Goal: Information Seeking & Learning: Learn about a topic

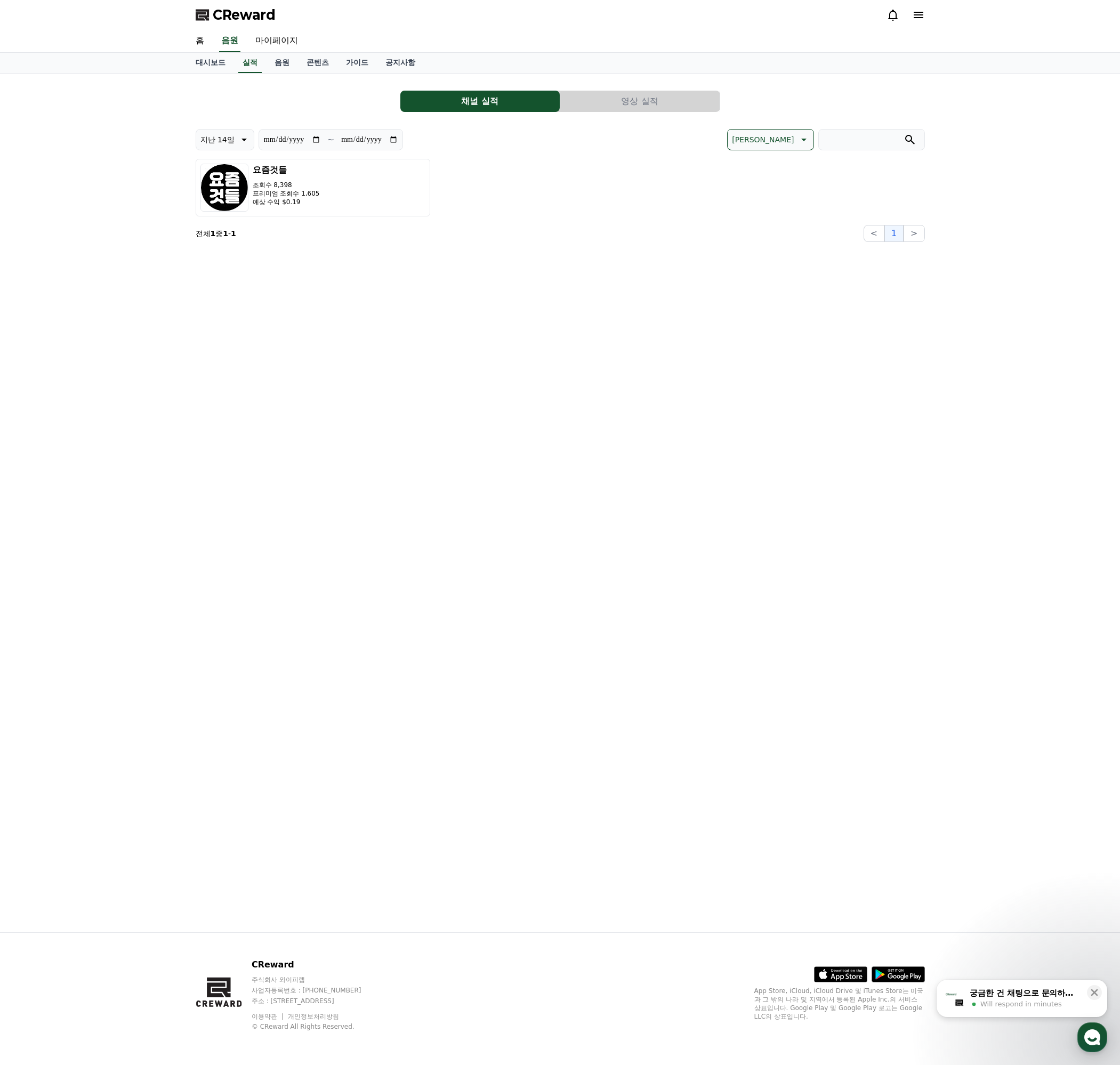
click at [485, 258] on div "**********" at bounding box center [560, 503] width 746 height 859
click at [275, 66] on link "음원" at bounding box center [282, 62] width 32 height 20
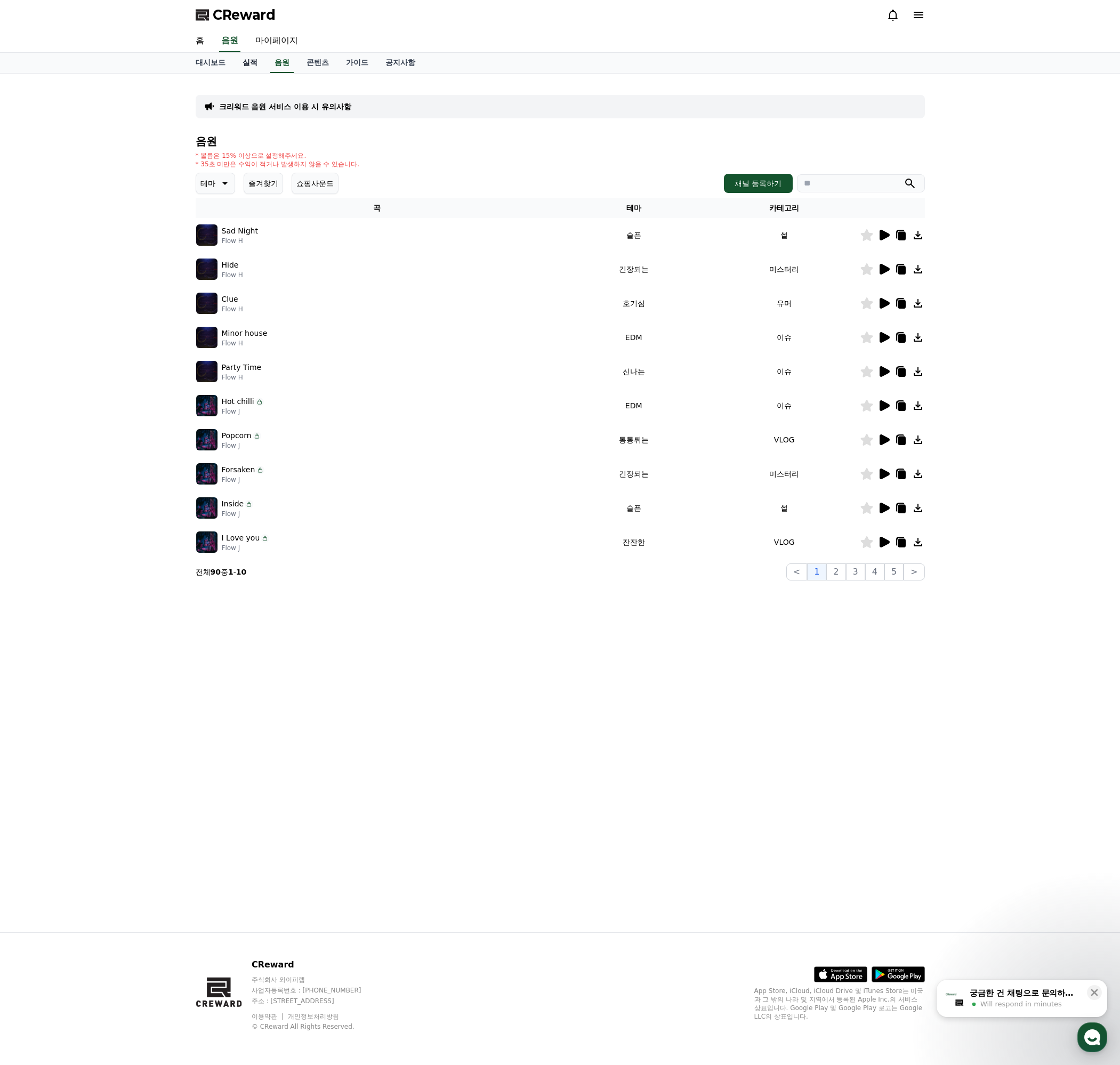
click at [244, 63] on link "실적" at bounding box center [250, 62] width 32 height 20
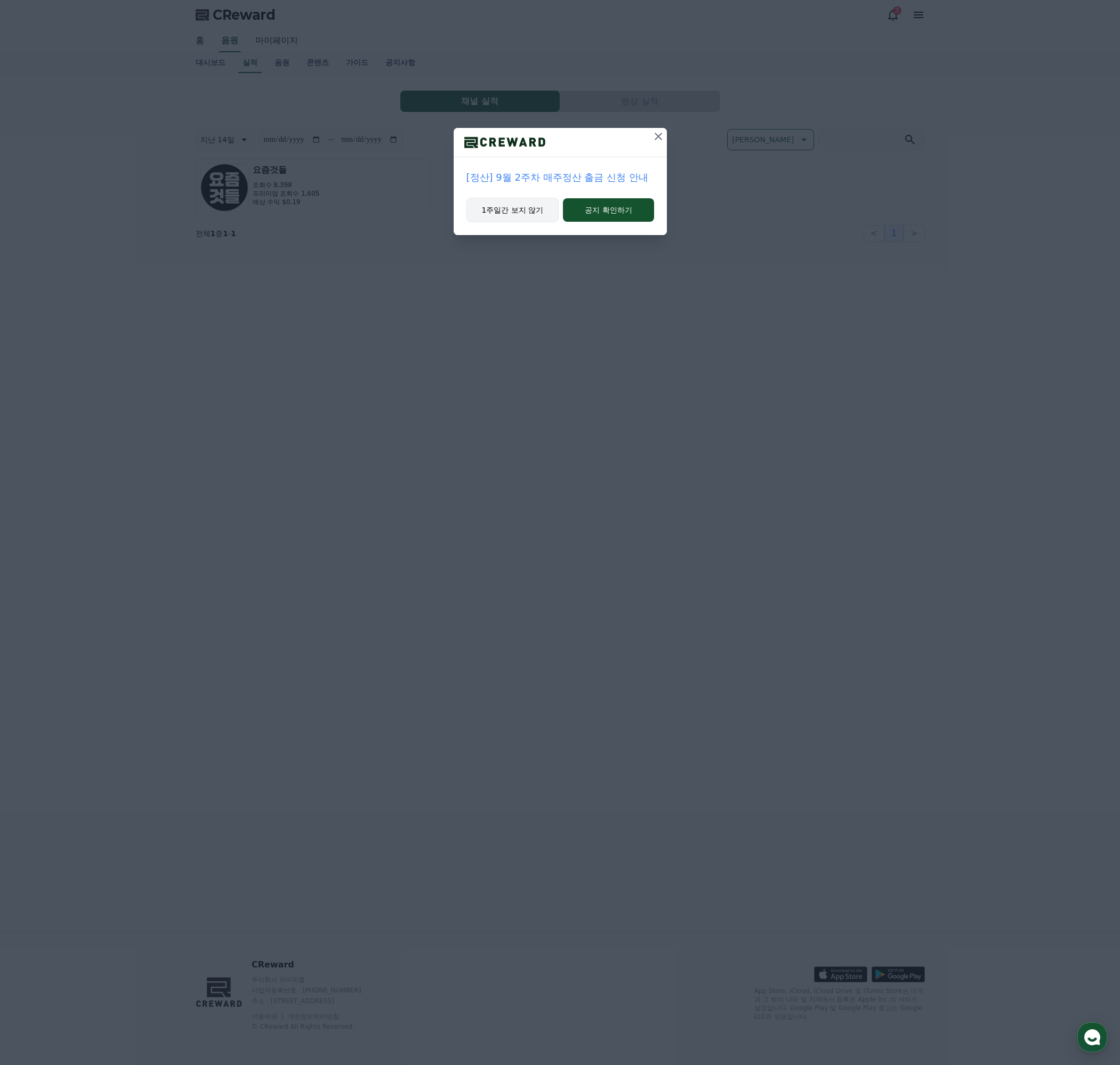
click at [503, 217] on button "1주일간 보지 않기" at bounding box center [513, 210] width 93 height 24
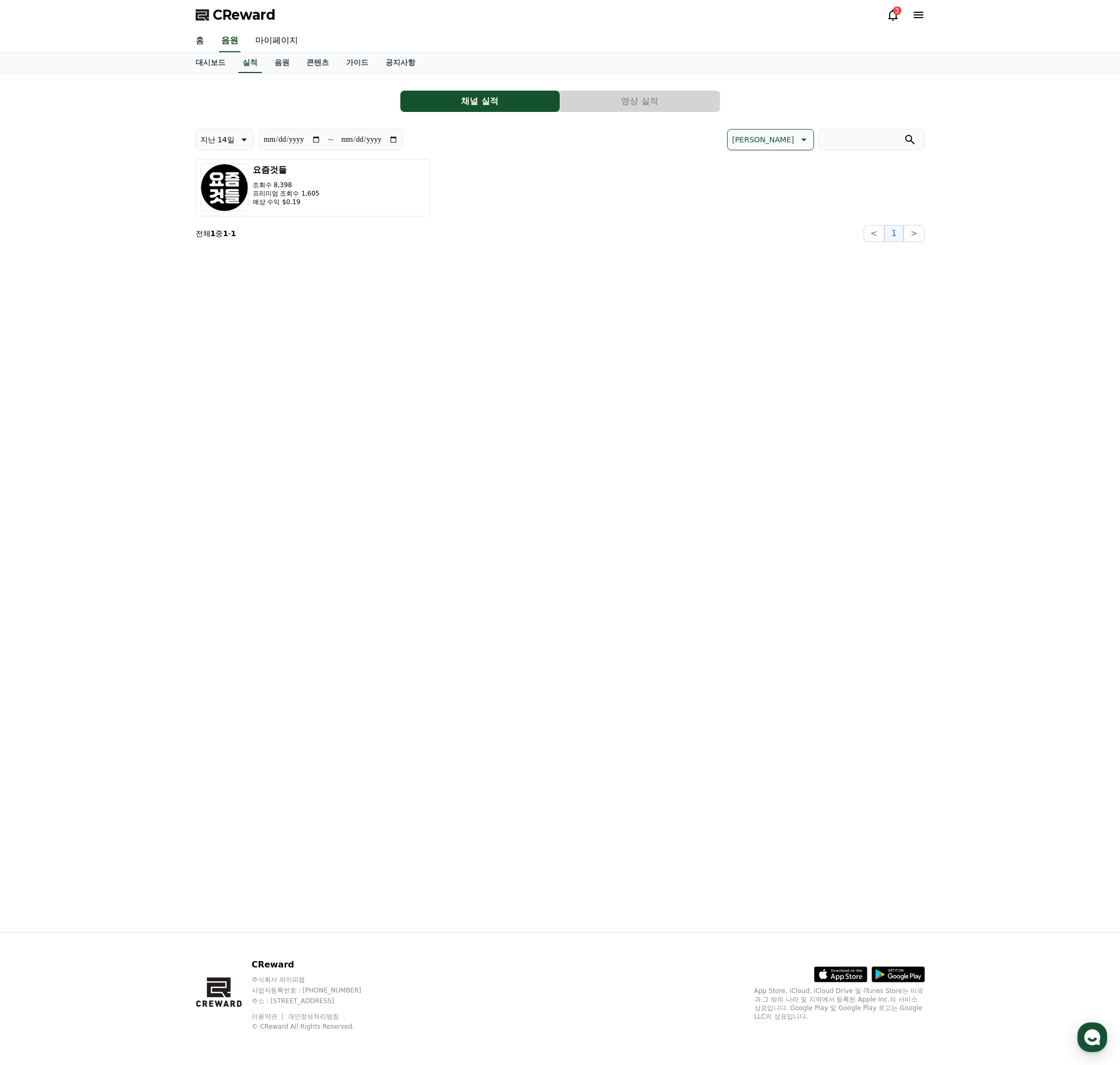
drag, startPoint x: 315, startPoint y: 280, endPoint x: 312, endPoint y: 255, distance: 25.2
click at [314, 280] on div "**********" at bounding box center [560, 503] width 746 height 859
click at [319, 191] on button "요즘것들 조회수 8,398 프리미엄 조회수 1,605 예상 수익 $0.19" at bounding box center [313, 187] width 235 height 57
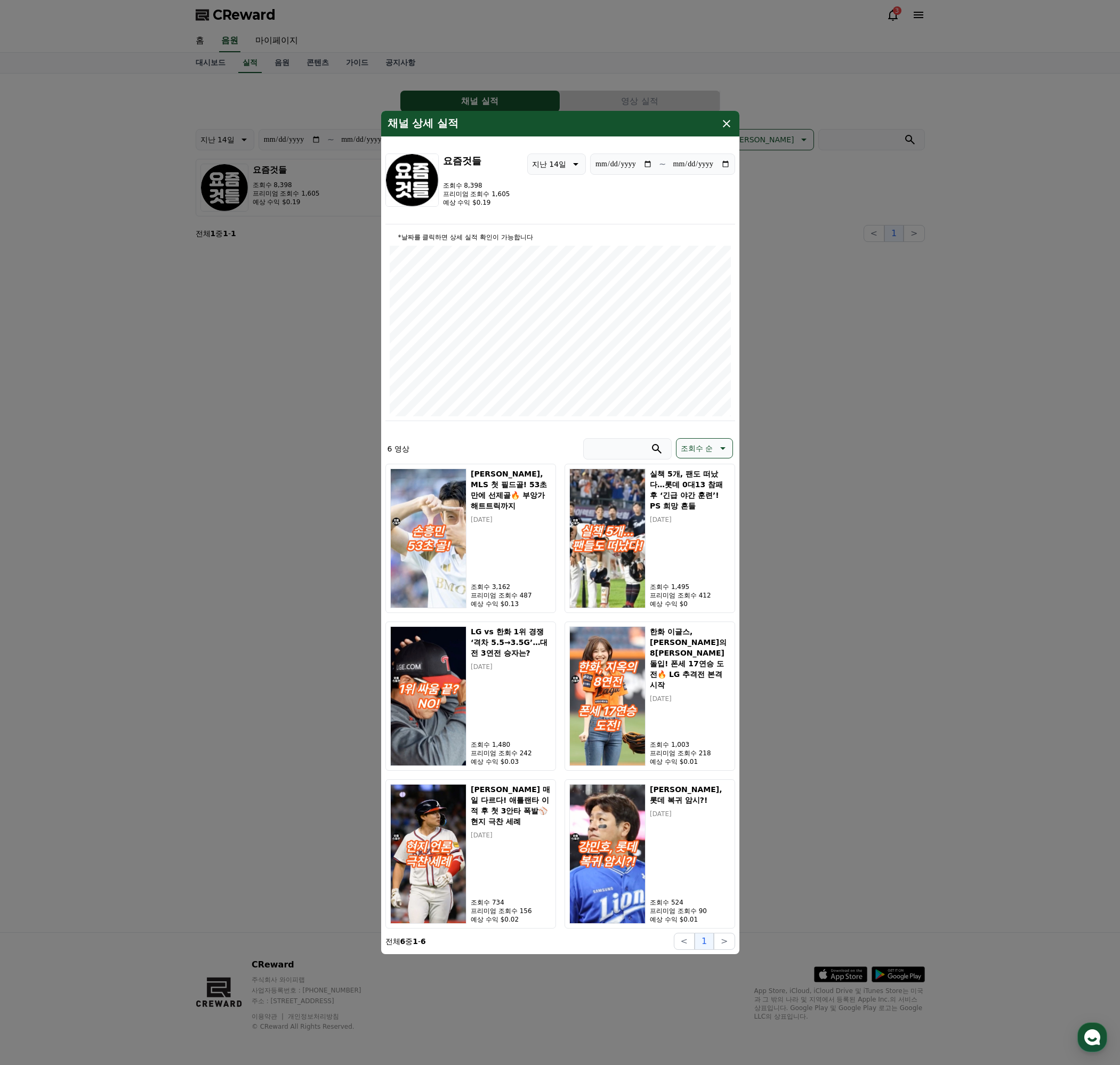
type input "**********"
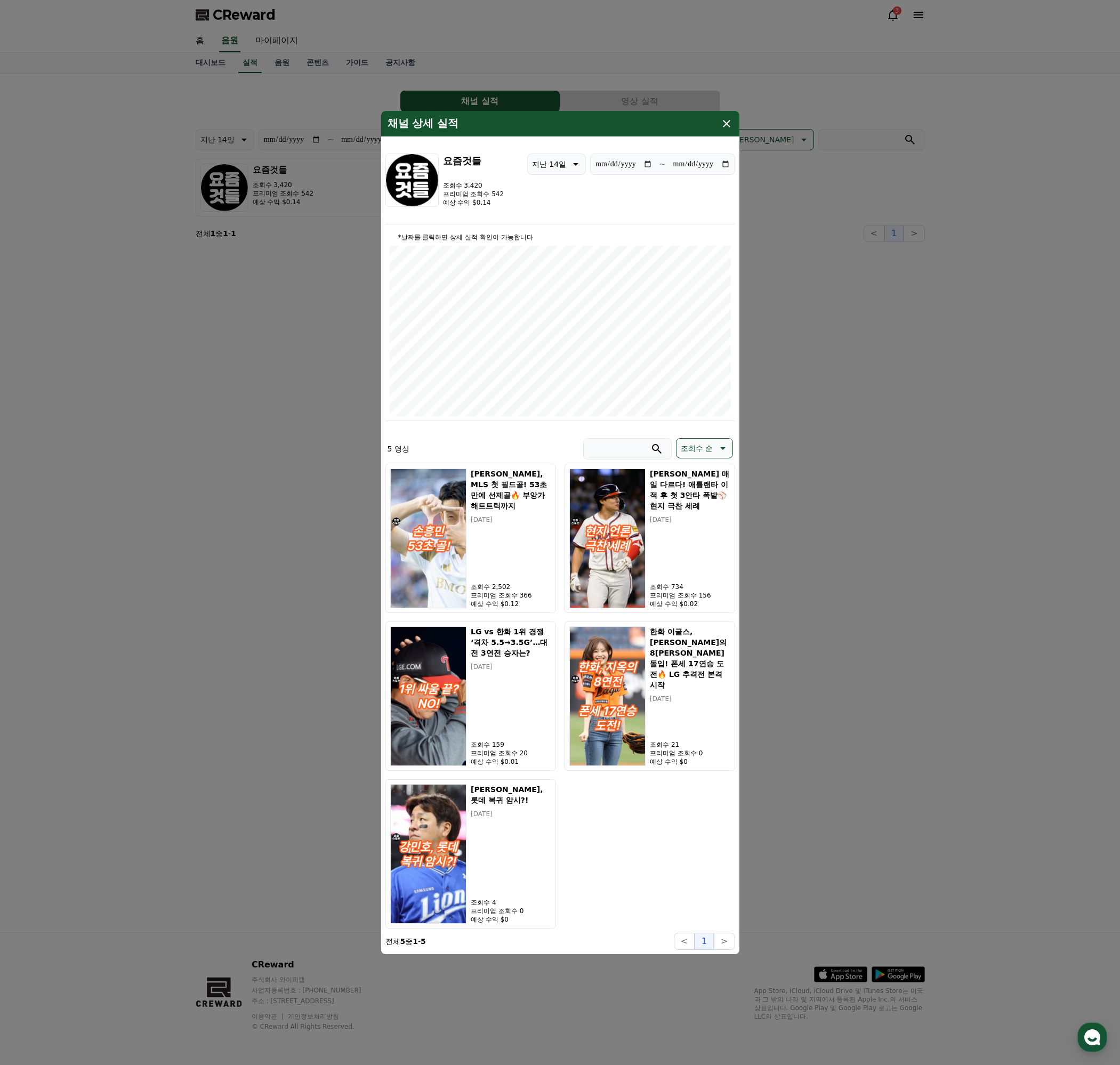
click at [726, 125] on icon "modal" at bounding box center [727, 124] width 8 height 8
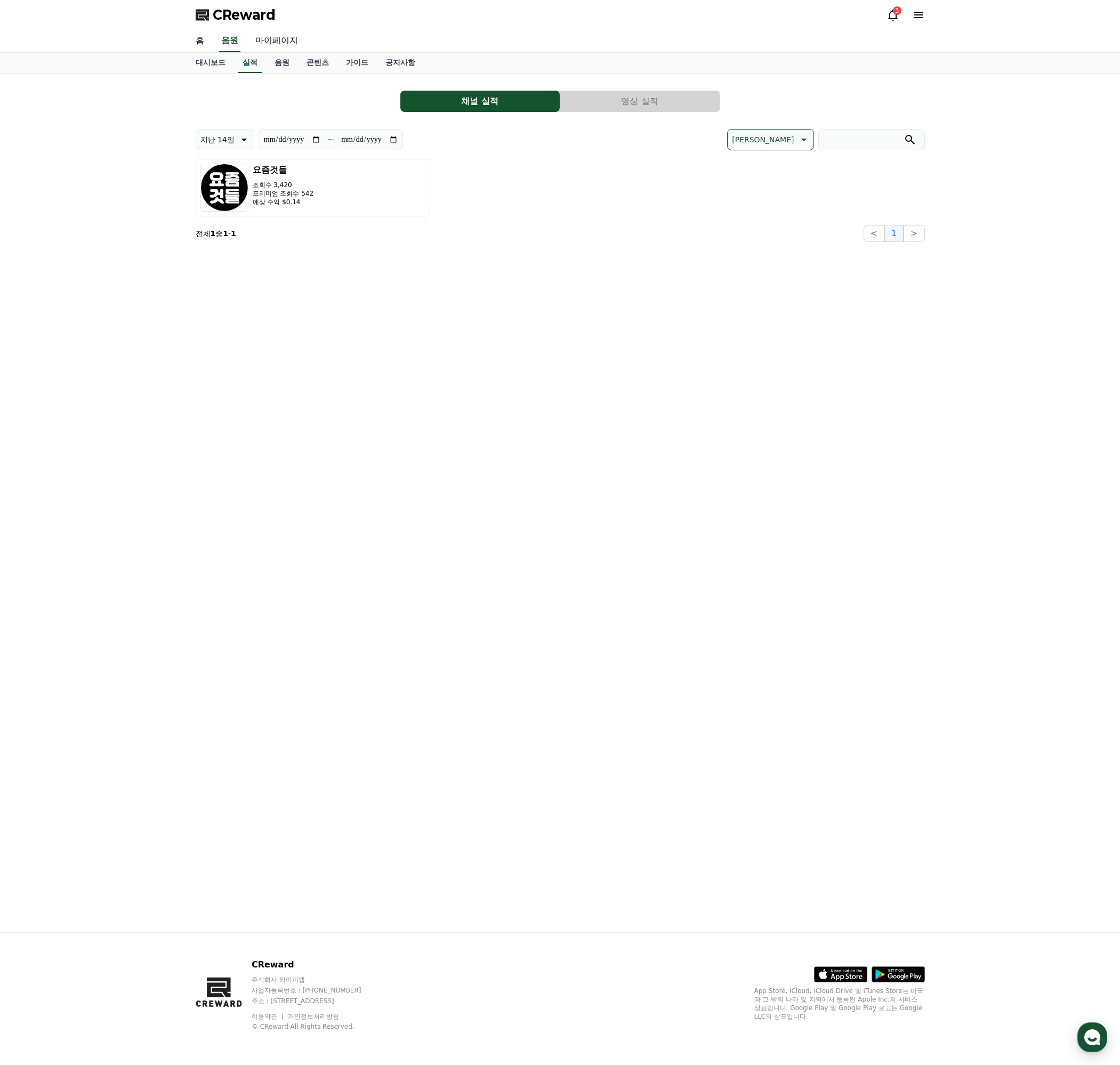
click at [365, 332] on div "**********" at bounding box center [560, 503] width 746 height 859
click at [284, 63] on link "음원" at bounding box center [282, 62] width 32 height 20
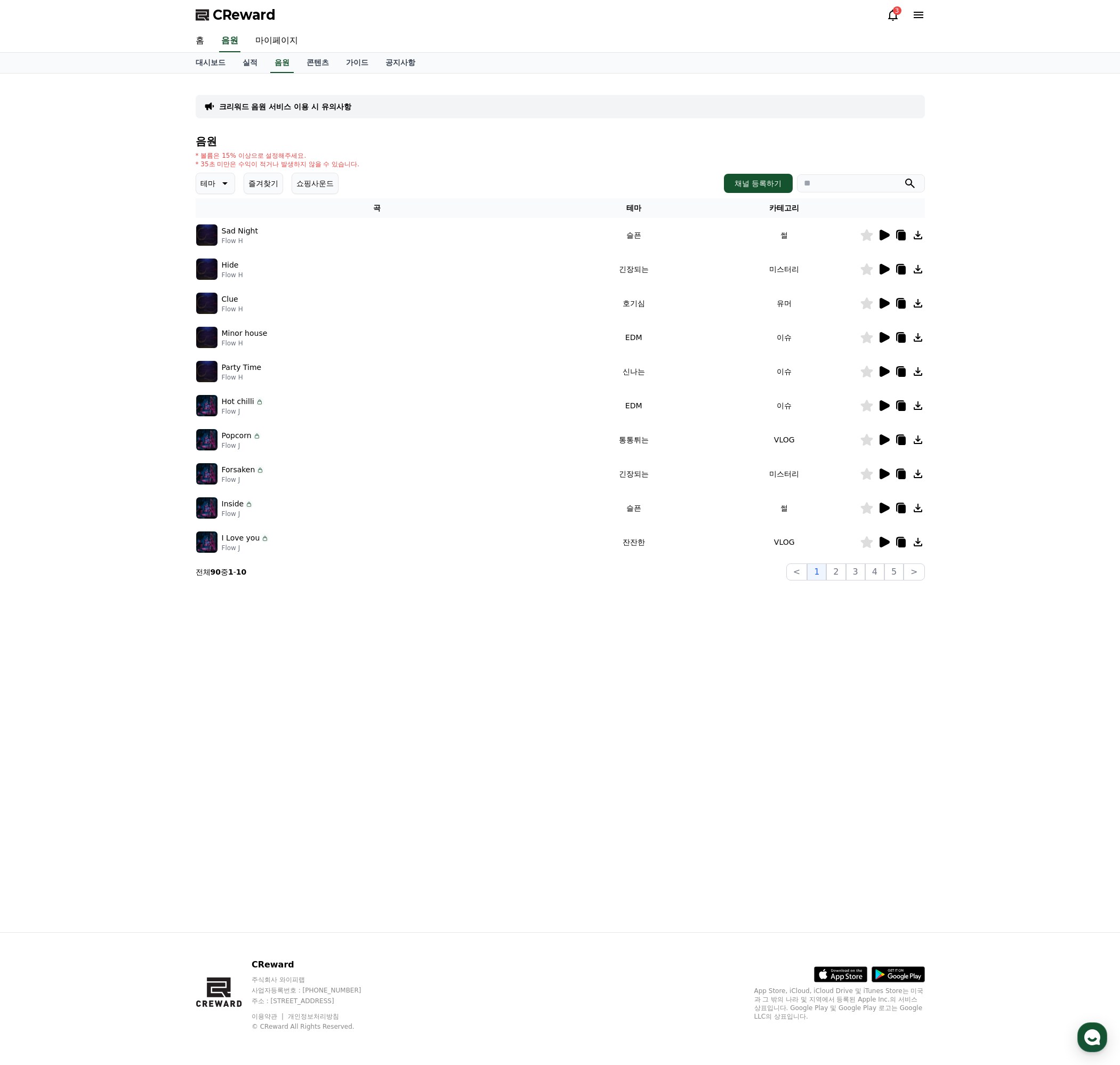
click at [217, 181] on icon at bounding box center [224, 184] width 13 height 13
click at [225, 239] on button "환상적인" at bounding box center [216, 239] width 38 height 23
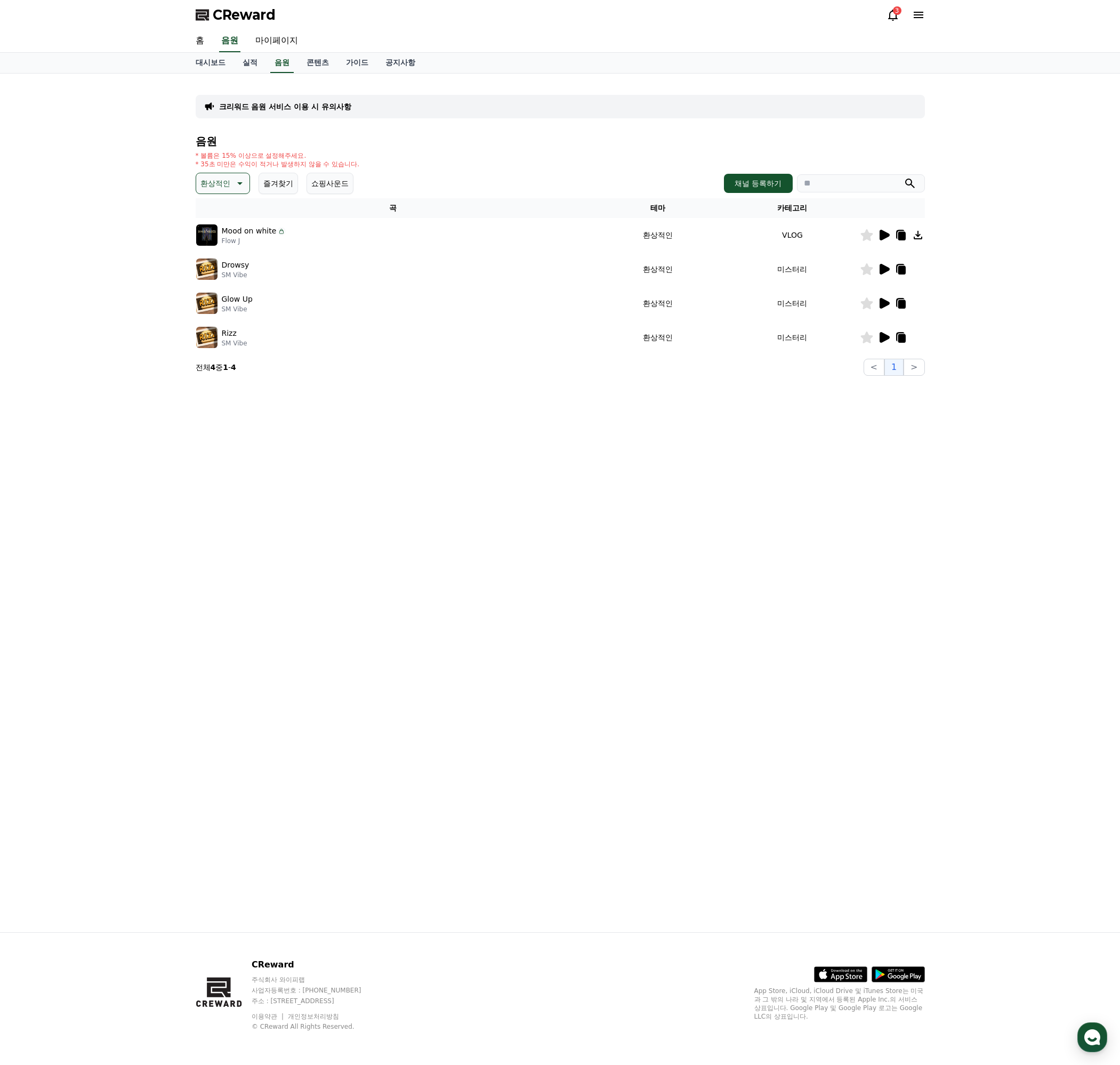
click at [238, 180] on icon at bounding box center [239, 184] width 13 height 13
click at [881, 232] on icon at bounding box center [884, 235] width 10 height 11
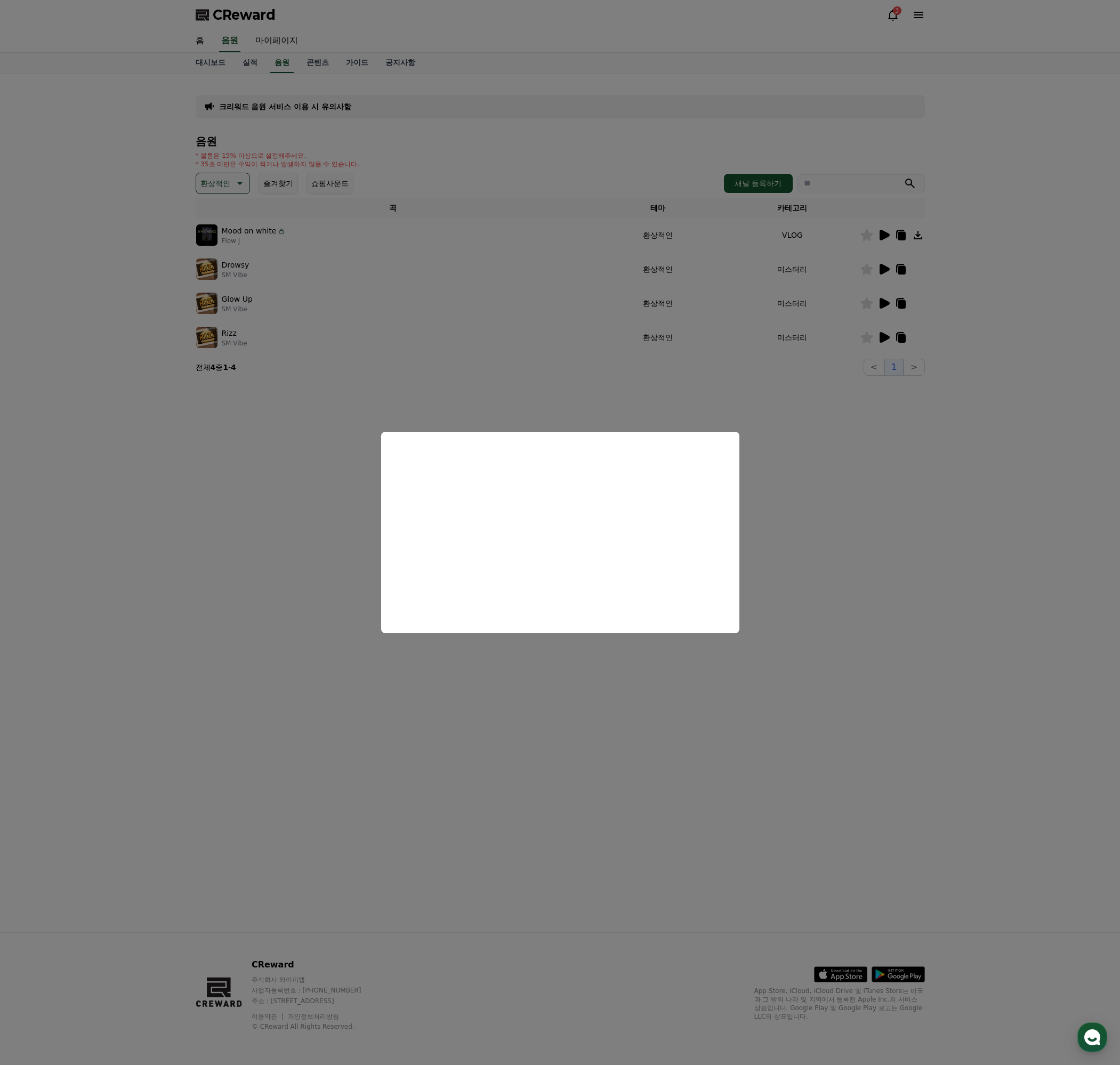
click at [805, 501] on button "close modal" at bounding box center [560, 532] width 1120 height 1065
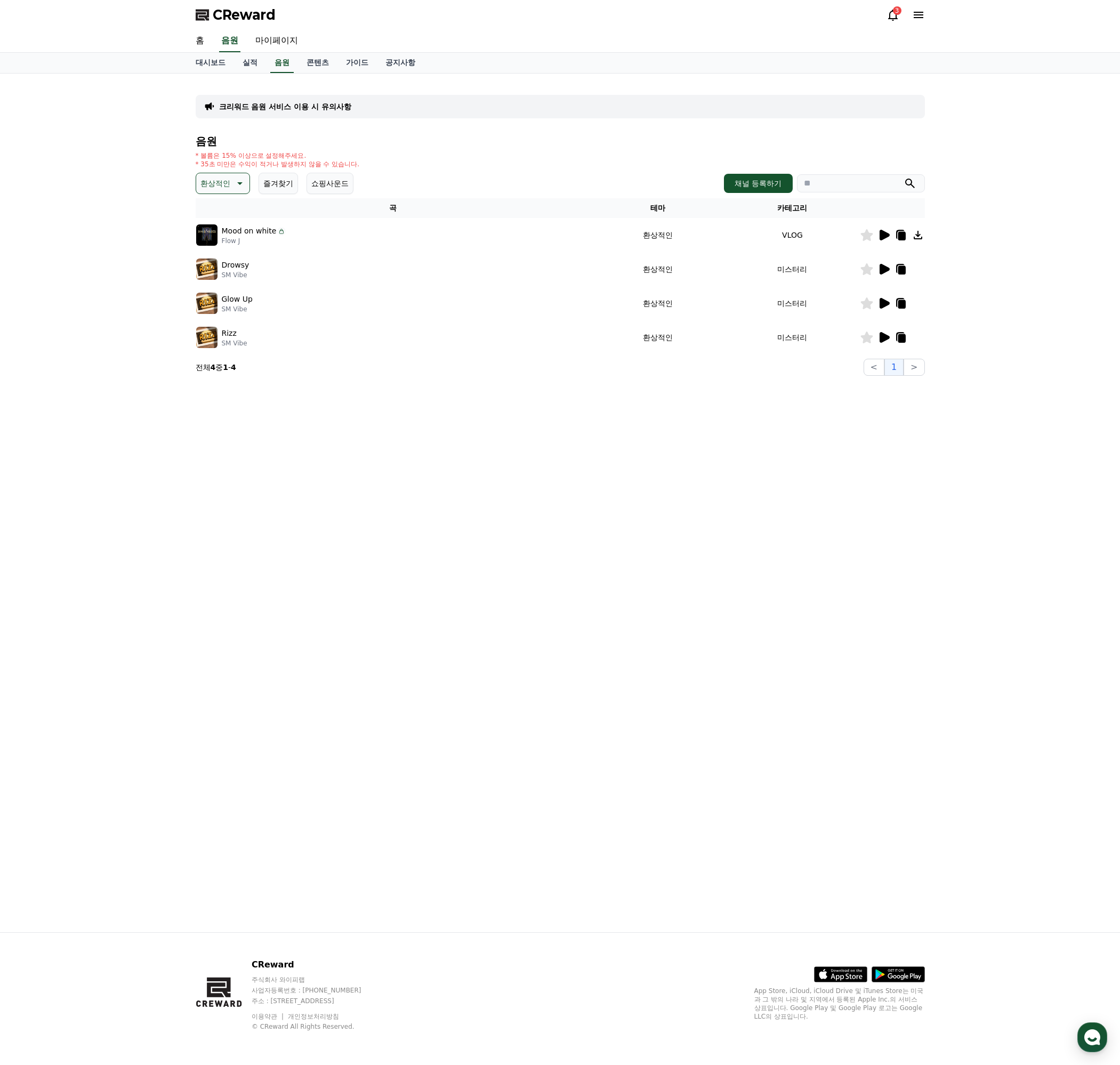
click at [223, 183] on p "환상적인" at bounding box center [215, 184] width 30 height 15
click at [213, 273] on button "밝은" at bounding box center [209, 269] width 23 height 23
click at [225, 185] on icon at bounding box center [224, 184] width 13 height 13
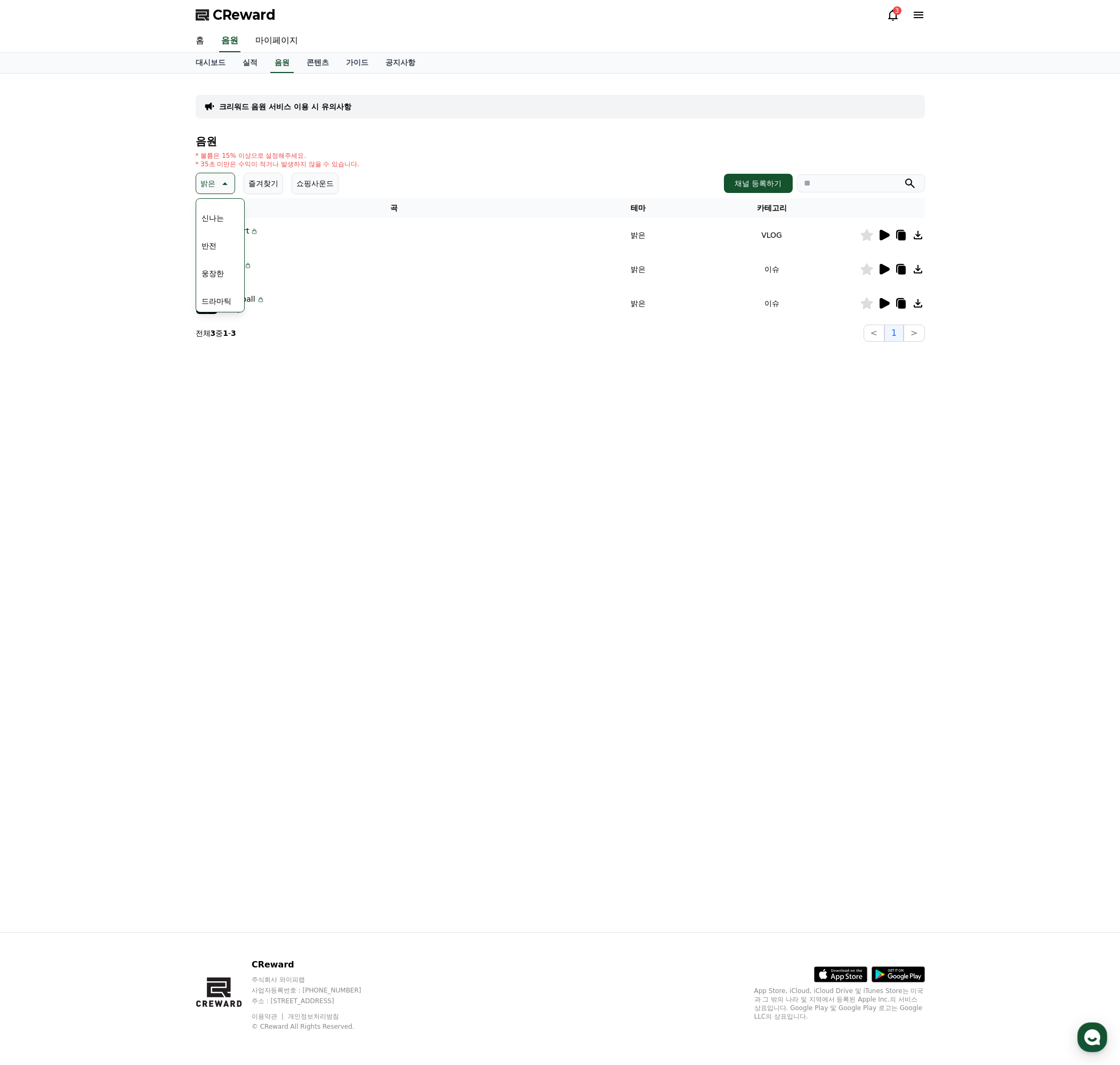
scroll to position [107, 0]
click at [213, 247] on button "통통튀는" at bounding box center [216, 243] width 38 height 23
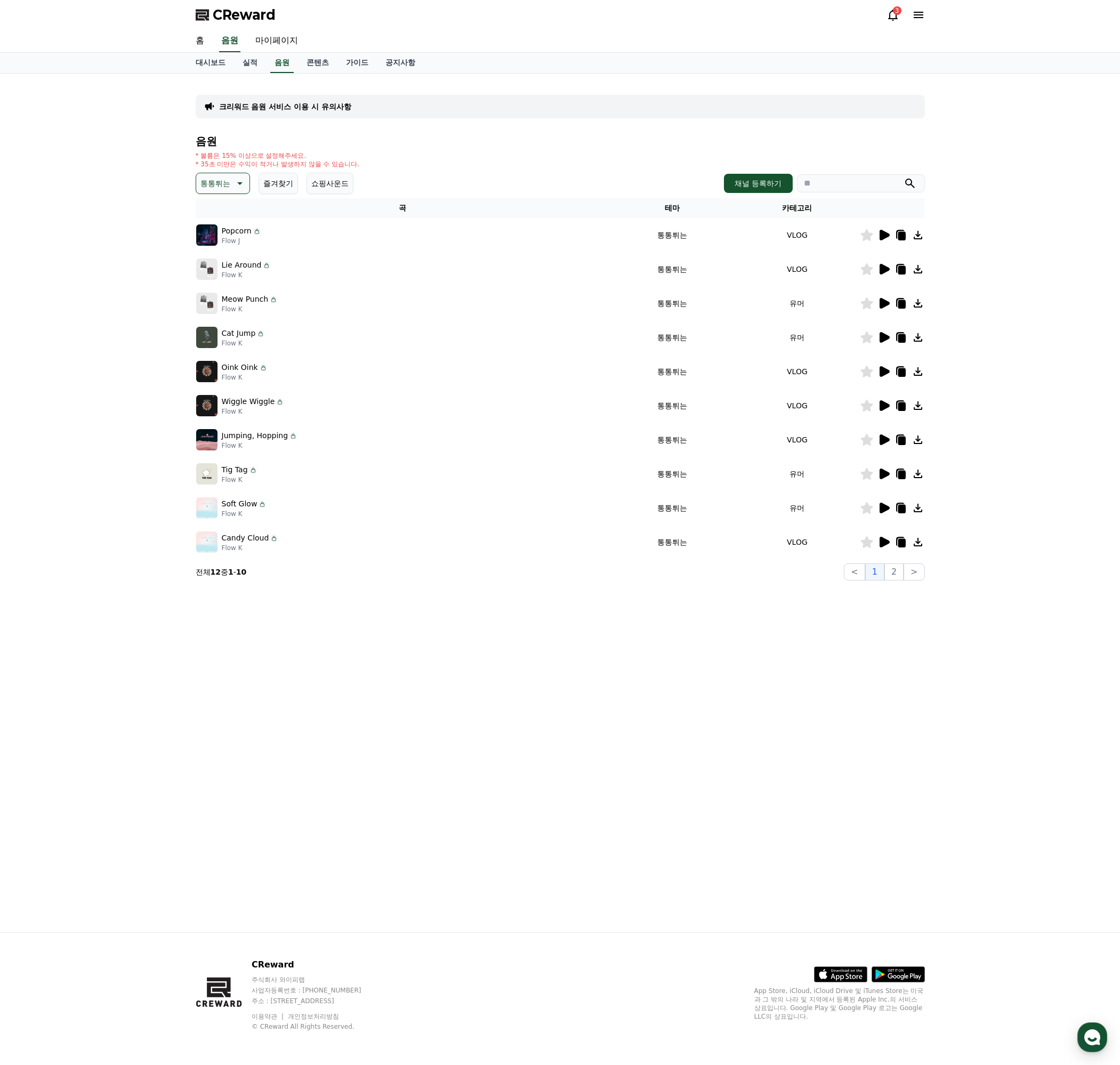
click at [885, 237] on icon at bounding box center [884, 235] width 10 height 11
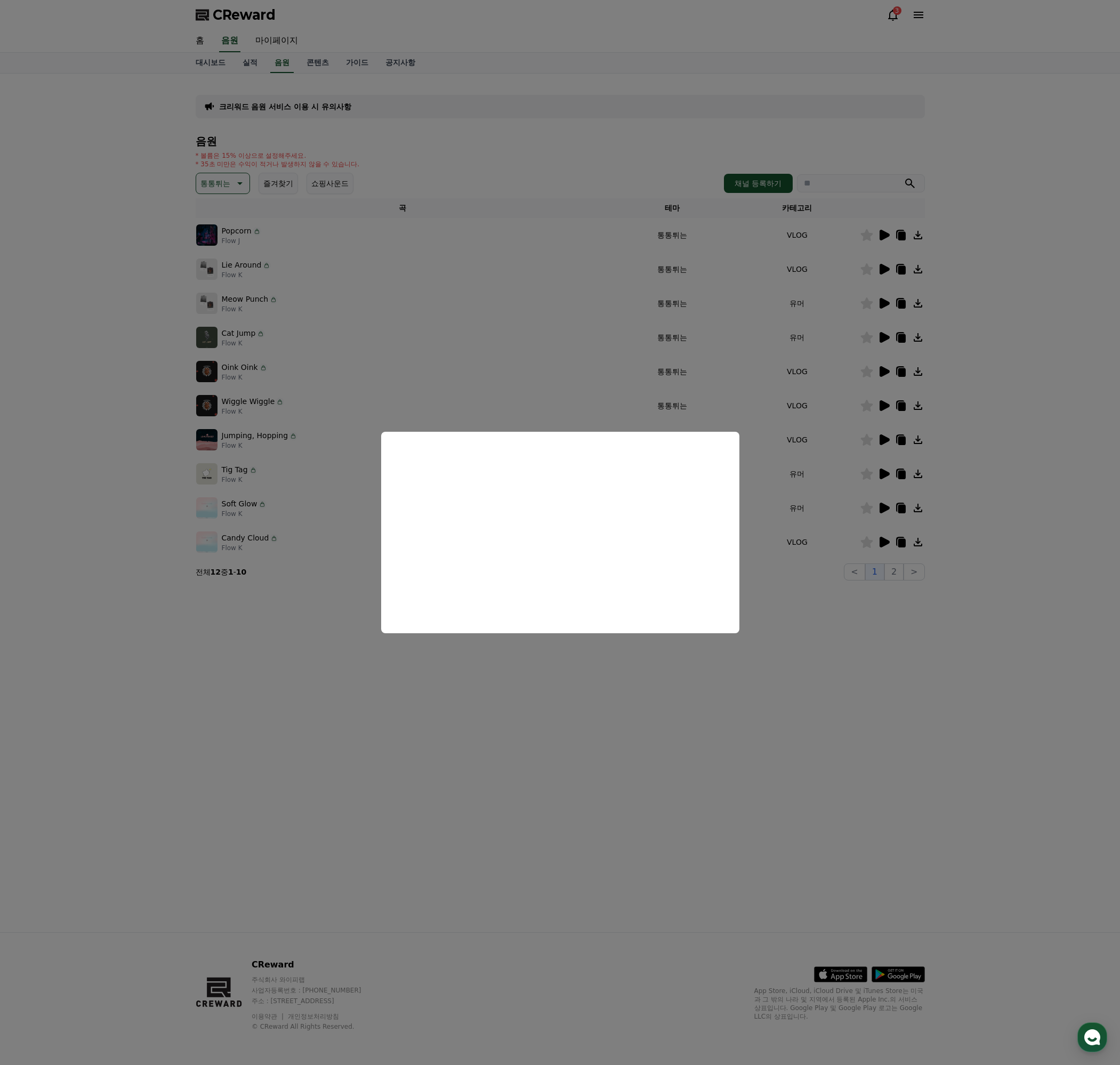
click at [853, 651] on button "close modal" at bounding box center [560, 532] width 1120 height 1065
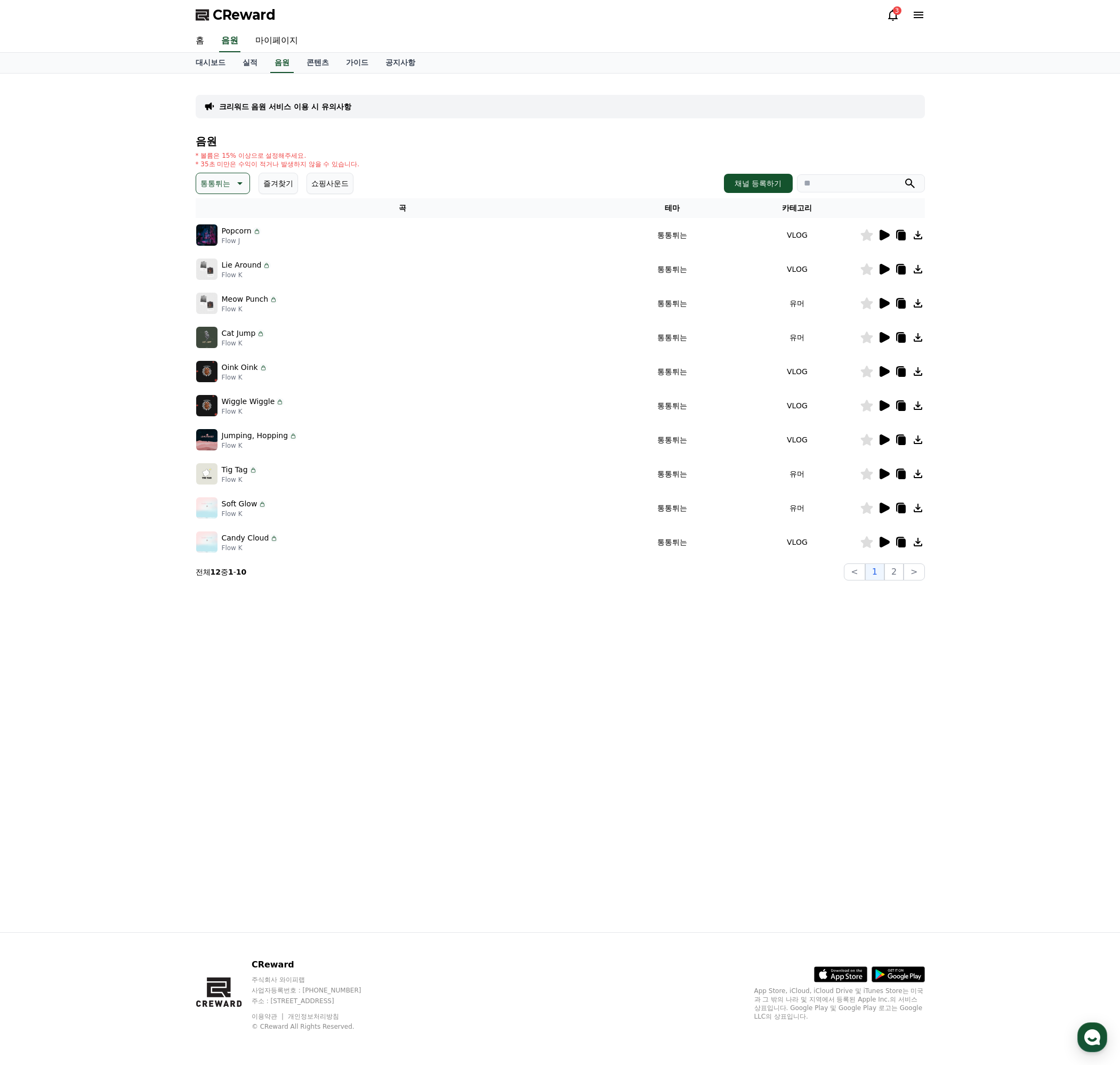
click at [883, 307] on icon at bounding box center [884, 303] width 10 height 11
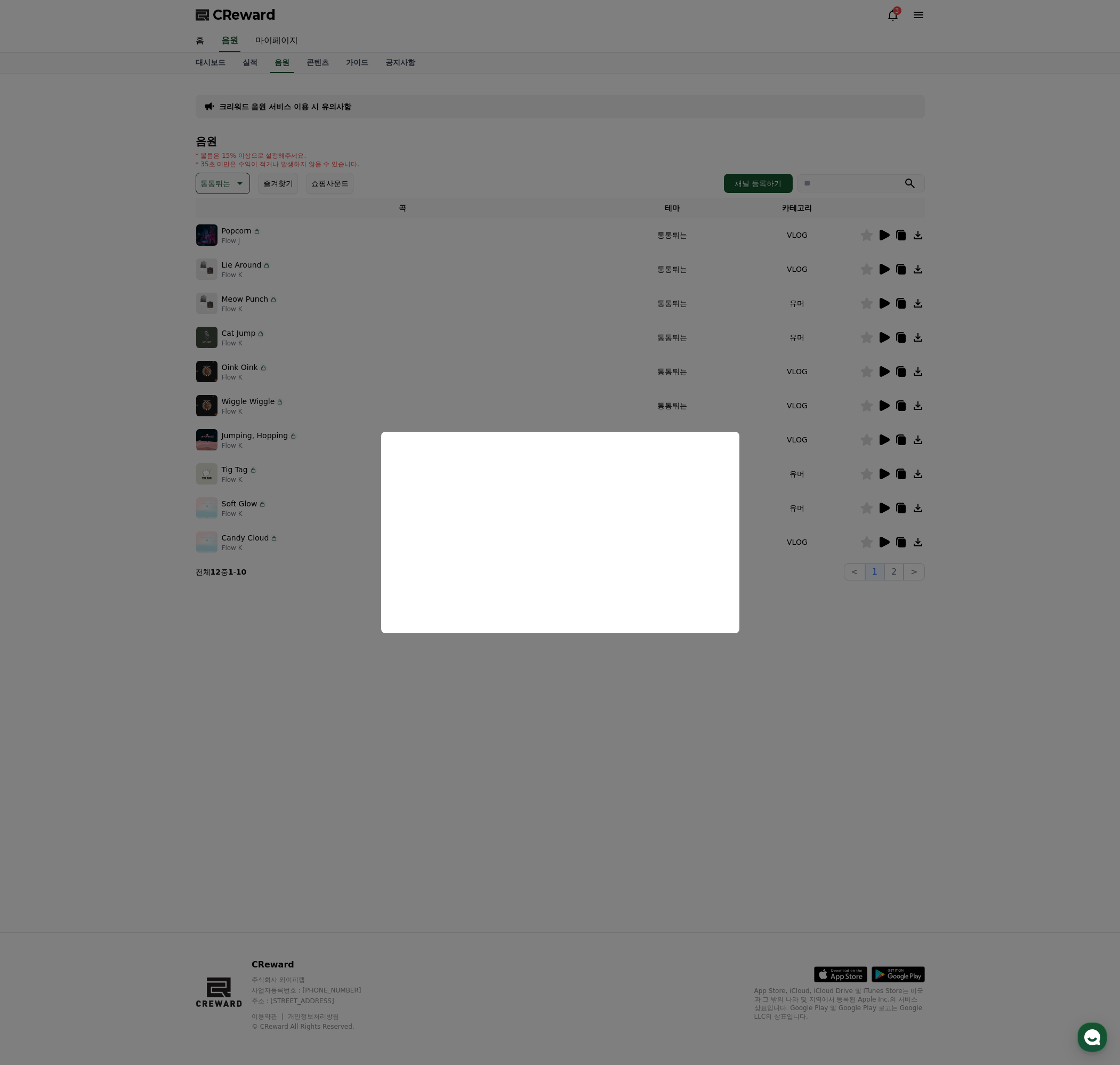
click at [870, 655] on button "close modal" at bounding box center [560, 532] width 1120 height 1065
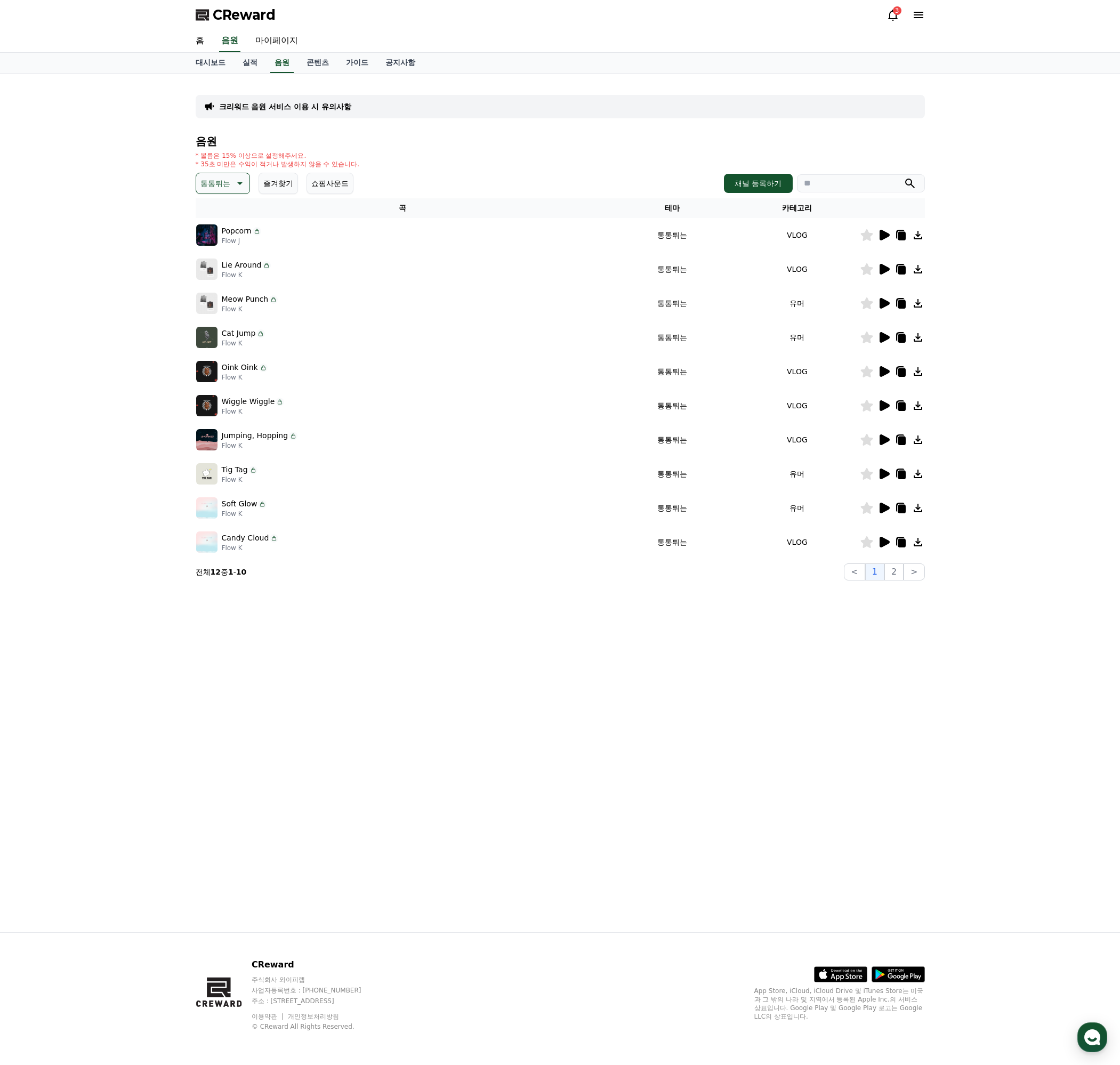
click at [885, 507] on icon at bounding box center [884, 508] width 10 height 11
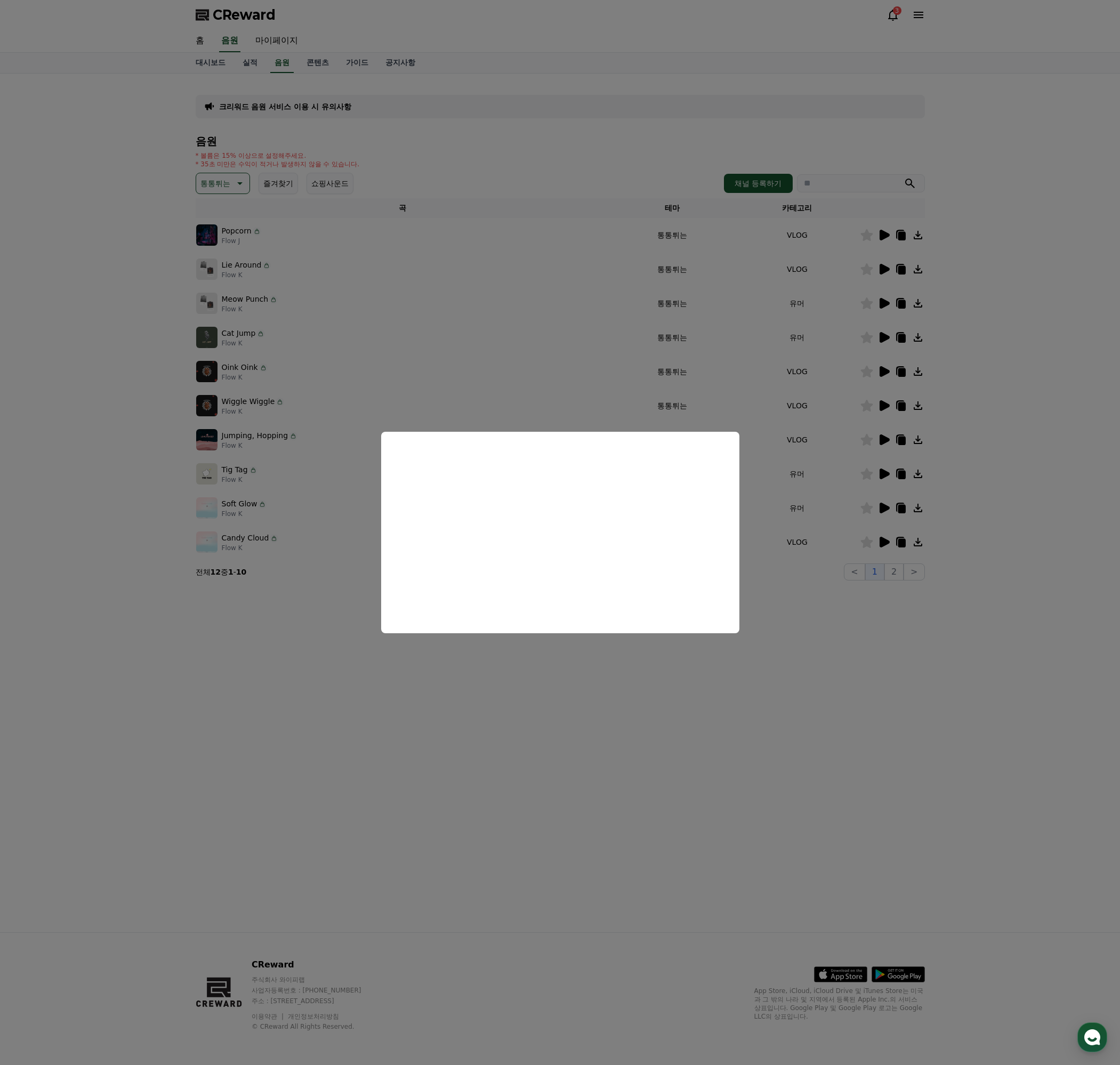
click at [863, 659] on button "close modal" at bounding box center [560, 532] width 1120 height 1065
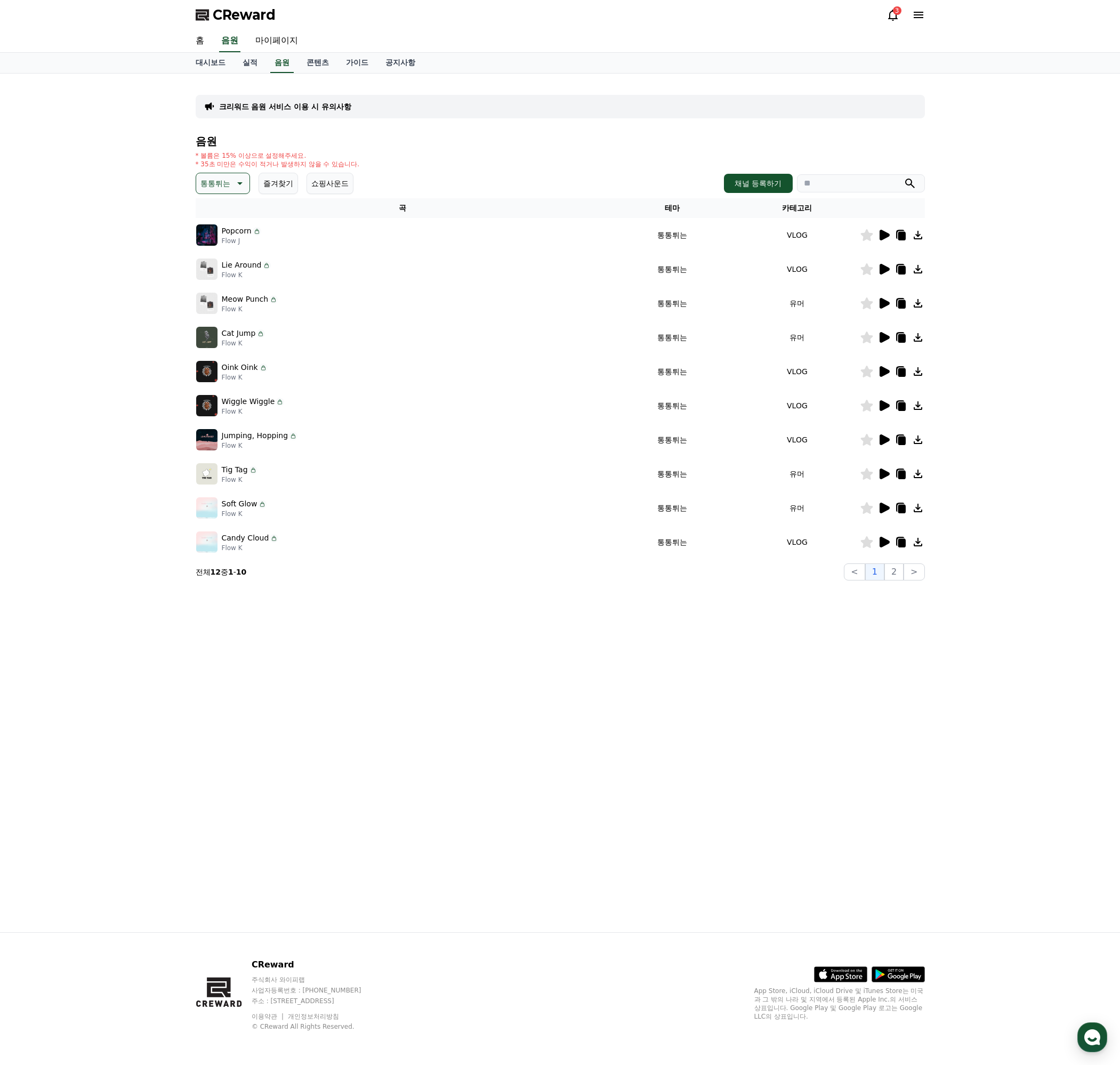
click at [880, 342] on icon at bounding box center [884, 337] width 10 height 11
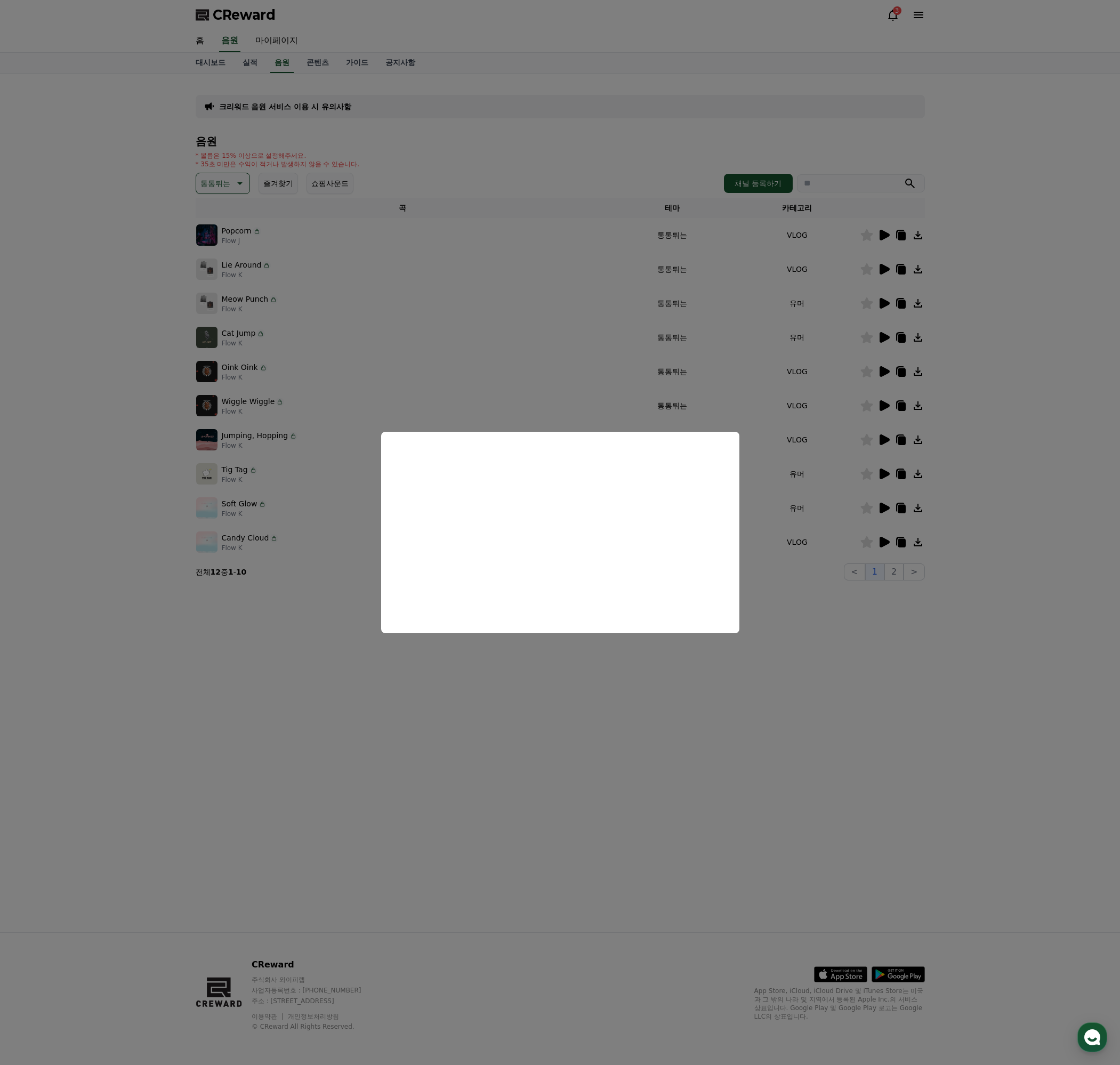
click at [810, 656] on button "close modal" at bounding box center [560, 532] width 1120 height 1065
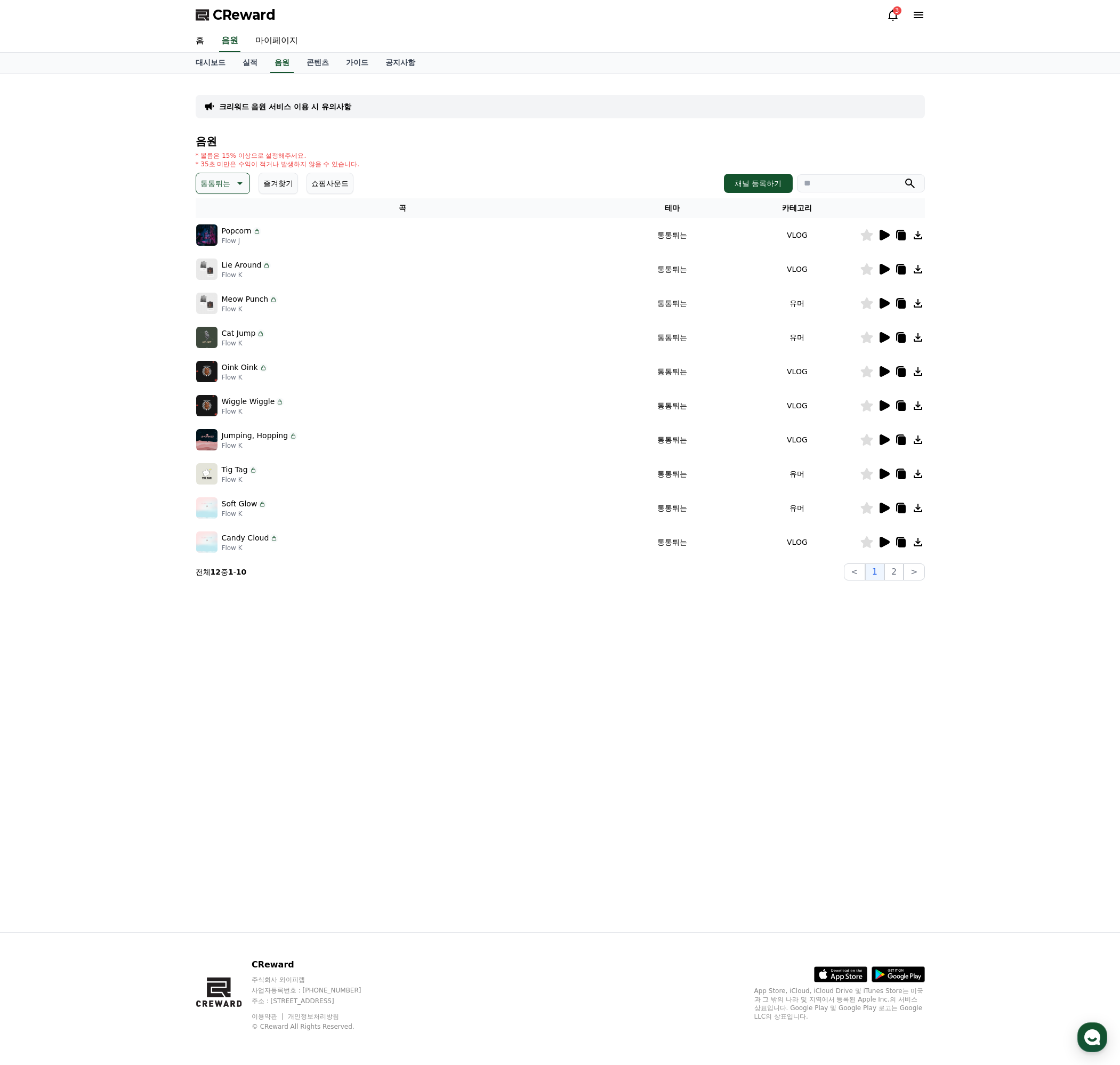
click at [887, 441] on icon at bounding box center [884, 440] width 10 height 11
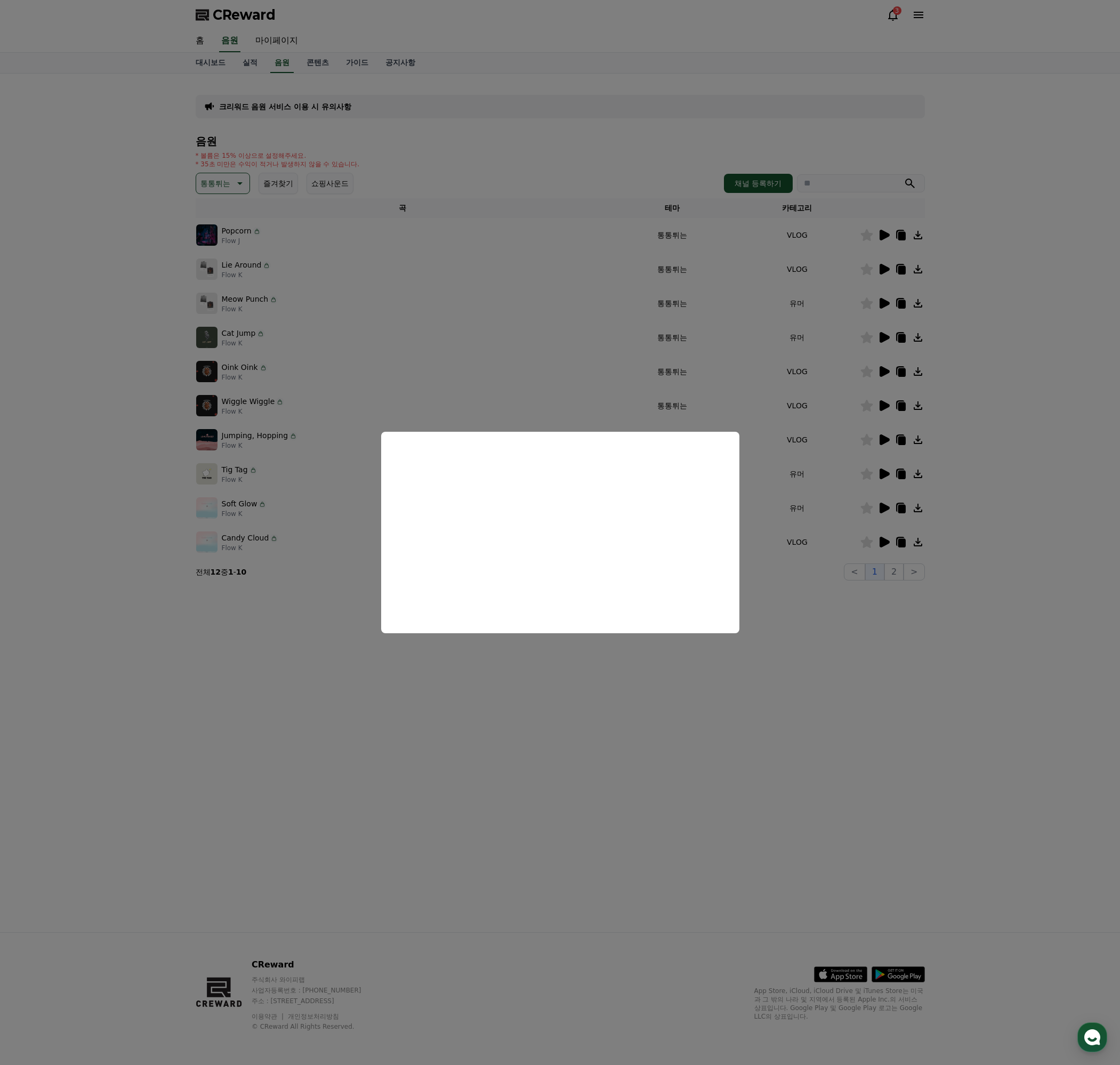
click at [882, 652] on button "close modal" at bounding box center [560, 532] width 1120 height 1065
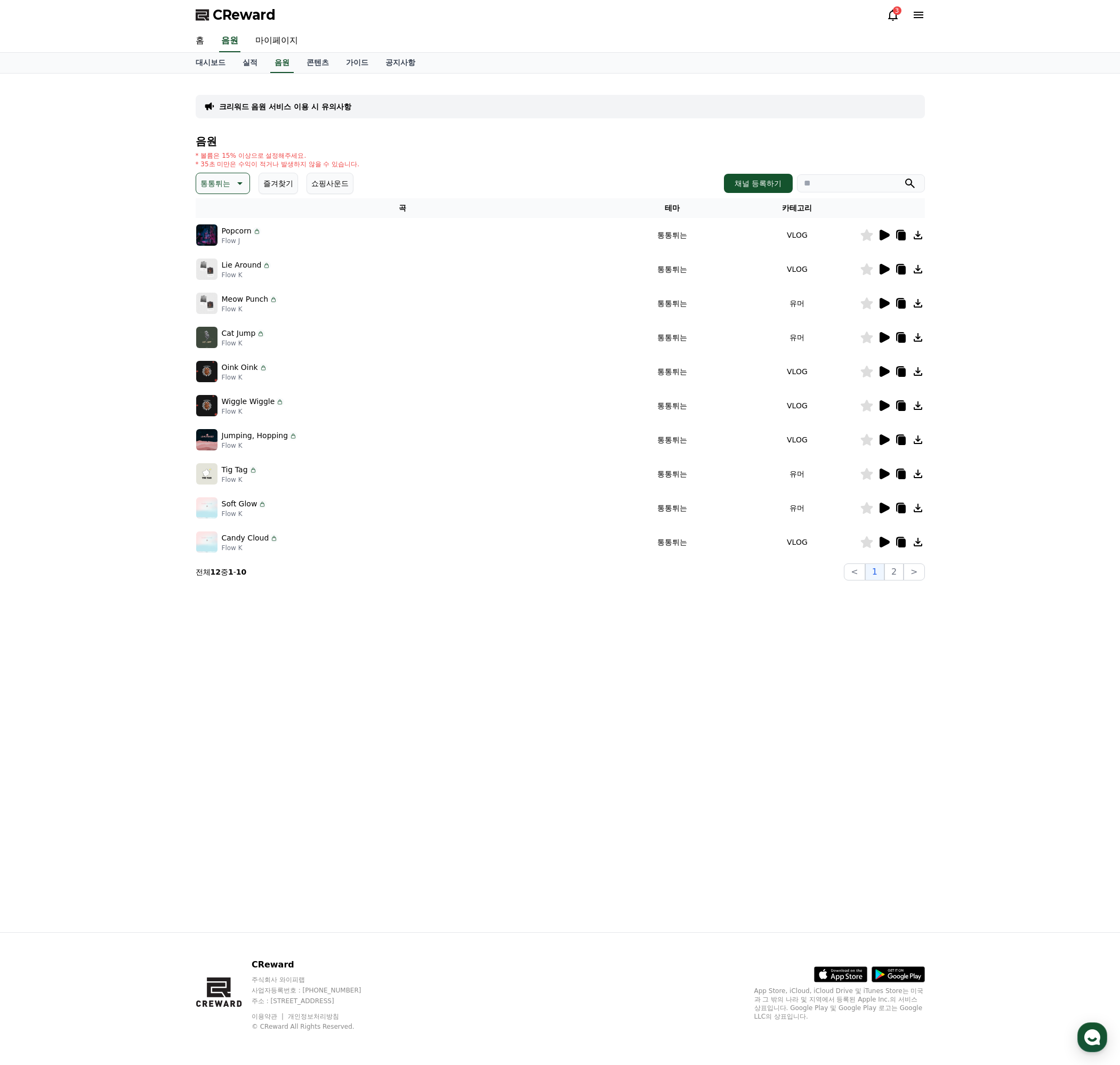
click at [880, 374] on icon at bounding box center [884, 372] width 10 height 11
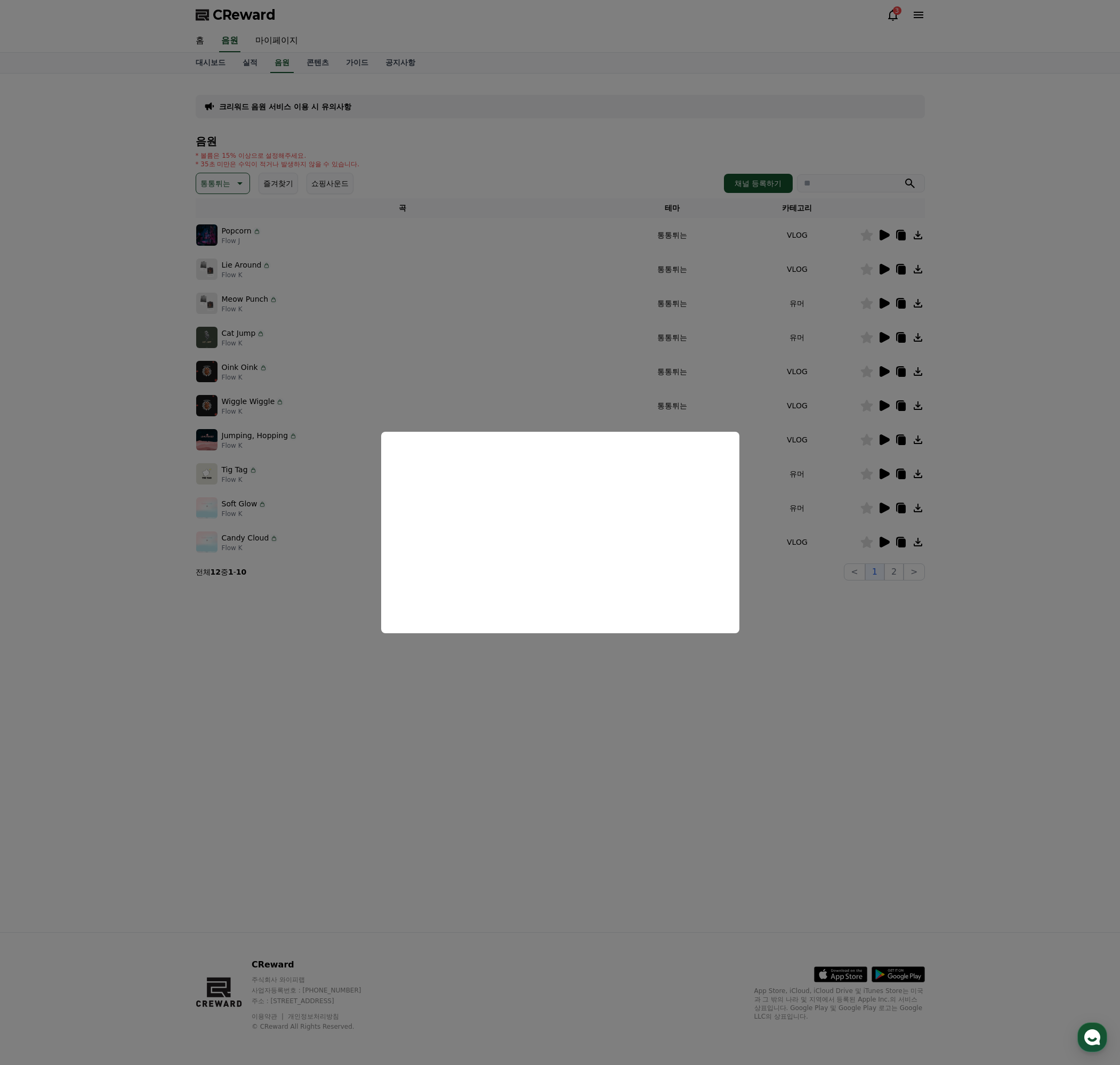
click at [856, 641] on button "close modal" at bounding box center [560, 532] width 1120 height 1065
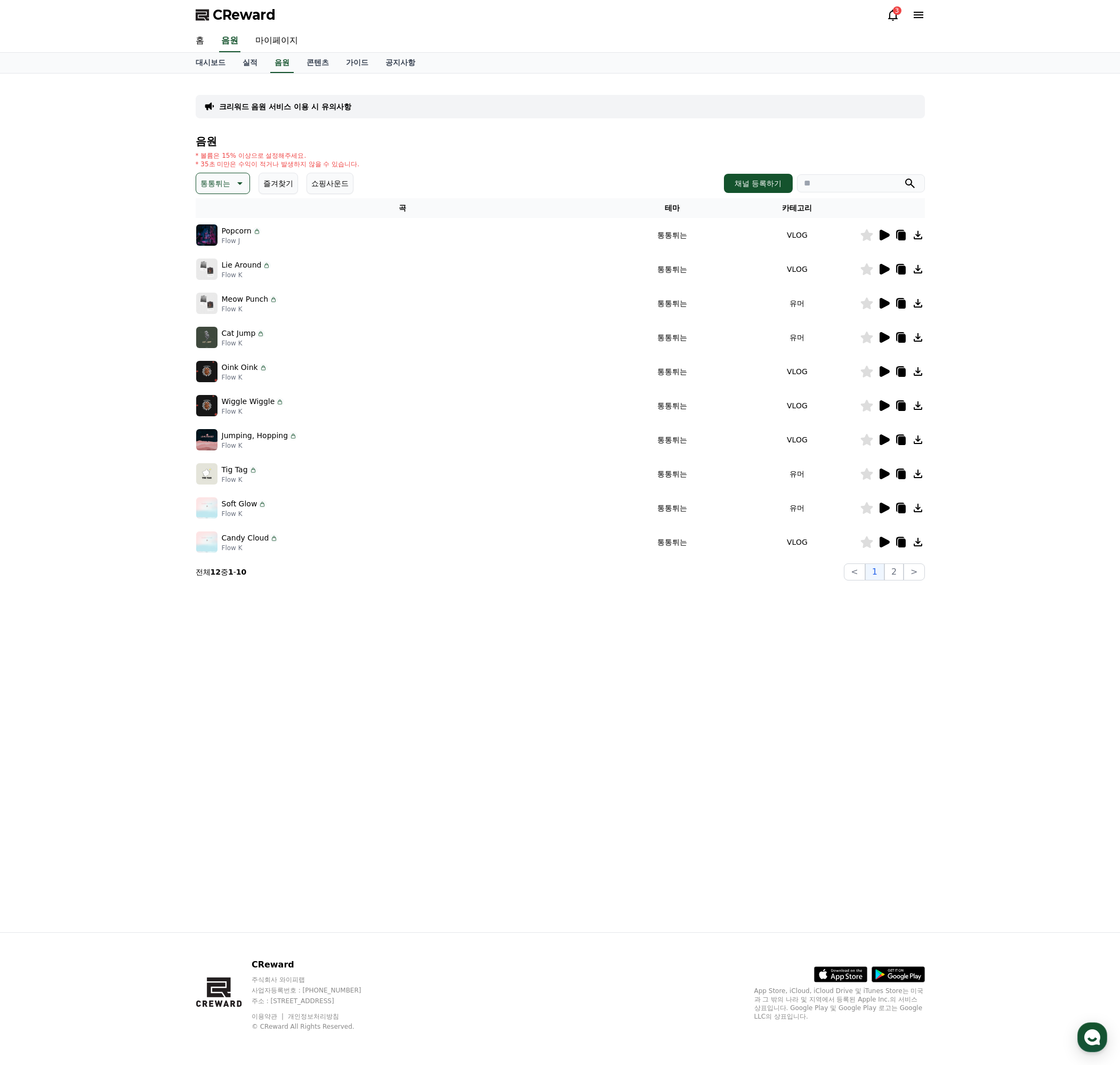
click at [893, 539] on div at bounding box center [892, 542] width 64 height 13
click at [884, 541] on icon at bounding box center [884, 542] width 10 height 11
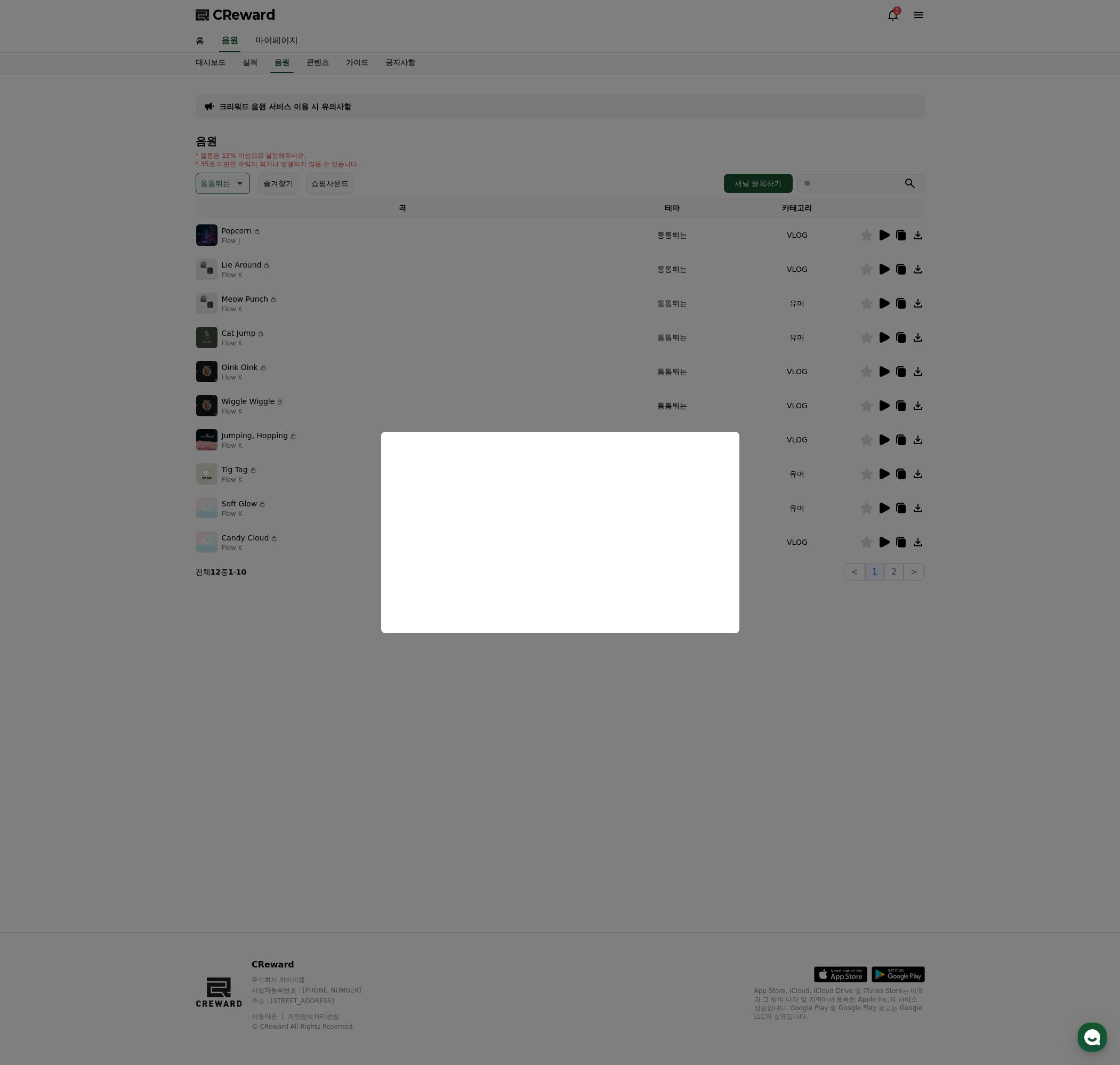
click at [859, 654] on button "close modal" at bounding box center [560, 532] width 1120 height 1065
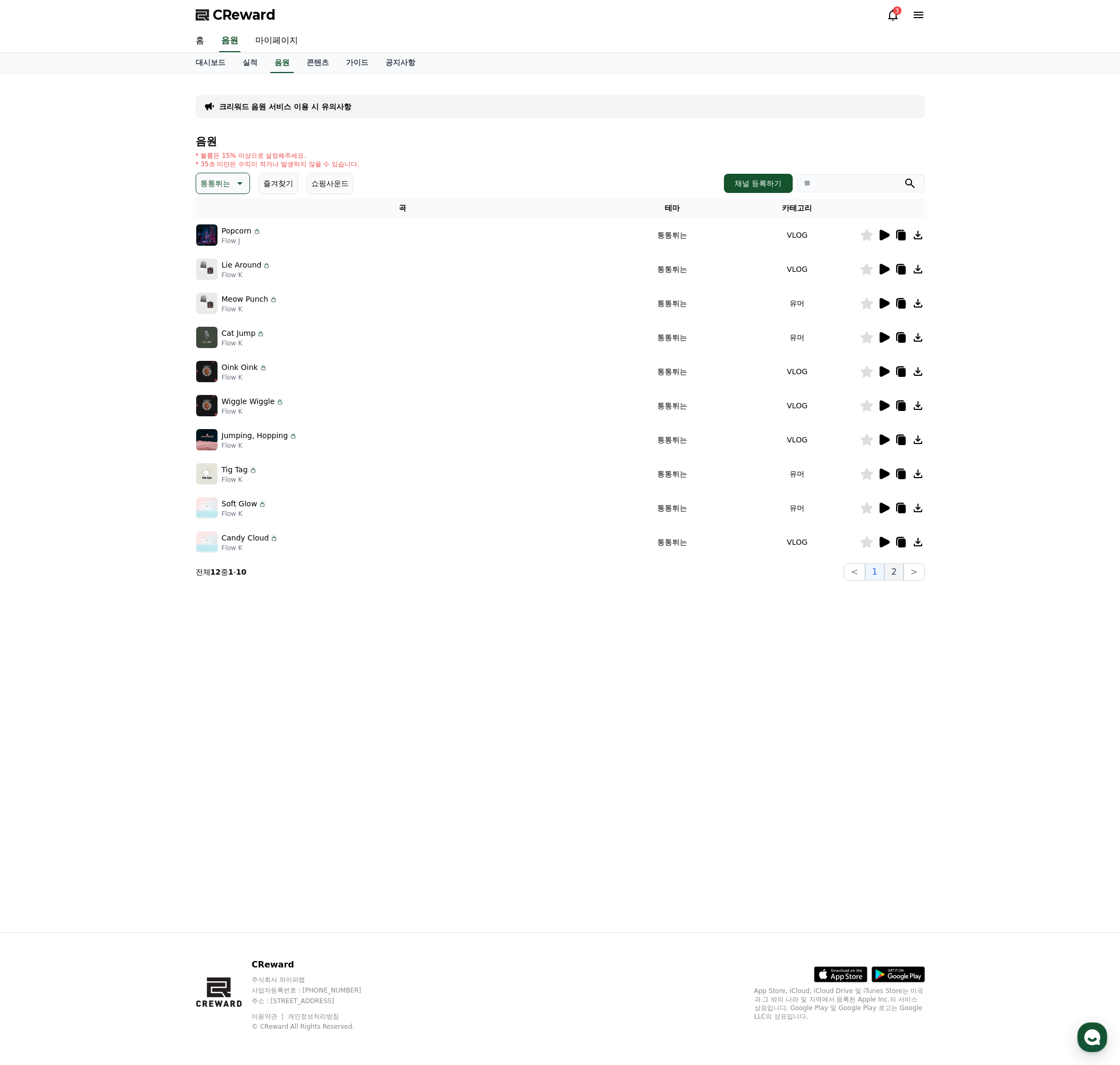
click at [893, 571] on button "2" at bounding box center [894, 572] width 19 height 17
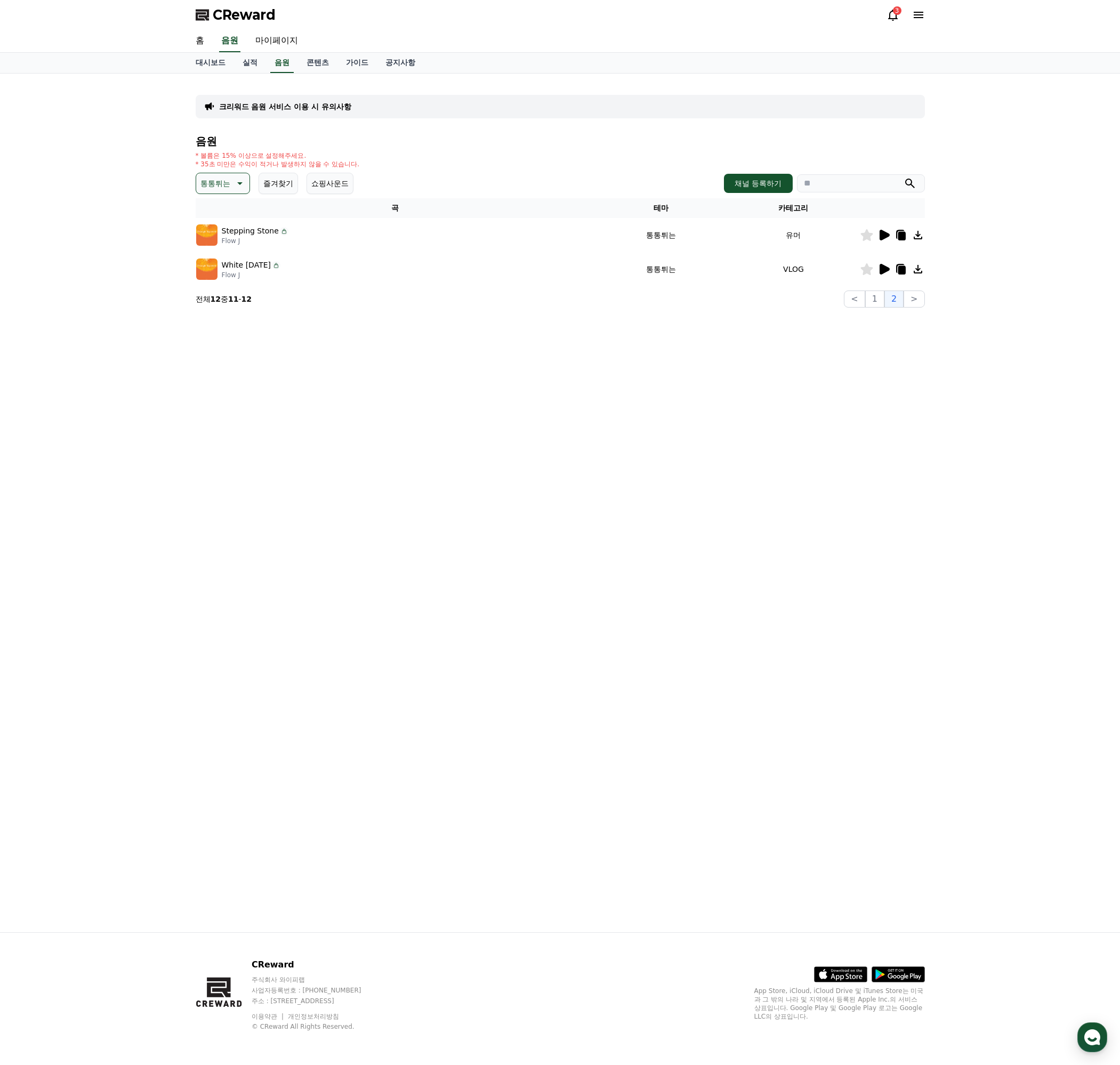
click at [884, 272] on icon at bounding box center [884, 269] width 10 height 11
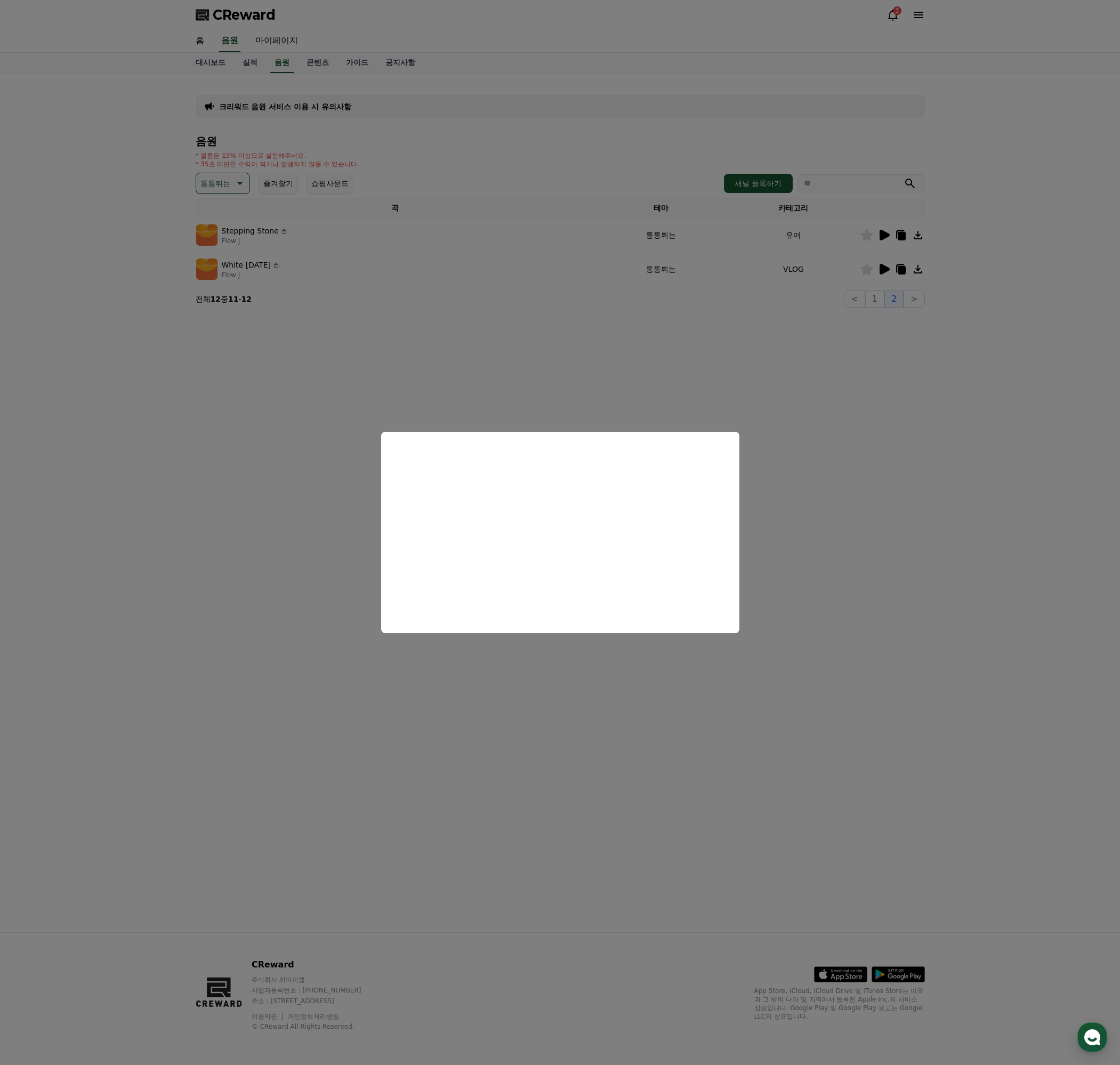
click at [884, 379] on button "close modal" at bounding box center [560, 532] width 1120 height 1065
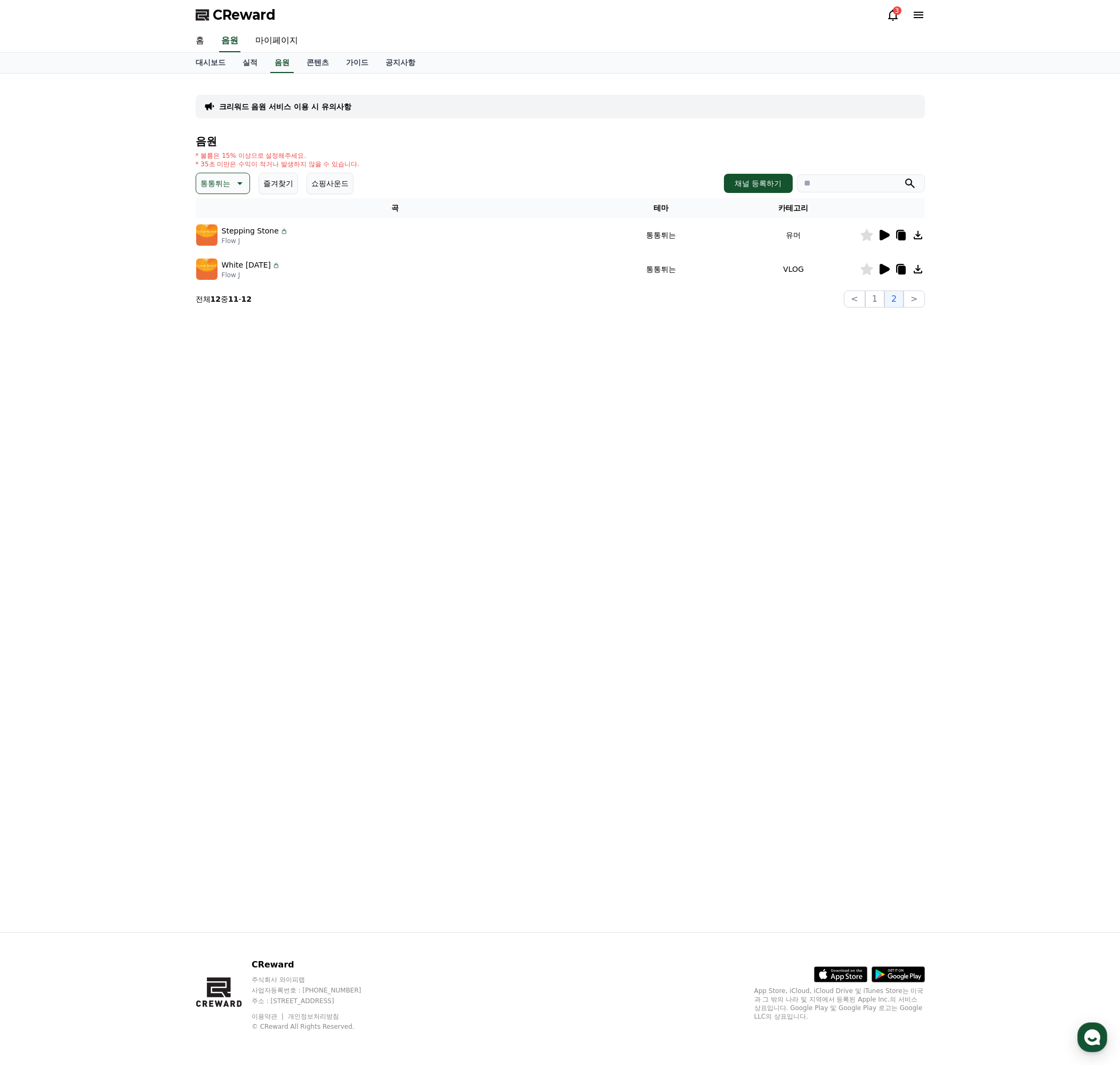
click at [885, 230] on icon at bounding box center [884, 235] width 13 height 13
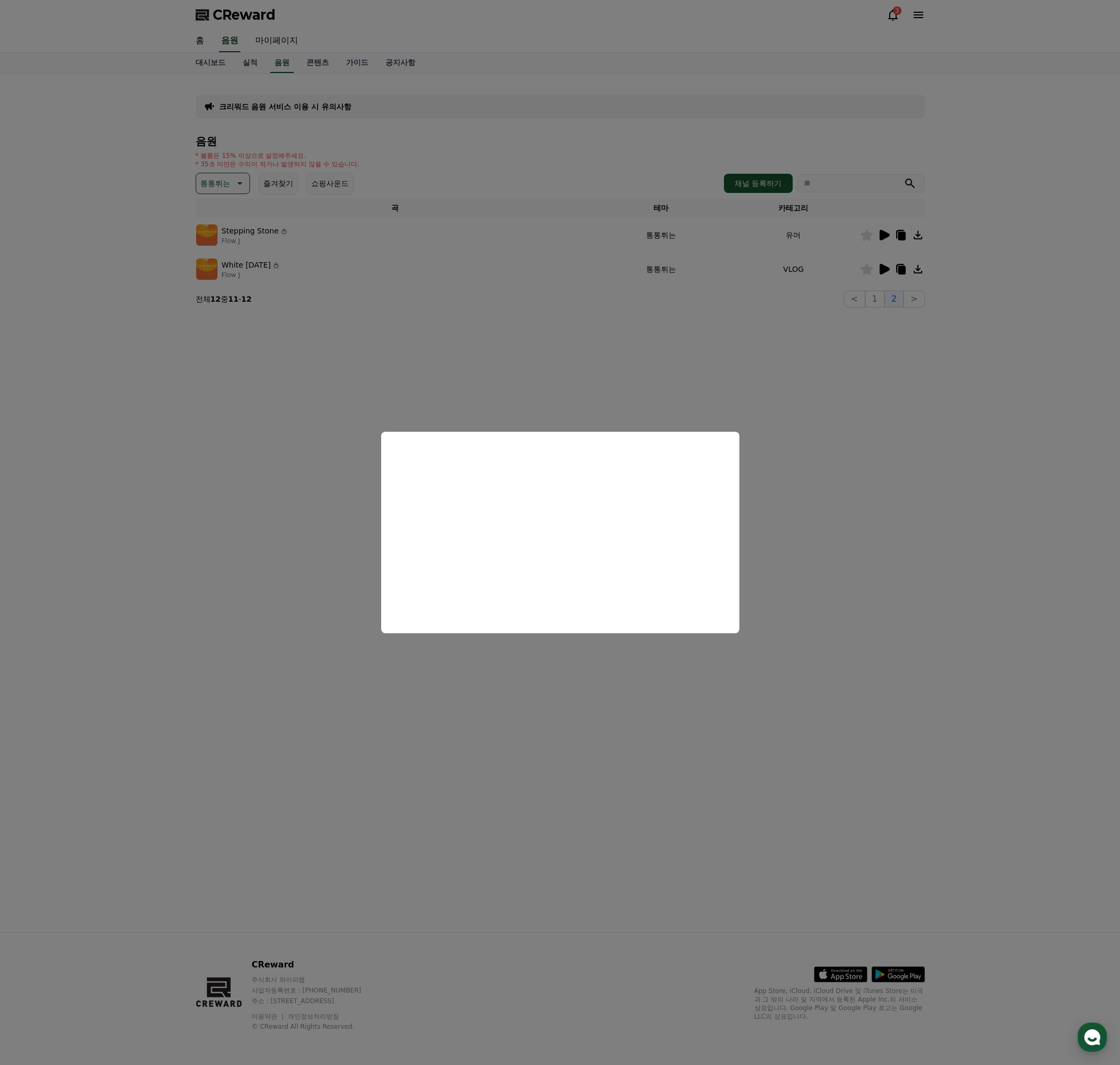
drag, startPoint x: 847, startPoint y: 542, endPoint x: 887, endPoint y: 511, distance: 50.6
click at [852, 541] on button "close modal" at bounding box center [560, 532] width 1120 height 1065
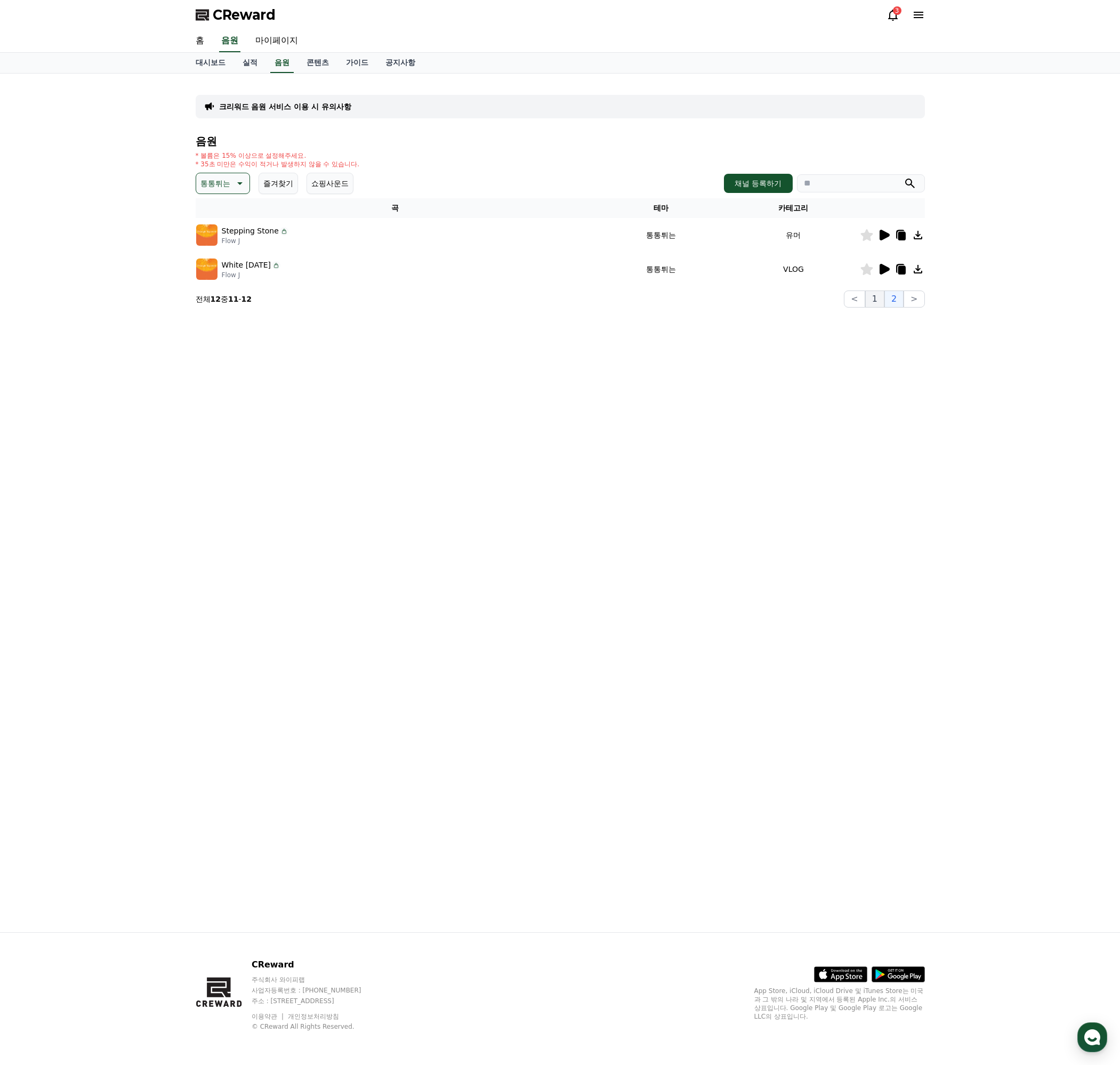
click at [878, 296] on button "1" at bounding box center [875, 298] width 19 height 17
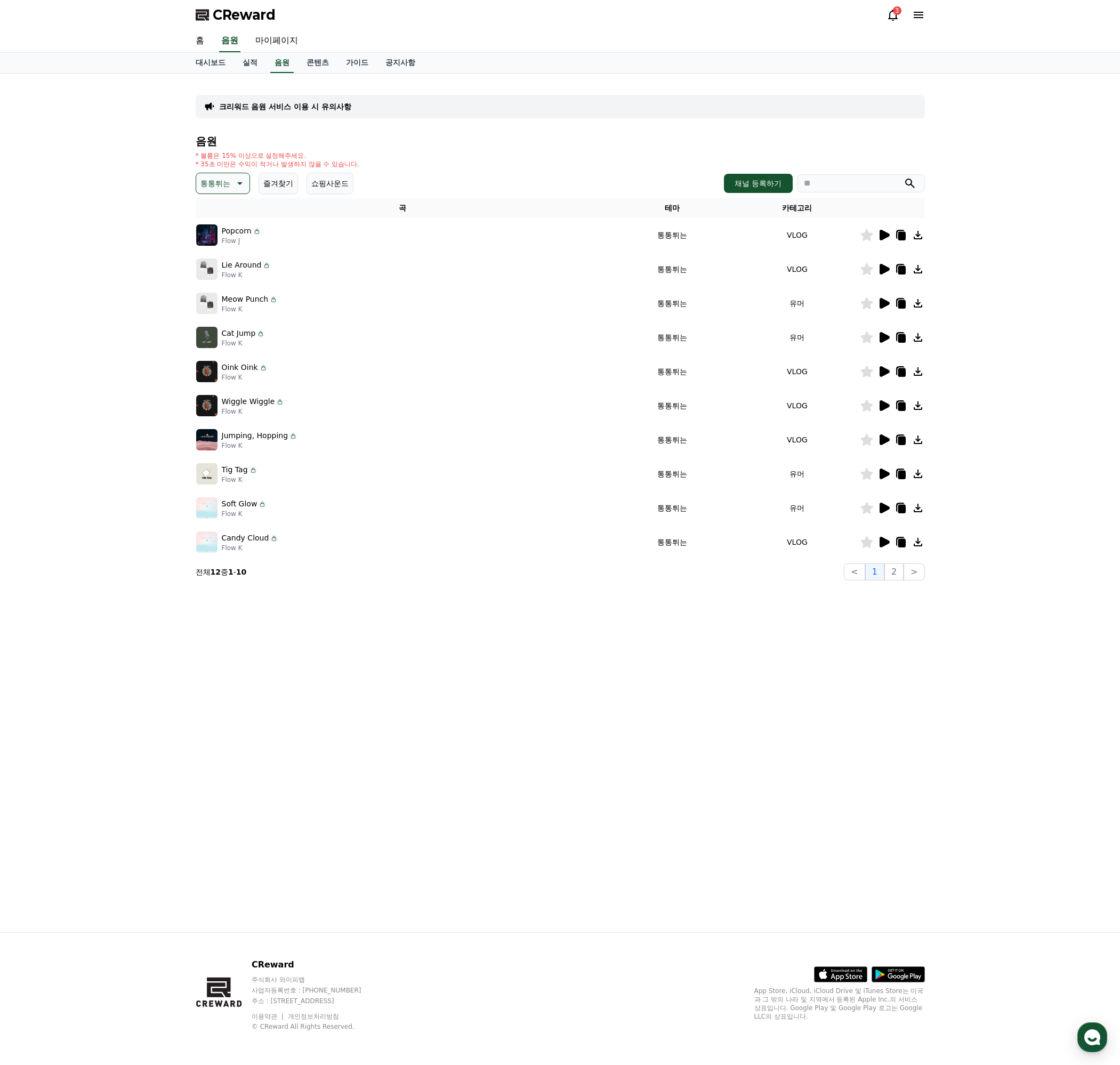
click at [883, 440] on icon at bounding box center [884, 440] width 10 height 11
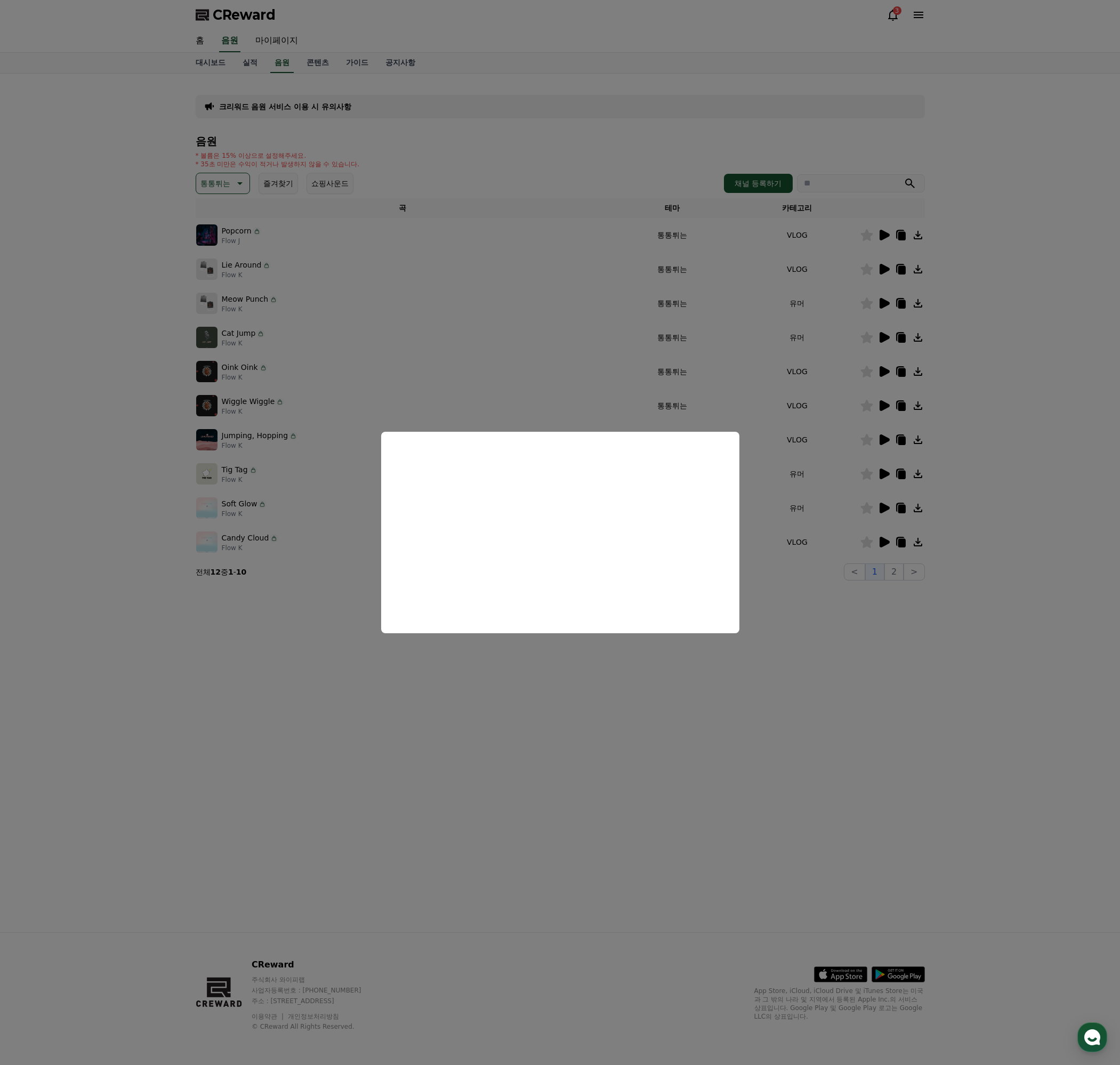
click at [858, 699] on button "close modal" at bounding box center [560, 532] width 1120 height 1065
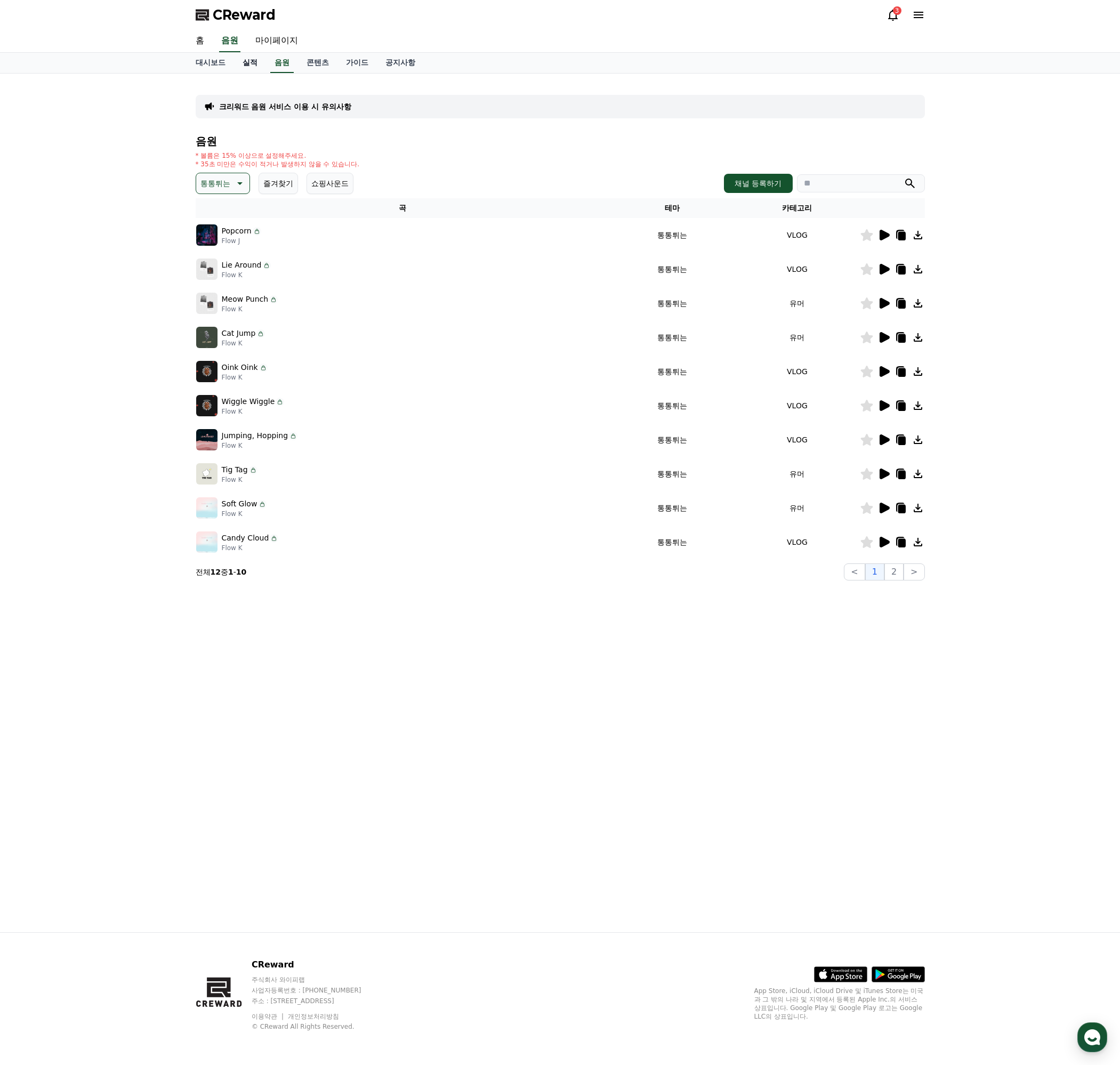
click at [249, 61] on link "실적" at bounding box center [250, 62] width 32 height 20
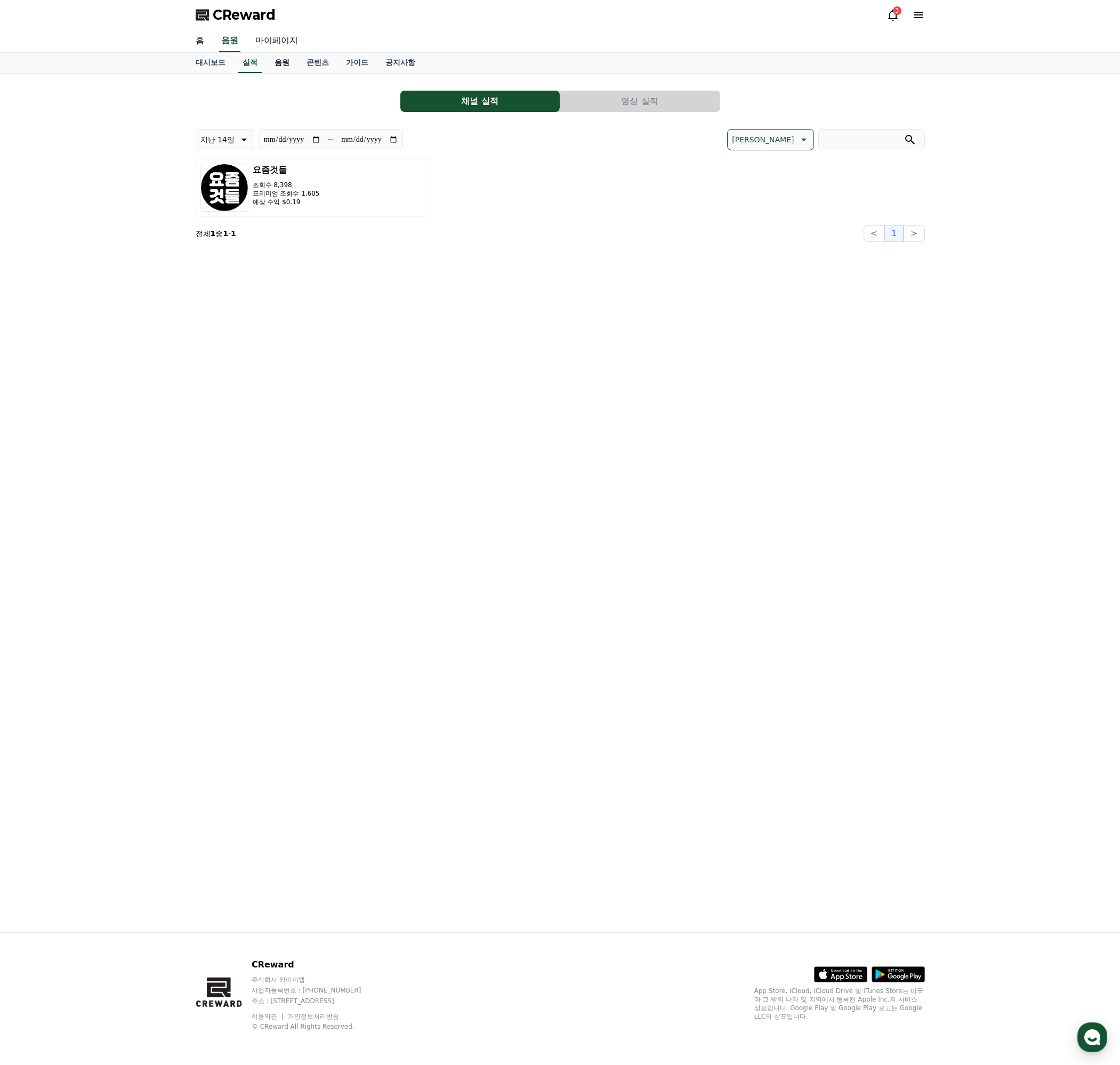
click at [279, 58] on link "음원" at bounding box center [282, 62] width 32 height 20
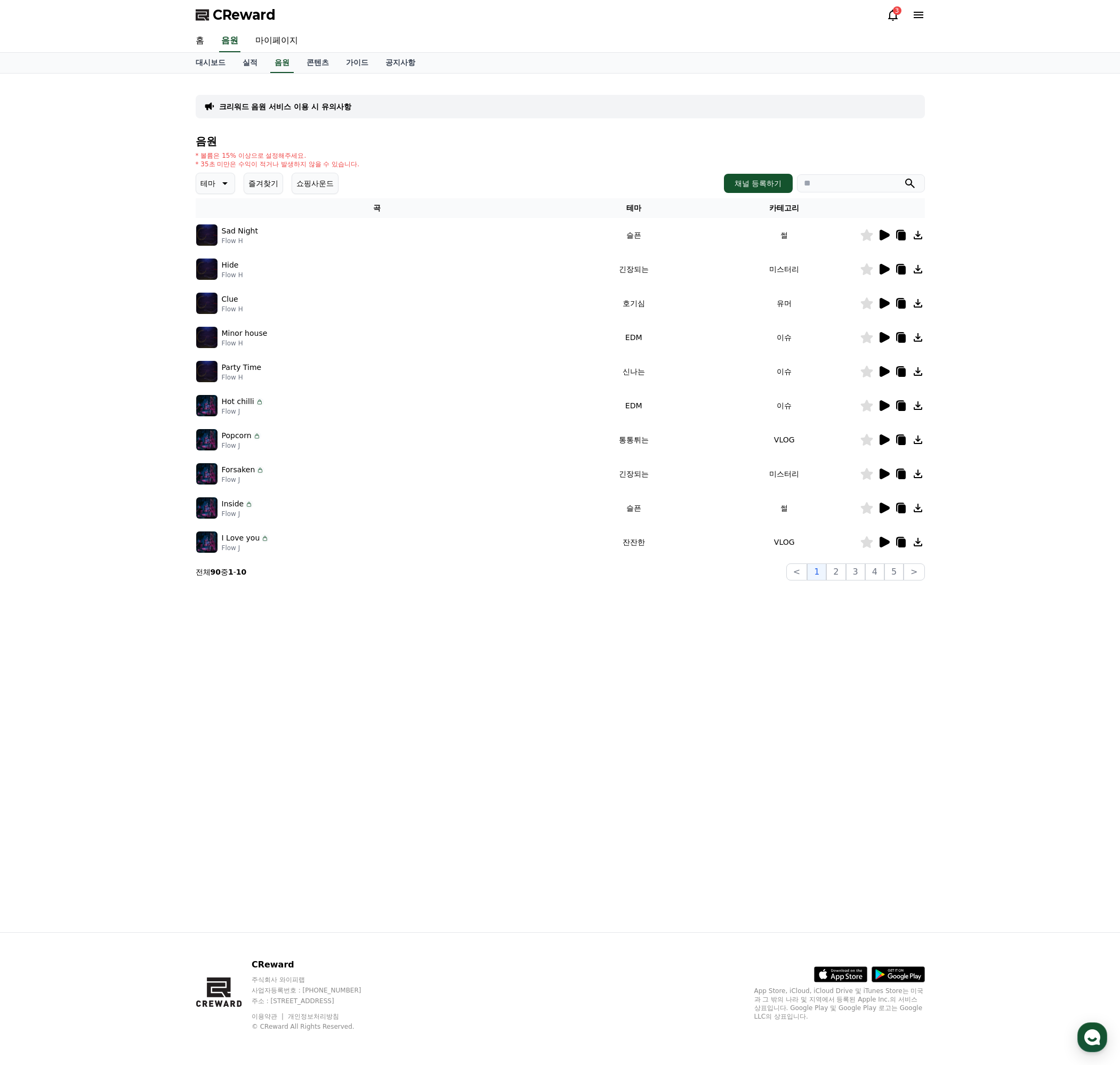
click at [217, 176] on button "테마" at bounding box center [215, 183] width 40 height 21
click at [220, 298] on button "드라마틱" at bounding box center [216, 301] width 38 height 23
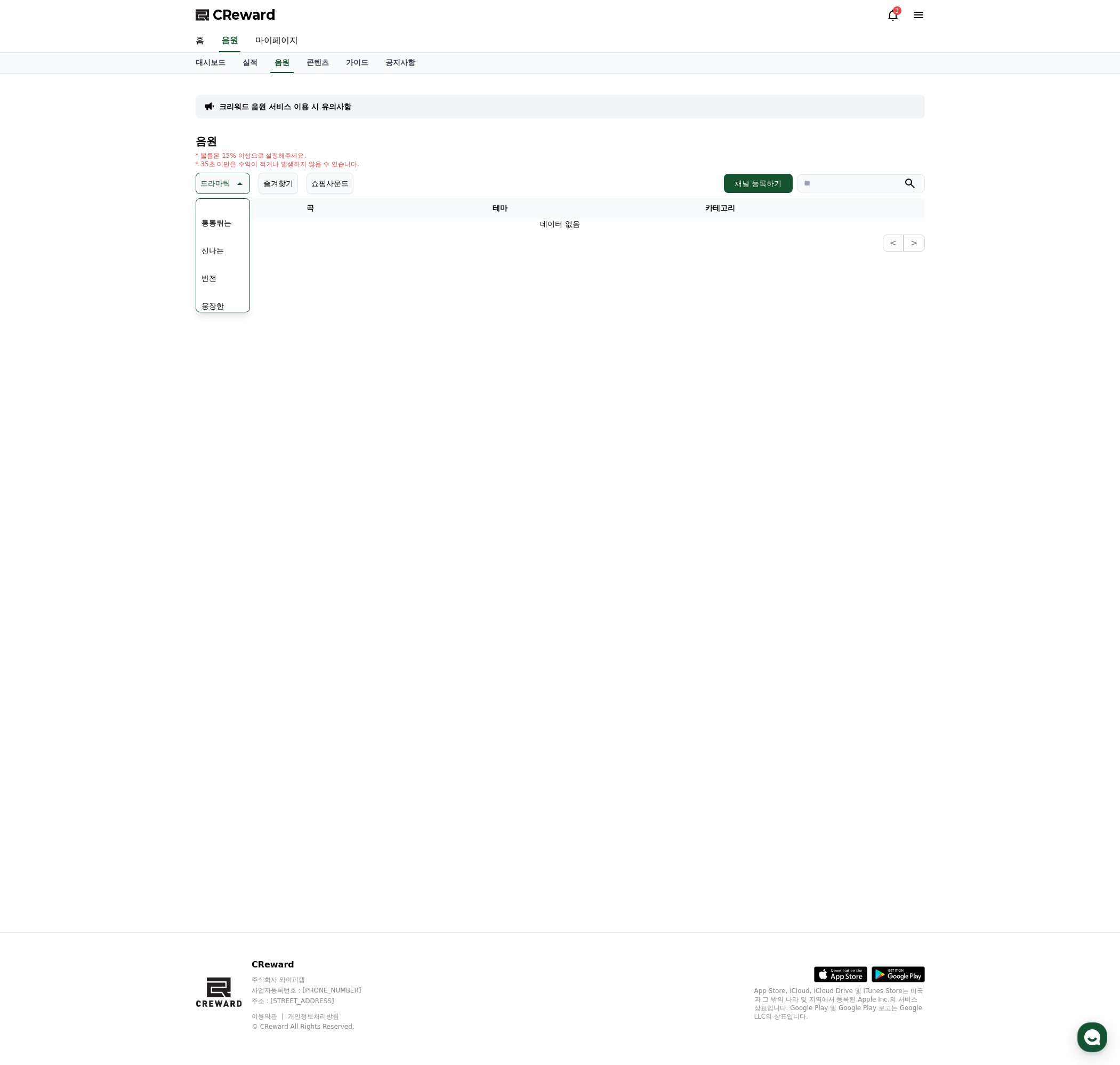
scroll to position [213, 0]
click at [218, 217] on button "웅장한" at bounding box center [212, 220] width 31 height 23
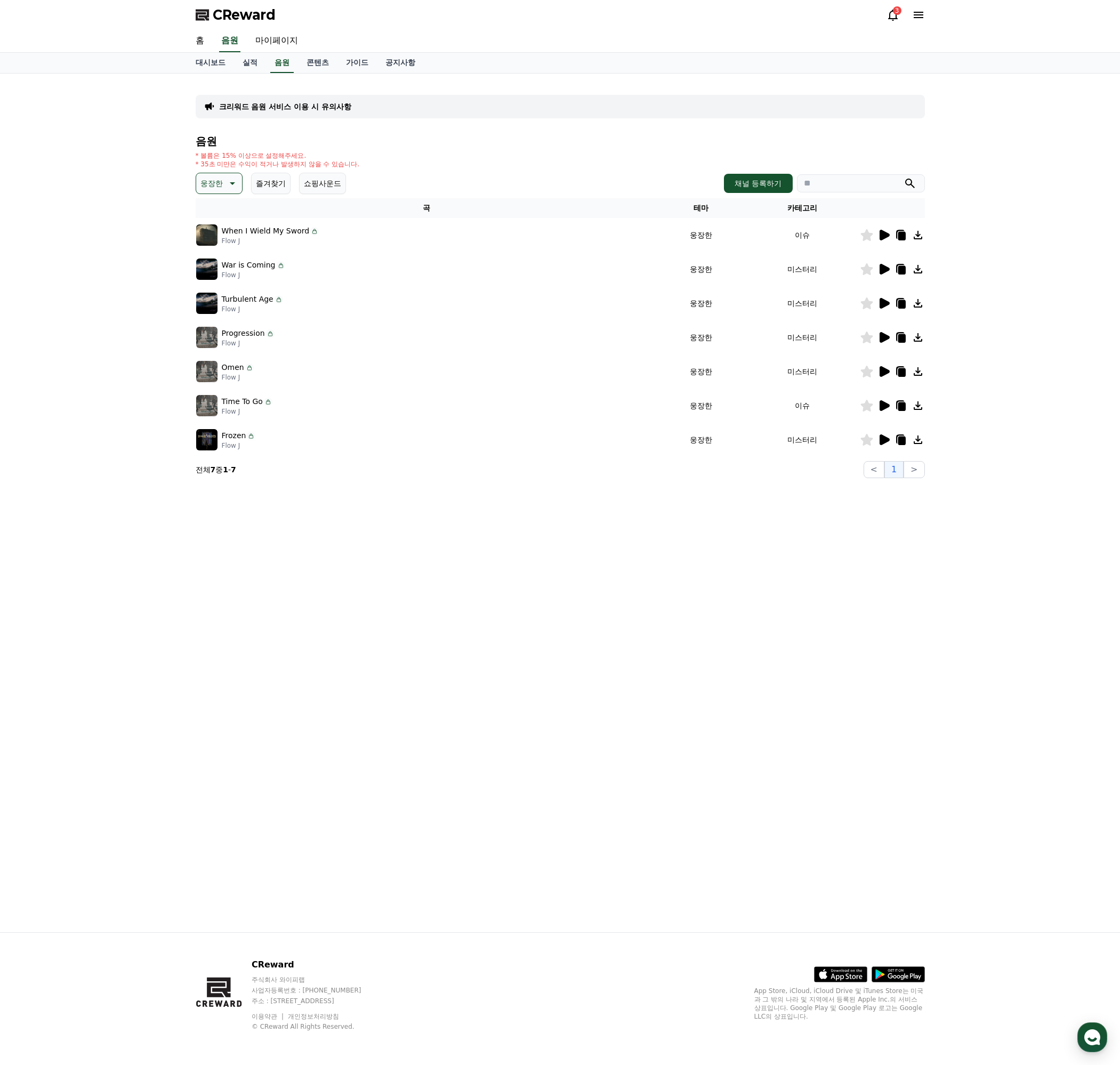
click at [883, 233] on icon at bounding box center [884, 235] width 10 height 11
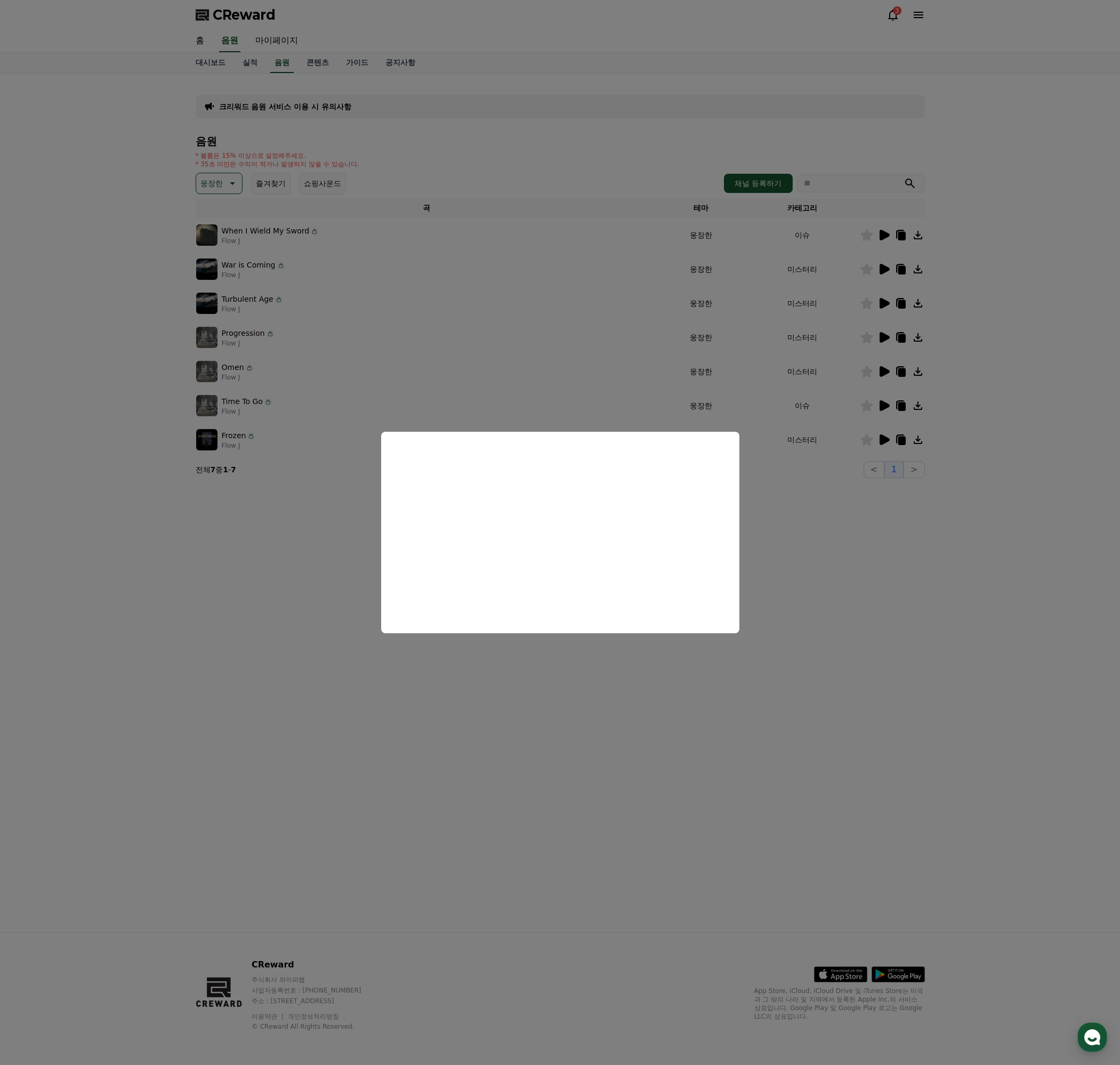
click at [861, 564] on button "close modal" at bounding box center [560, 532] width 1120 height 1065
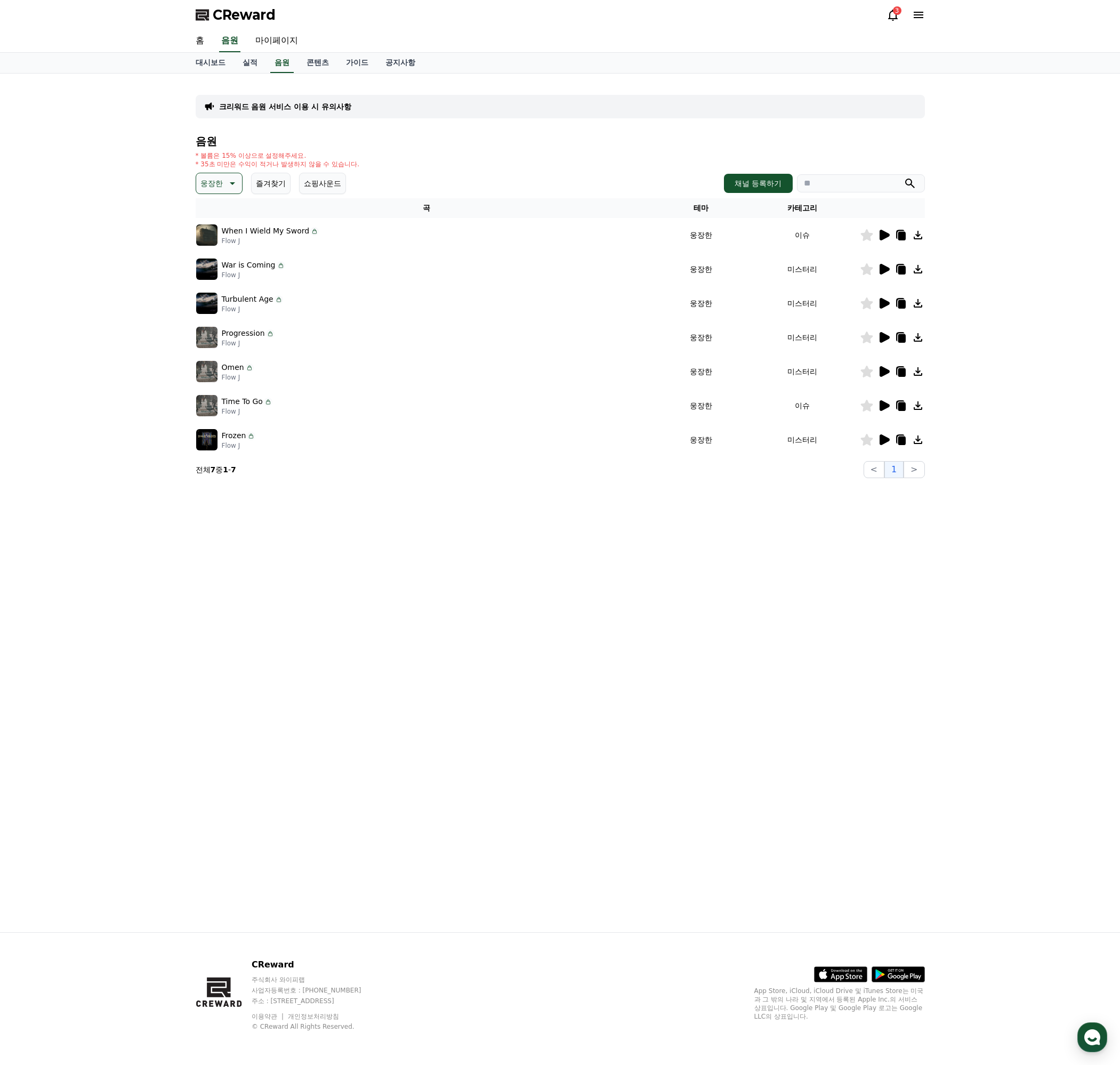
click at [883, 401] on icon at bounding box center [884, 406] width 10 height 11
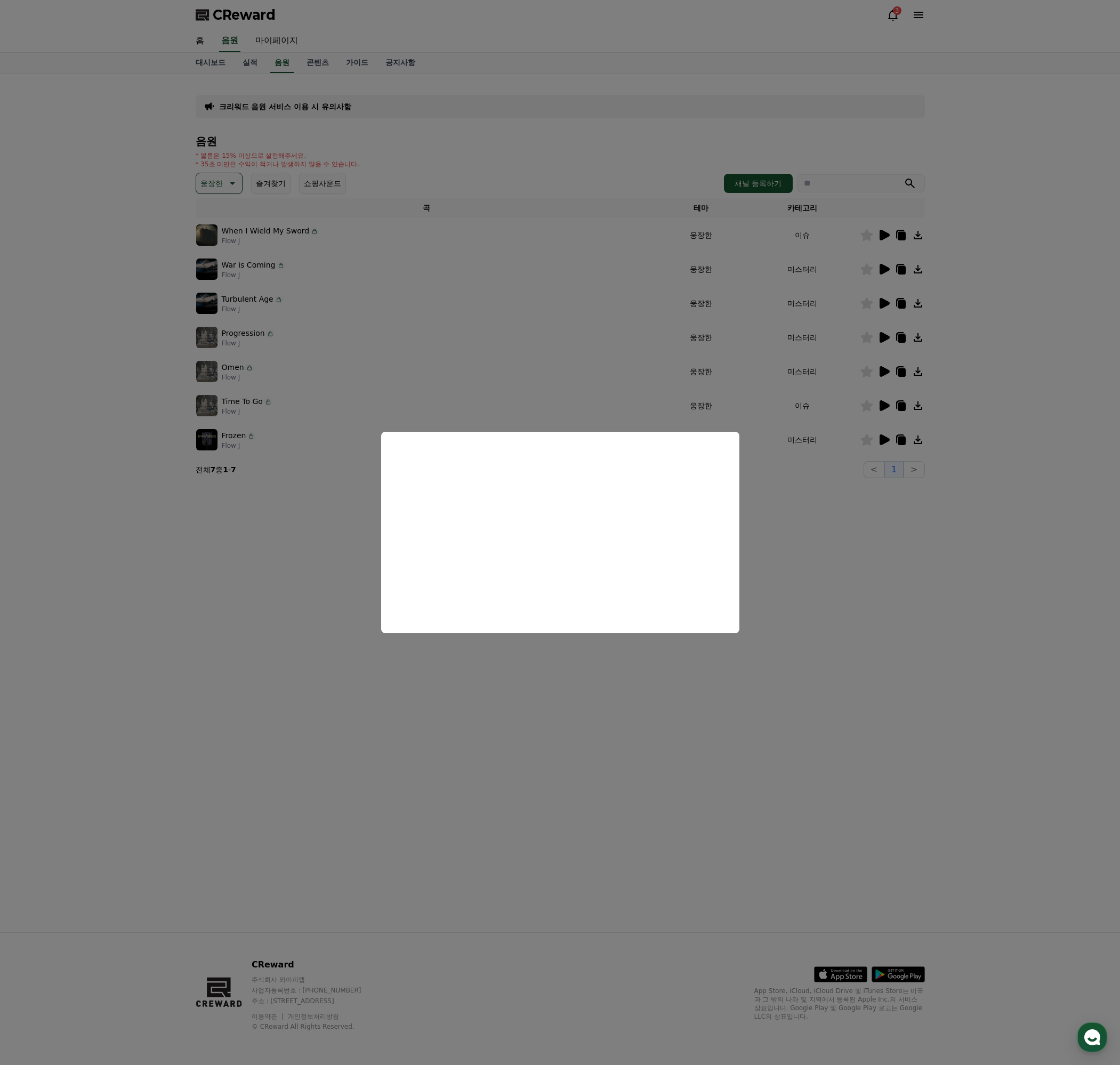
click at [828, 583] on button "close modal" at bounding box center [560, 532] width 1120 height 1065
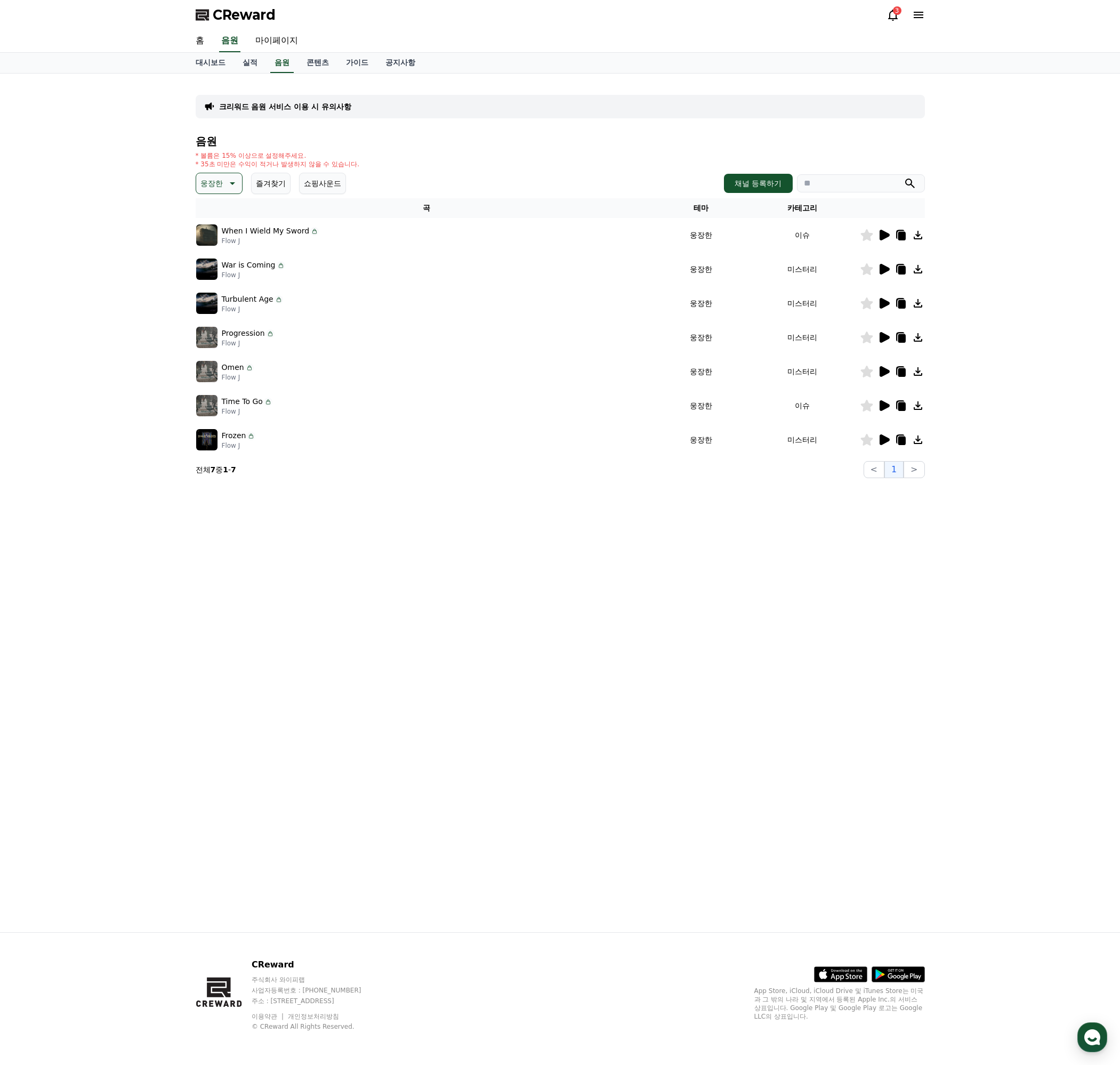
click at [233, 179] on icon at bounding box center [231, 184] width 13 height 13
click at [224, 241] on button "감동적인" at bounding box center [216, 243] width 38 height 23
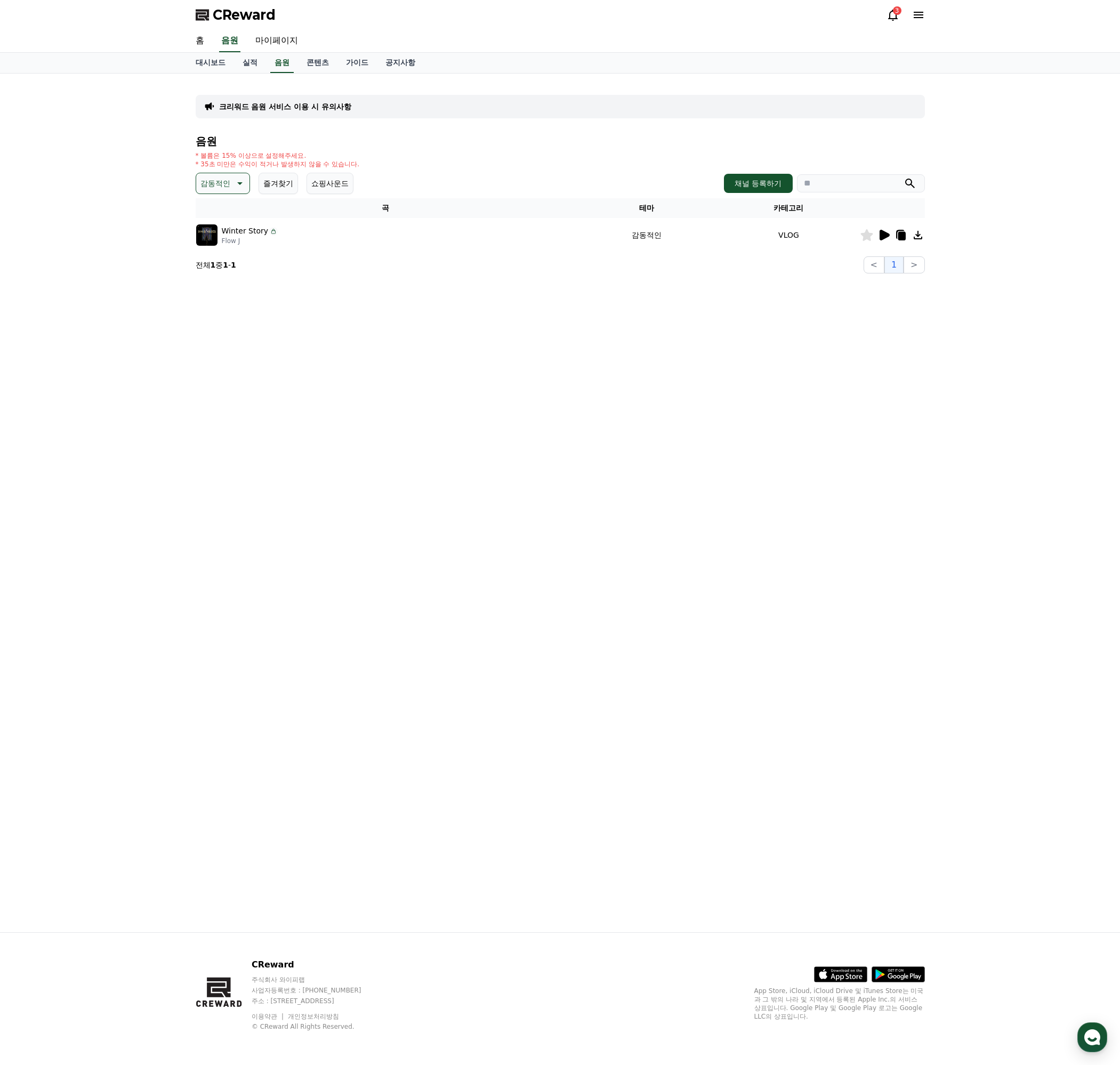
click at [889, 236] on icon at bounding box center [884, 235] width 10 height 11
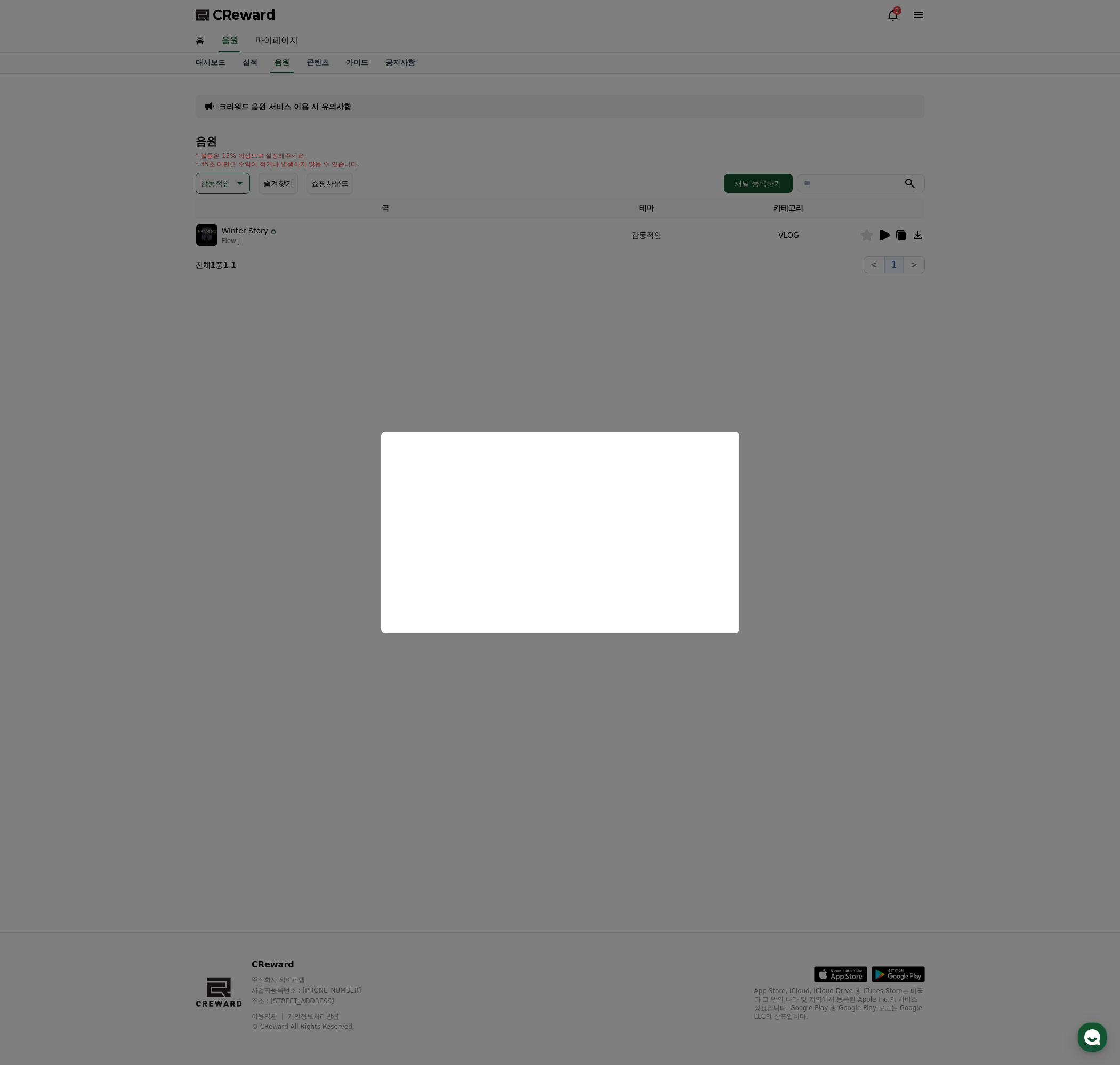
click at [468, 355] on button "close modal" at bounding box center [560, 532] width 1120 height 1065
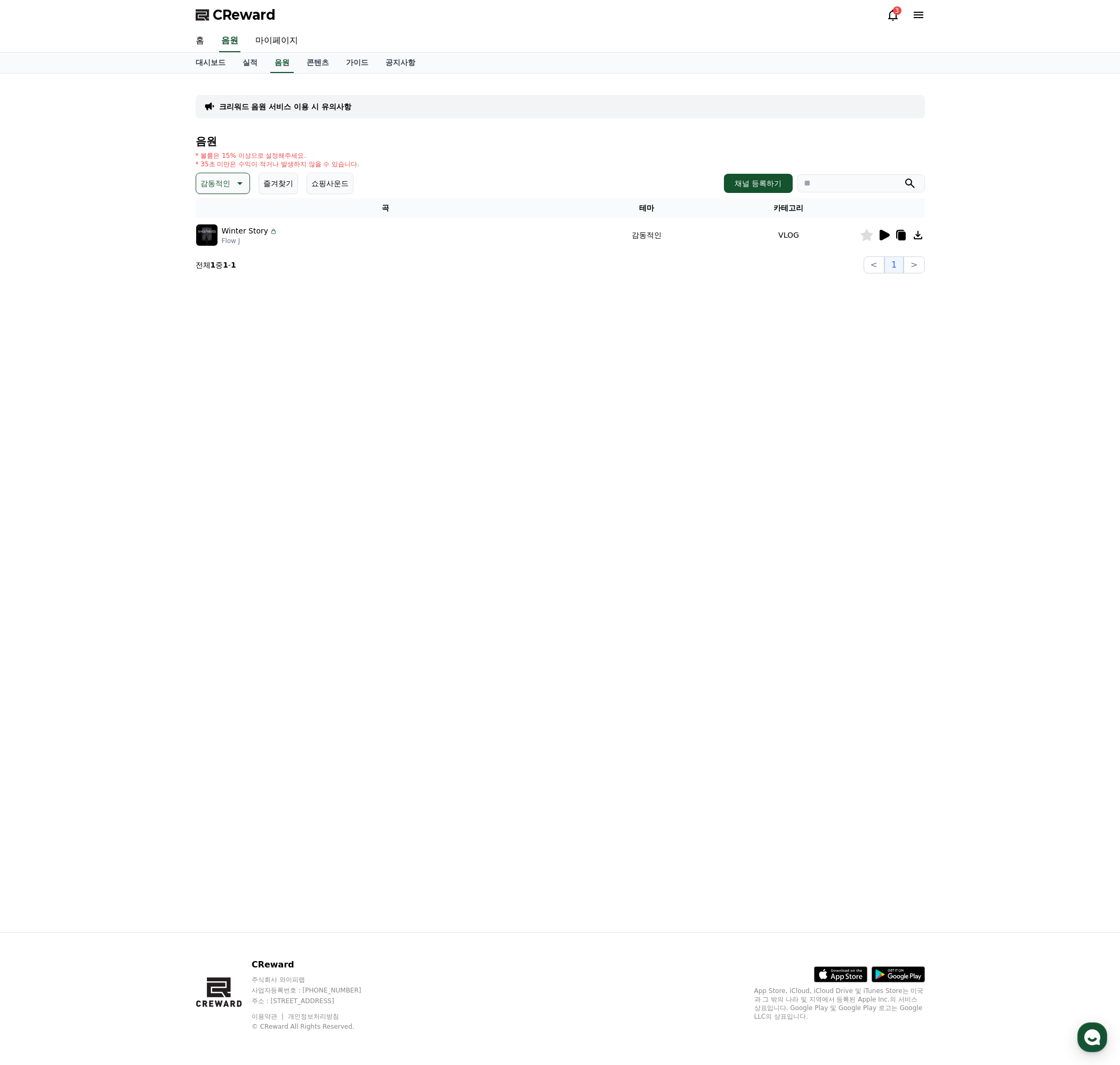
click at [234, 184] on icon at bounding box center [239, 184] width 13 height 13
click at [221, 241] on button "통통튀는" at bounding box center [216, 243] width 38 height 23
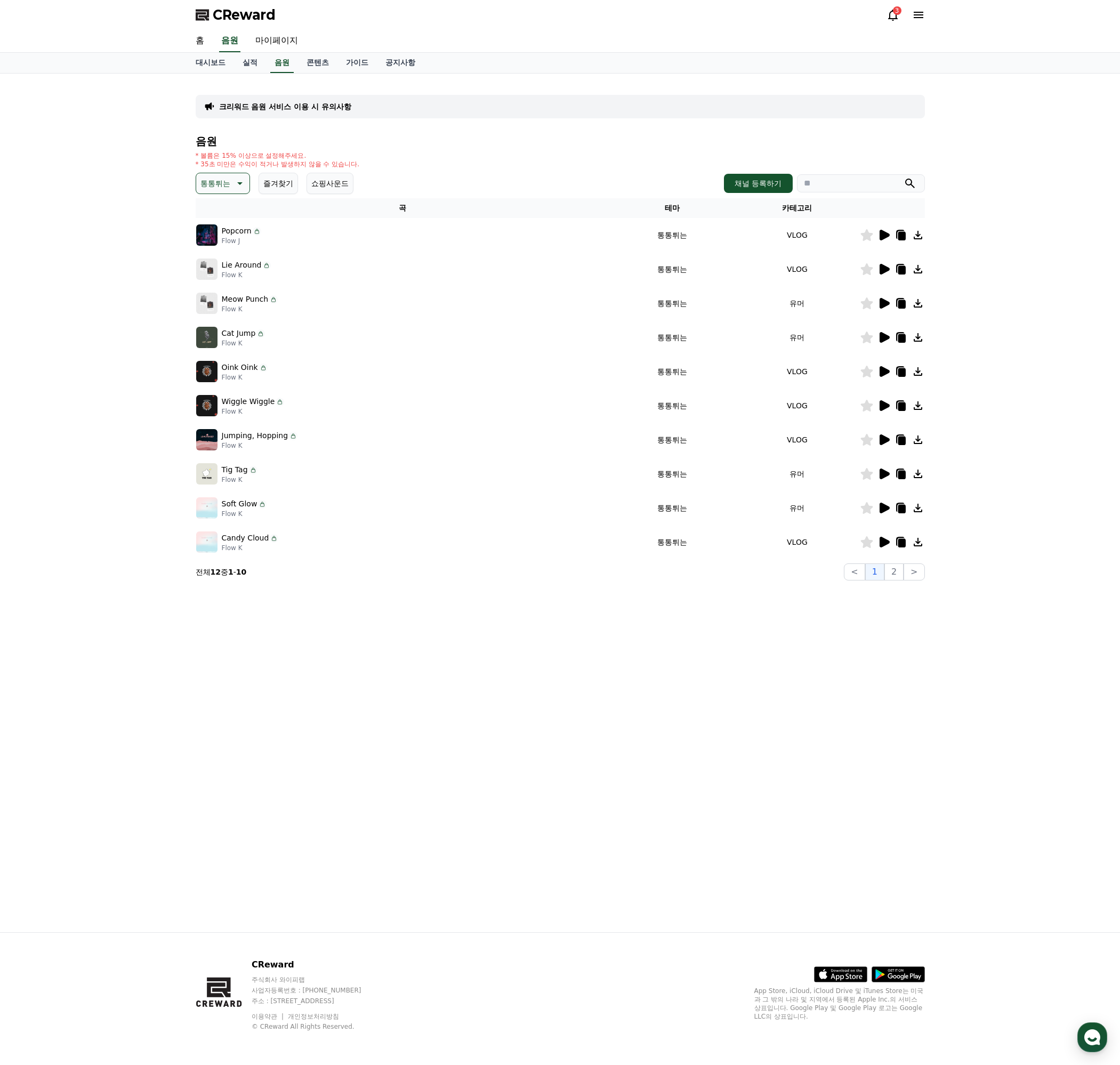
click at [884, 303] on icon at bounding box center [884, 303] width 10 height 11
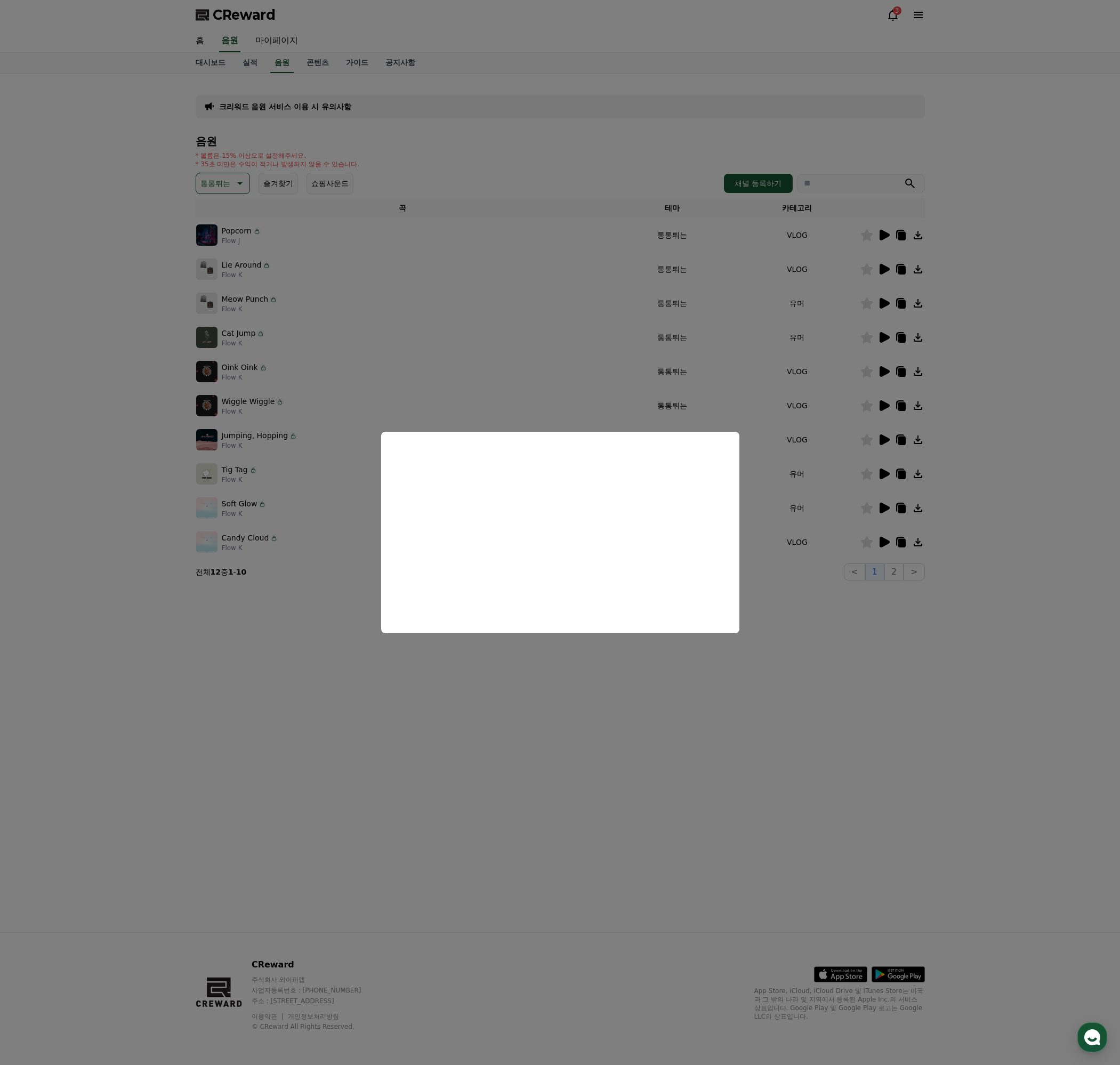
click at [825, 658] on button "close modal" at bounding box center [560, 532] width 1120 height 1065
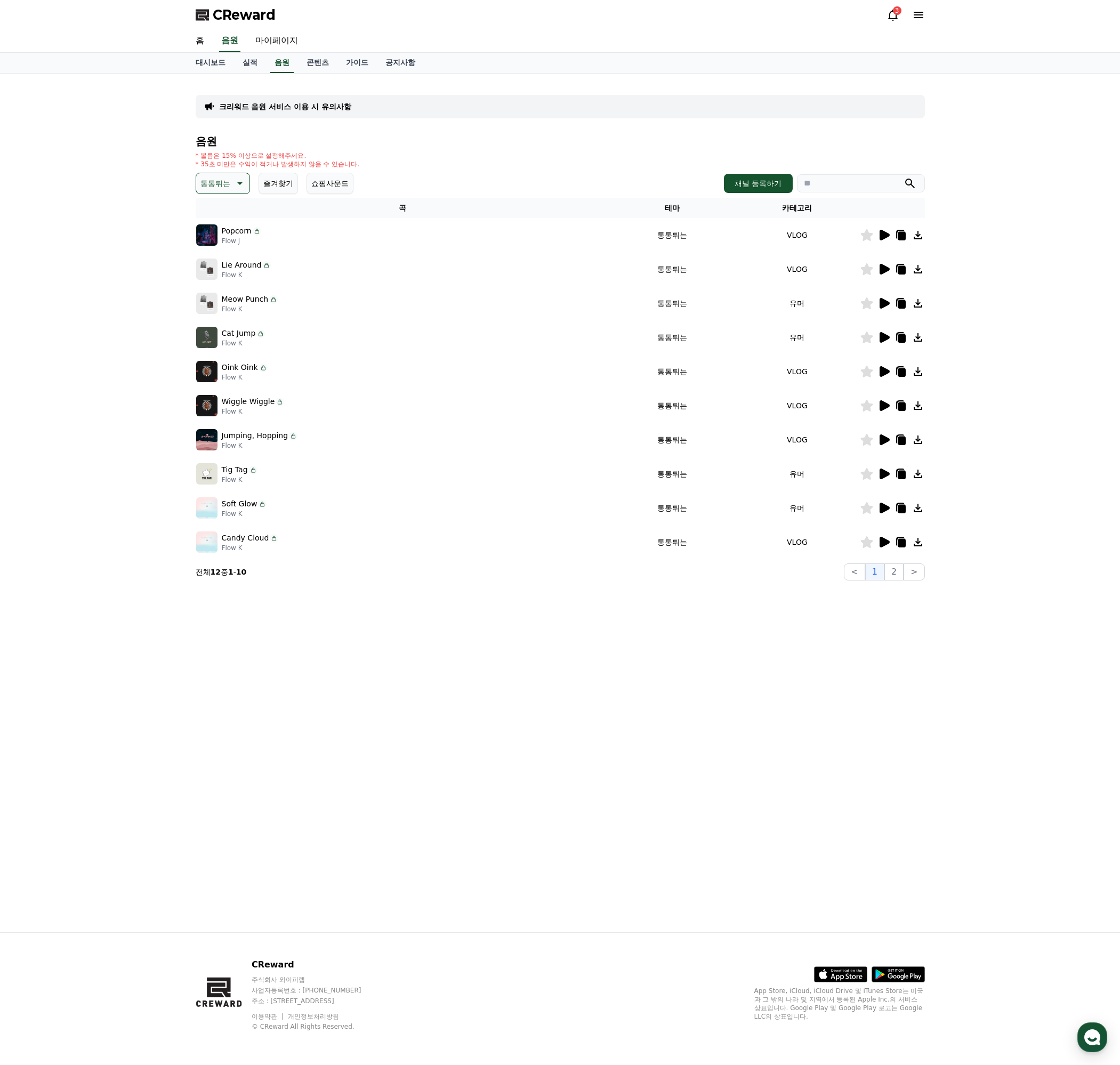
click at [879, 340] on icon at bounding box center [884, 337] width 10 height 11
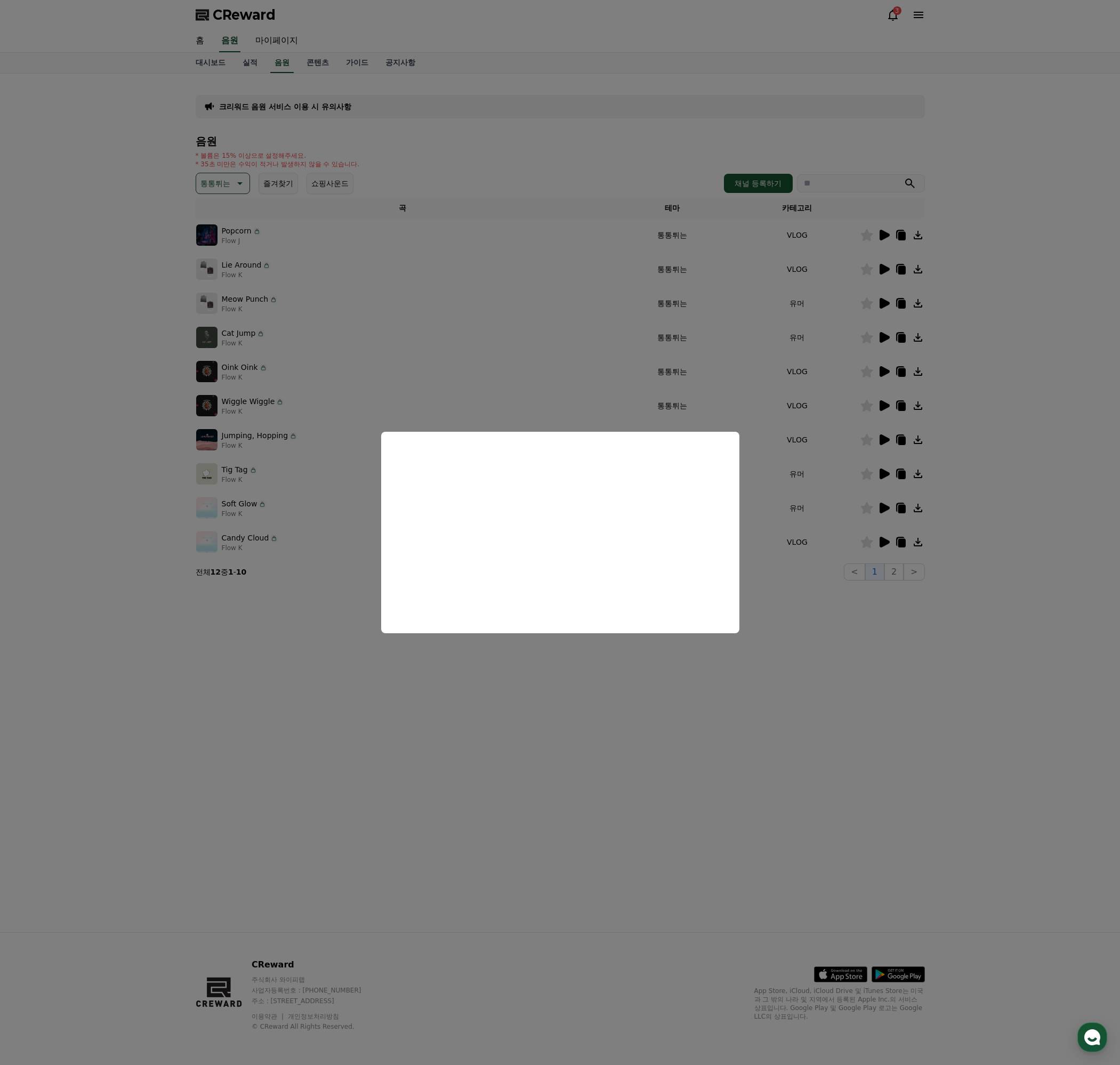
click at [882, 683] on button "close modal" at bounding box center [560, 532] width 1120 height 1065
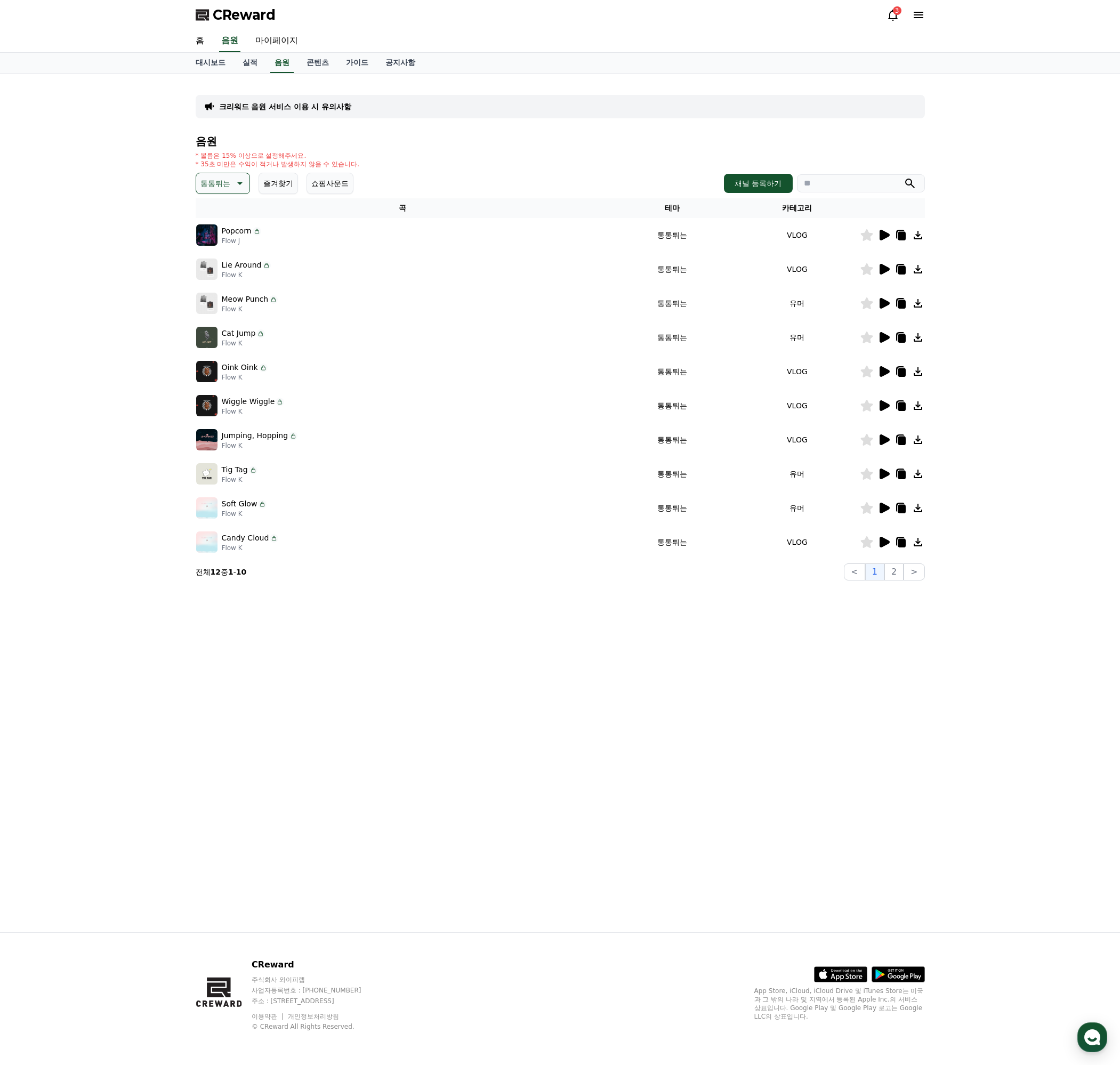
click at [881, 341] on icon at bounding box center [884, 337] width 10 height 11
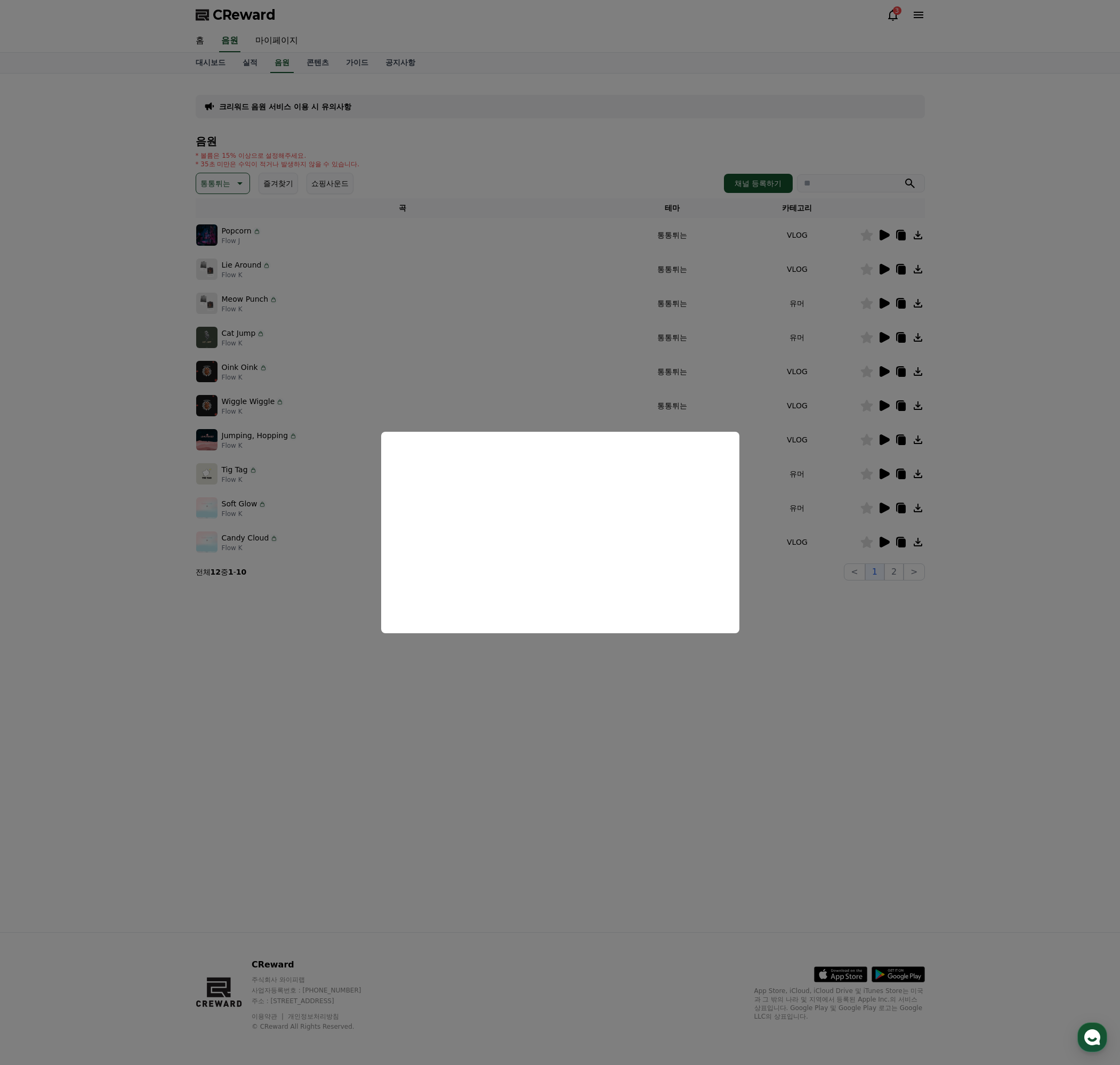
click at [869, 658] on button "close modal" at bounding box center [560, 532] width 1120 height 1065
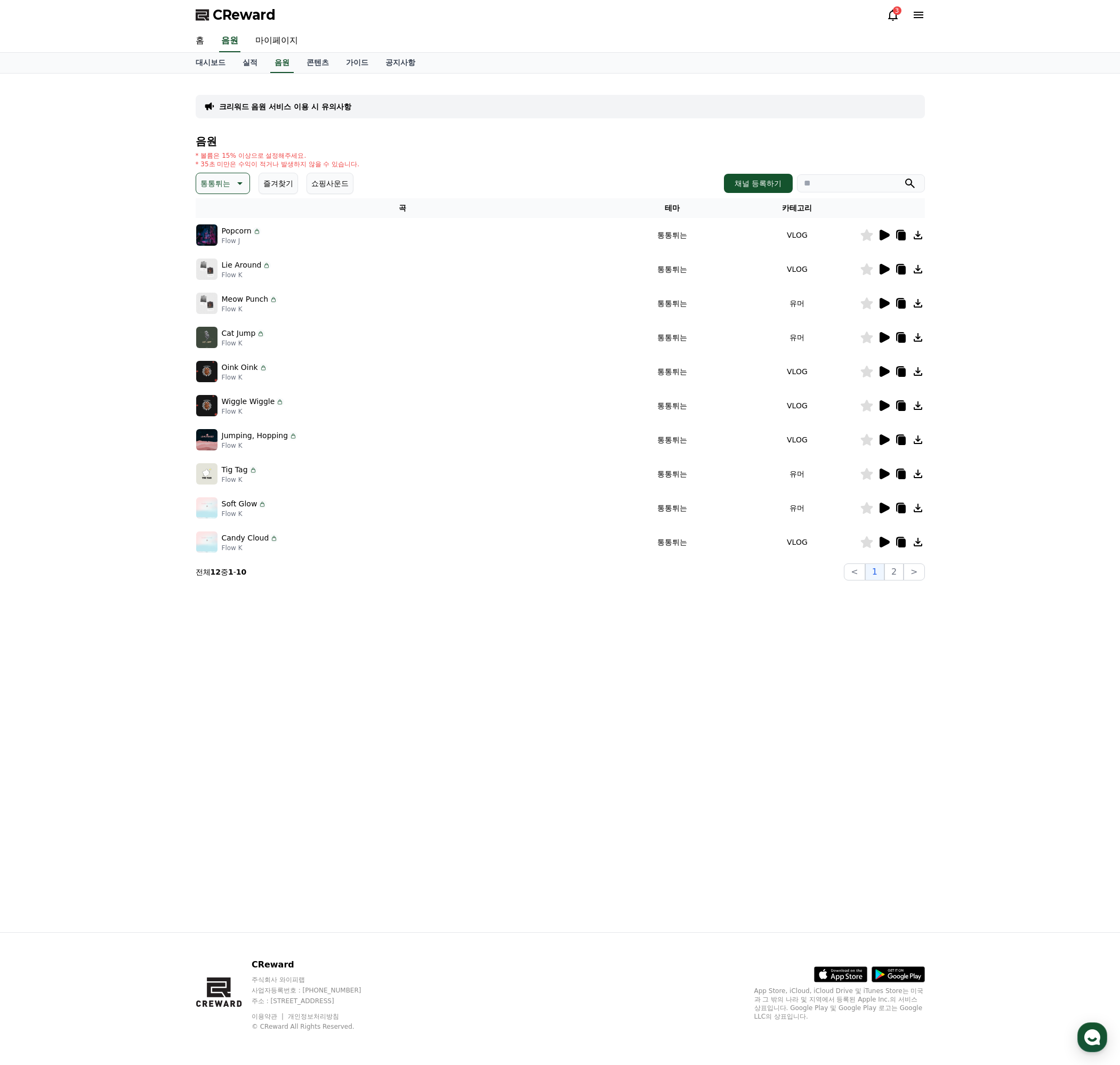
click at [901, 339] on icon at bounding box center [902, 339] width 8 height 9
click at [881, 234] on icon at bounding box center [884, 235] width 10 height 11
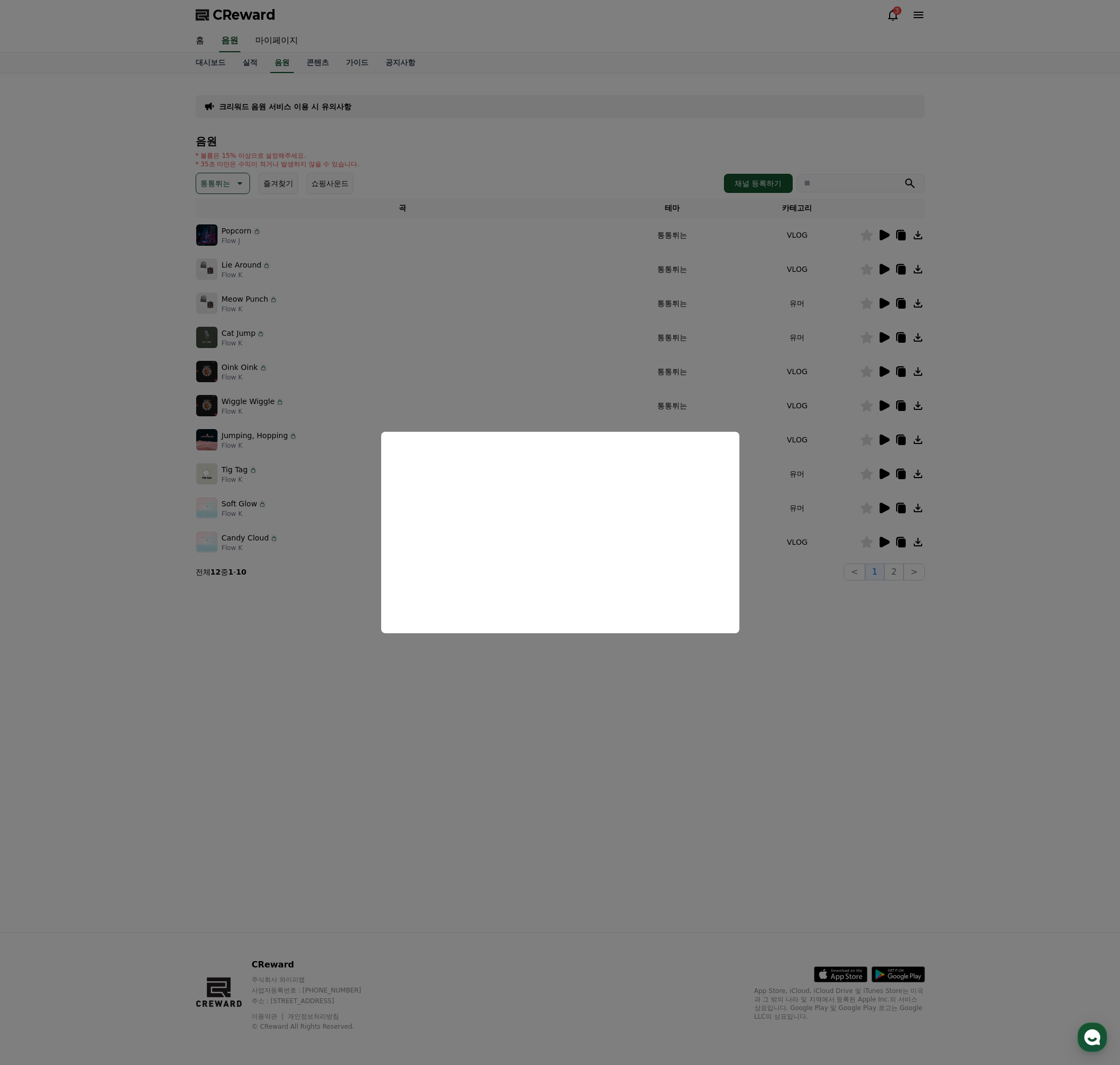
click at [850, 692] on button "close modal" at bounding box center [560, 532] width 1120 height 1065
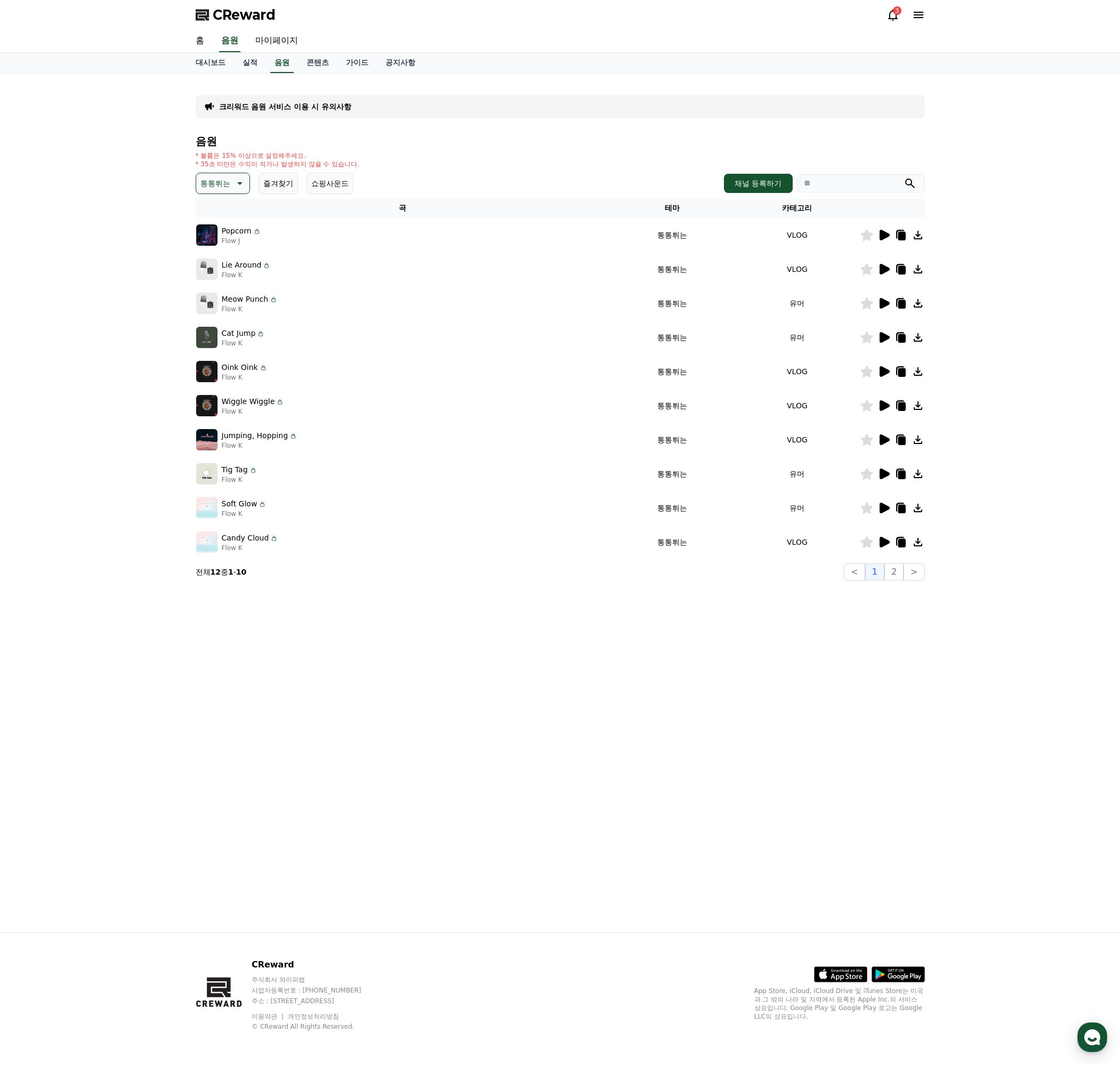
click at [884, 540] on icon at bounding box center [884, 542] width 10 height 11
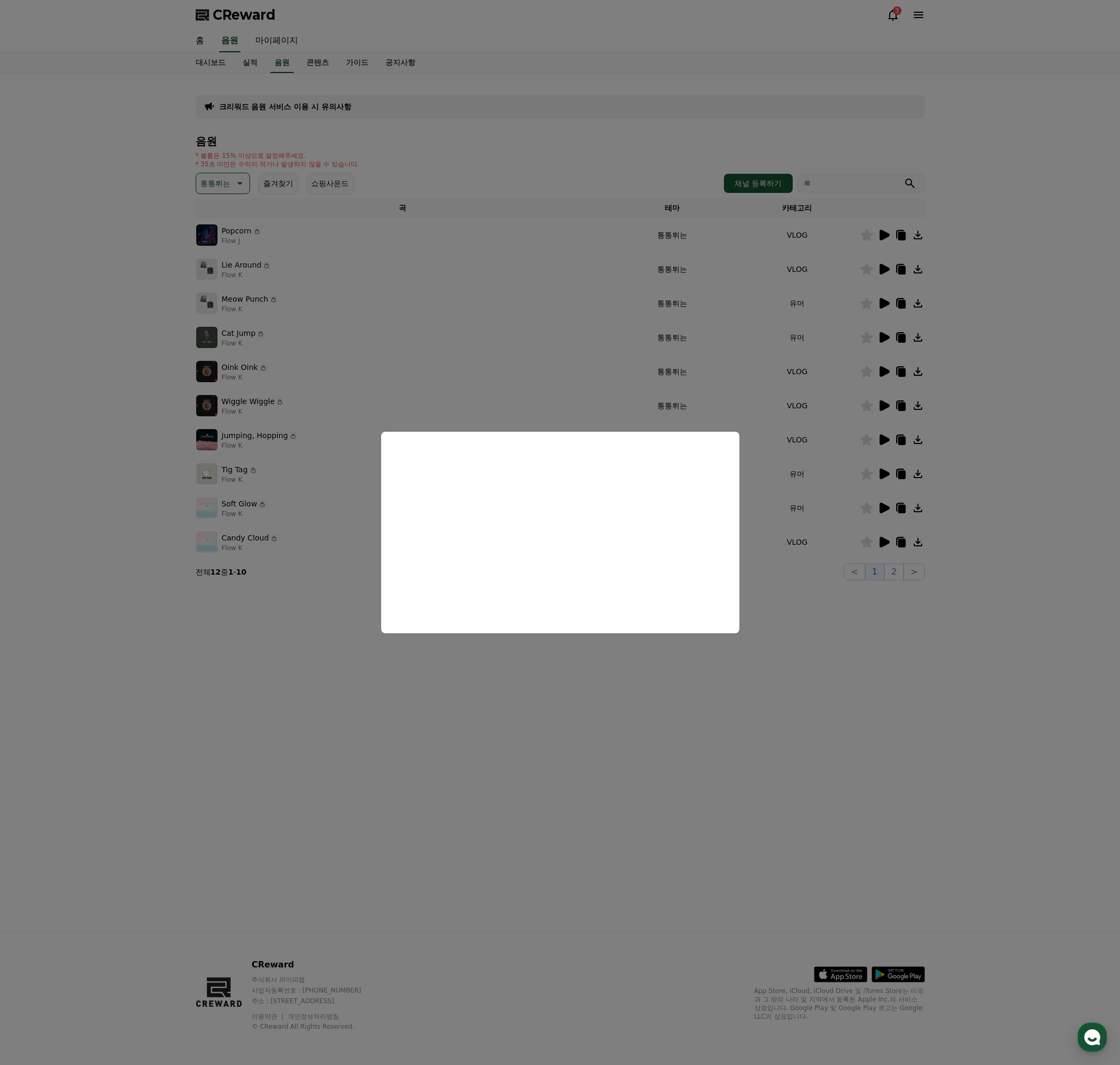
click at [823, 619] on button "close modal" at bounding box center [560, 532] width 1120 height 1065
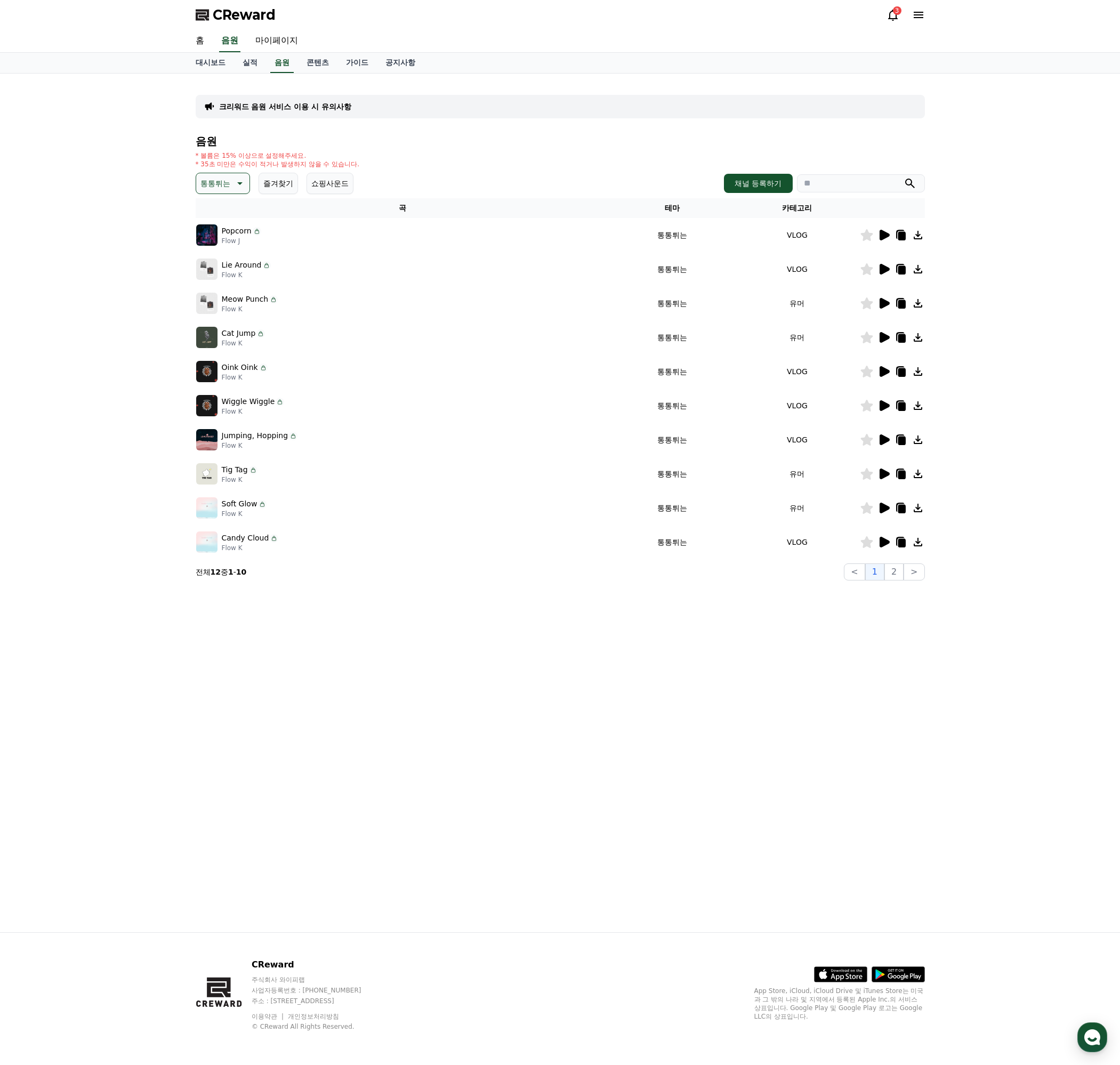
click at [880, 438] on icon at bounding box center [884, 440] width 10 height 11
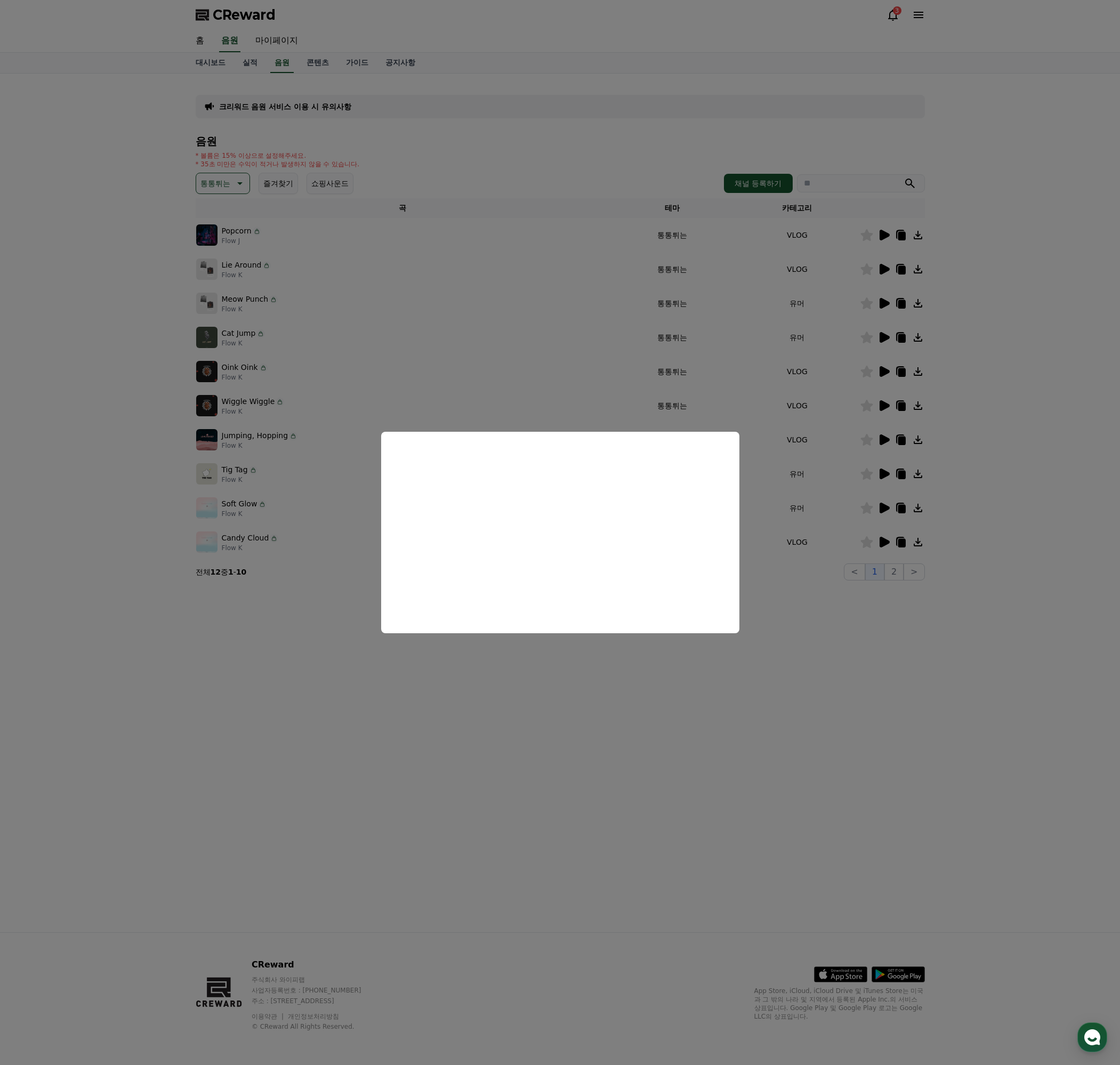
click at [815, 657] on button "close modal" at bounding box center [560, 532] width 1120 height 1065
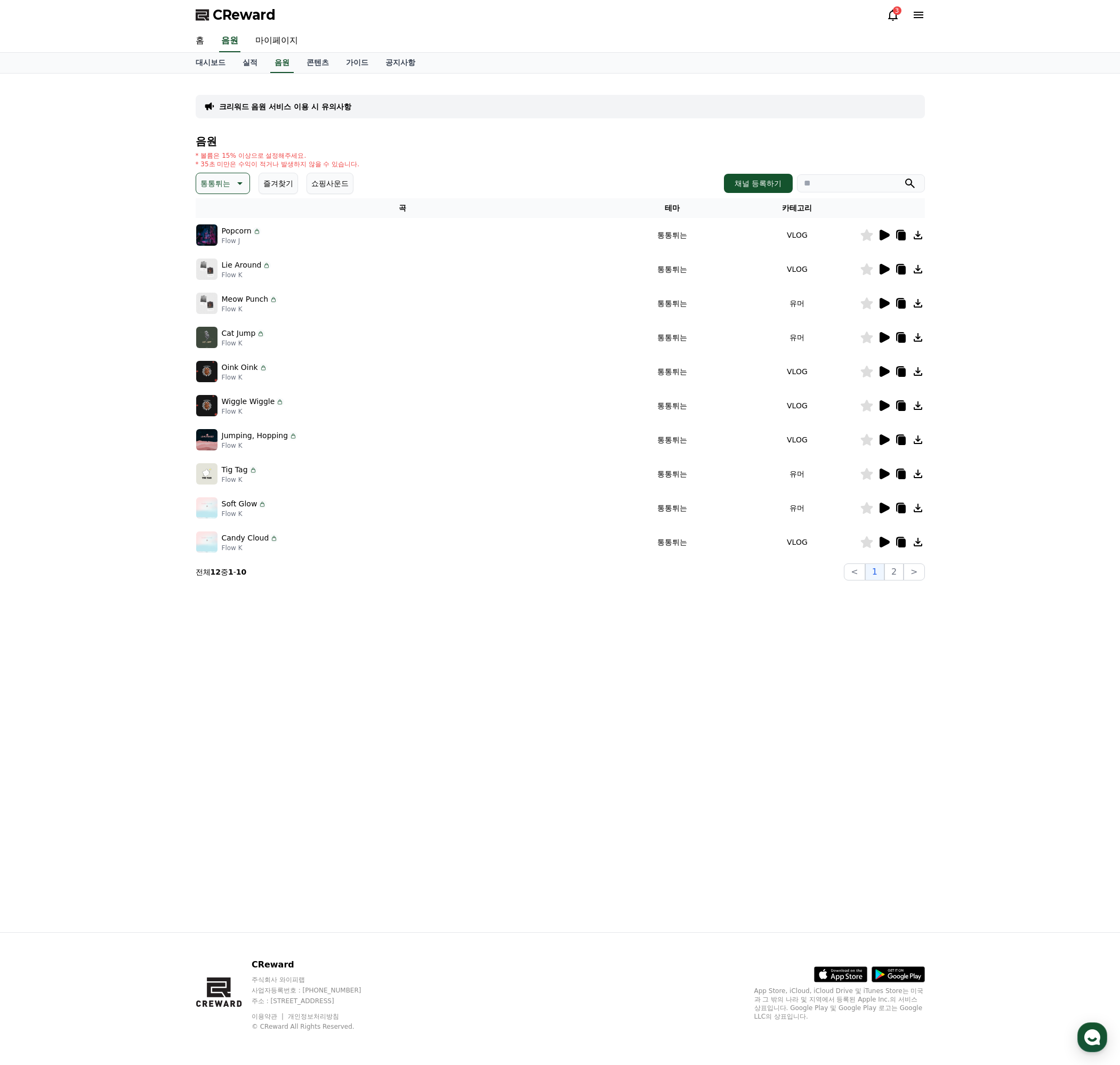
click at [210, 181] on p "통통튀는" at bounding box center [215, 184] width 30 height 15
click at [217, 272] on button "신나는" at bounding box center [212, 271] width 31 height 23
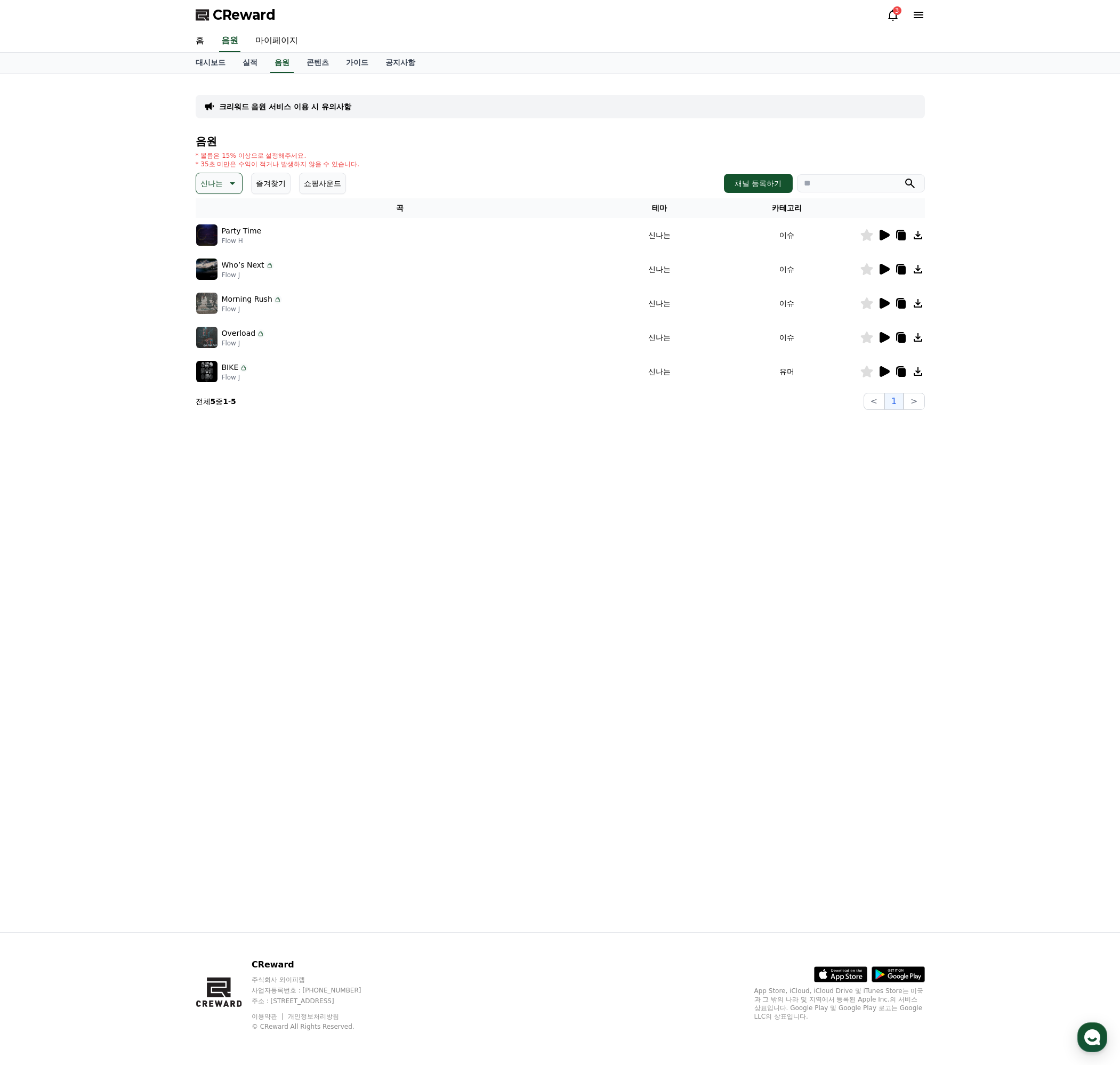
click at [883, 271] on icon at bounding box center [884, 269] width 10 height 11
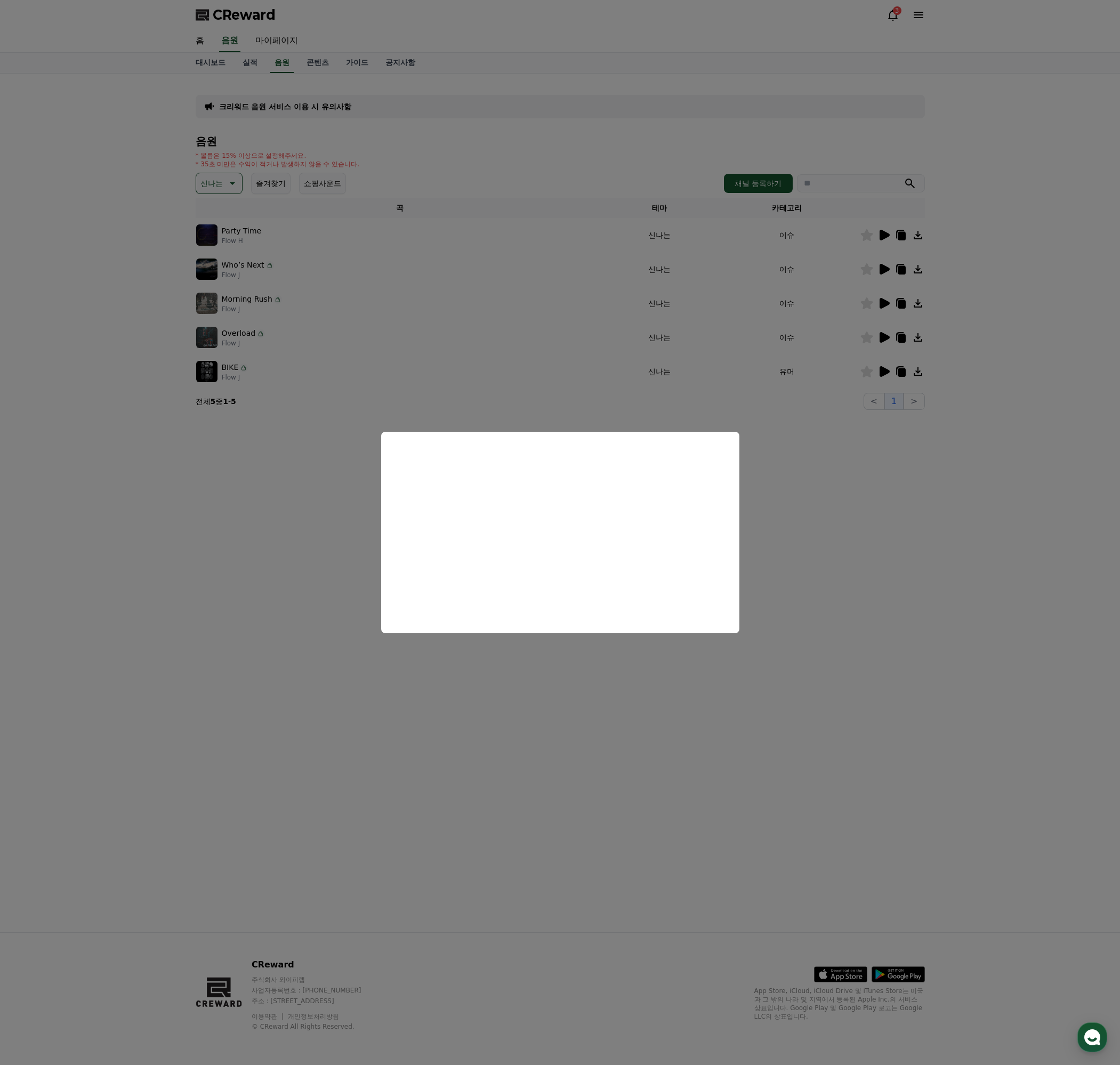
click at [825, 542] on button "close modal" at bounding box center [560, 532] width 1120 height 1065
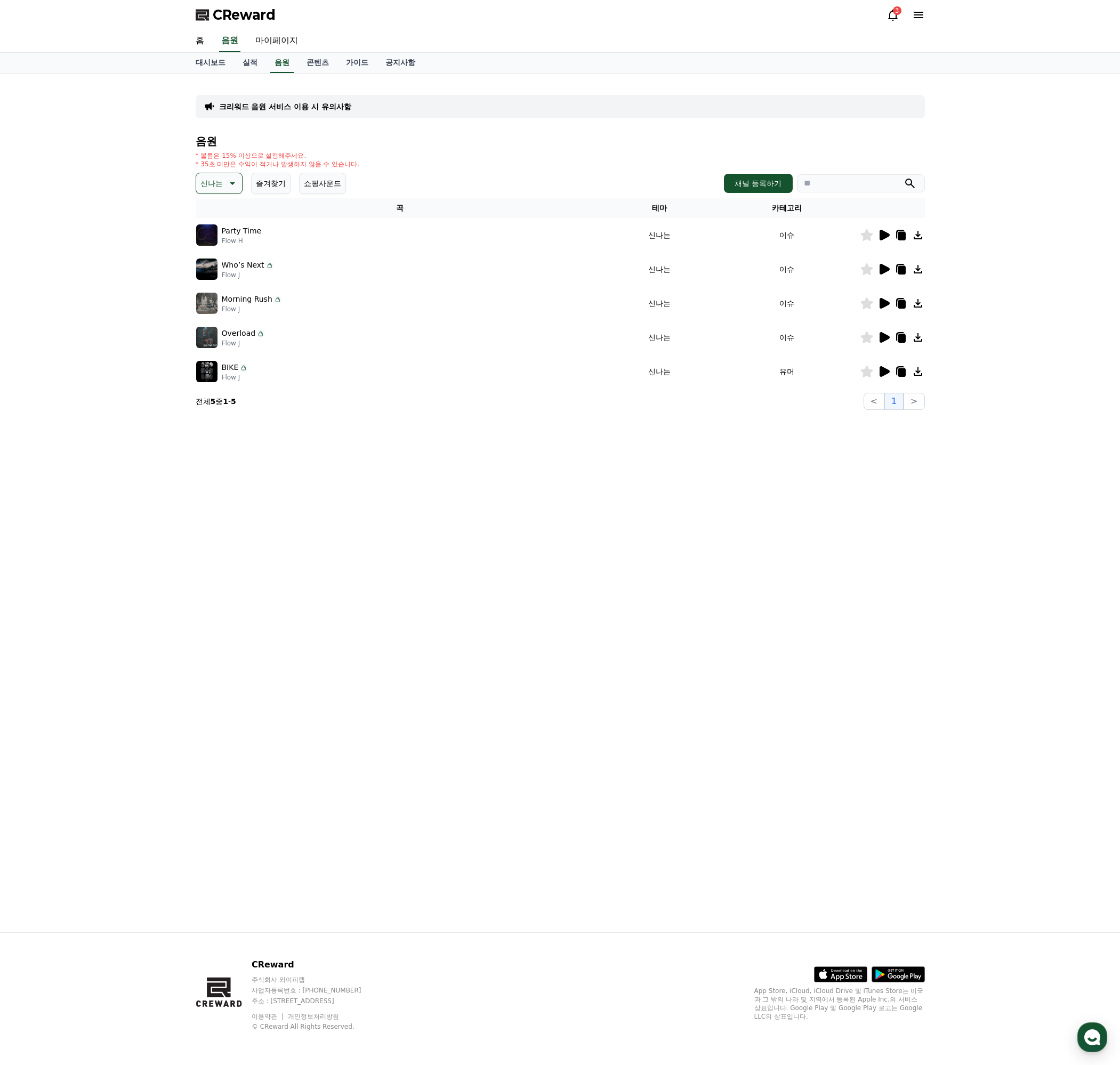
click at [900, 270] on icon at bounding box center [902, 270] width 8 height 9
